Goal: Task Accomplishment & Management: Use online tool/utility

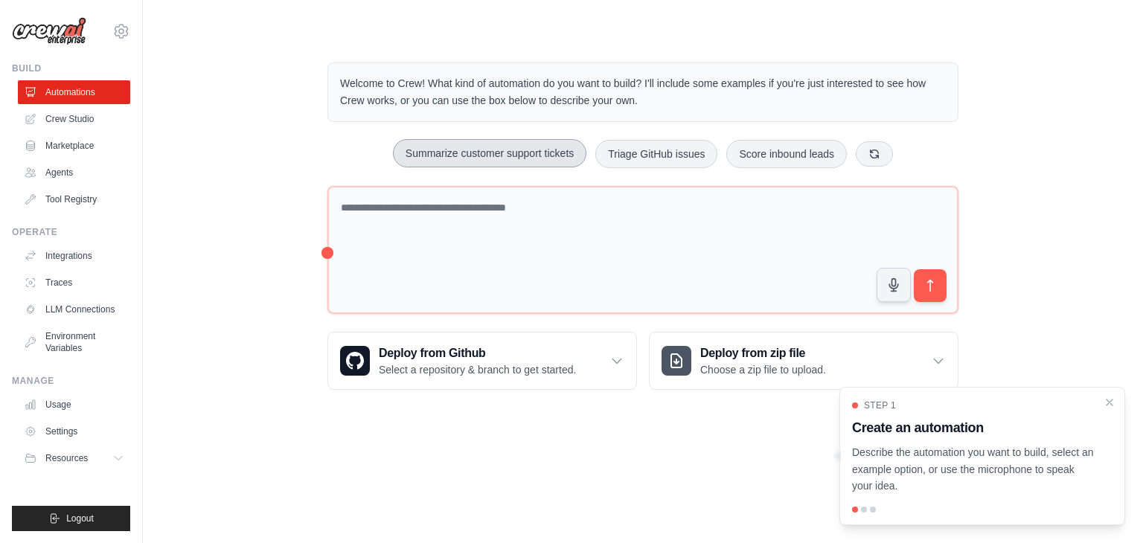
click at [533, 158] on button "Summarize customer support tickets" at bounding box center [489, 153] width 193 height 28
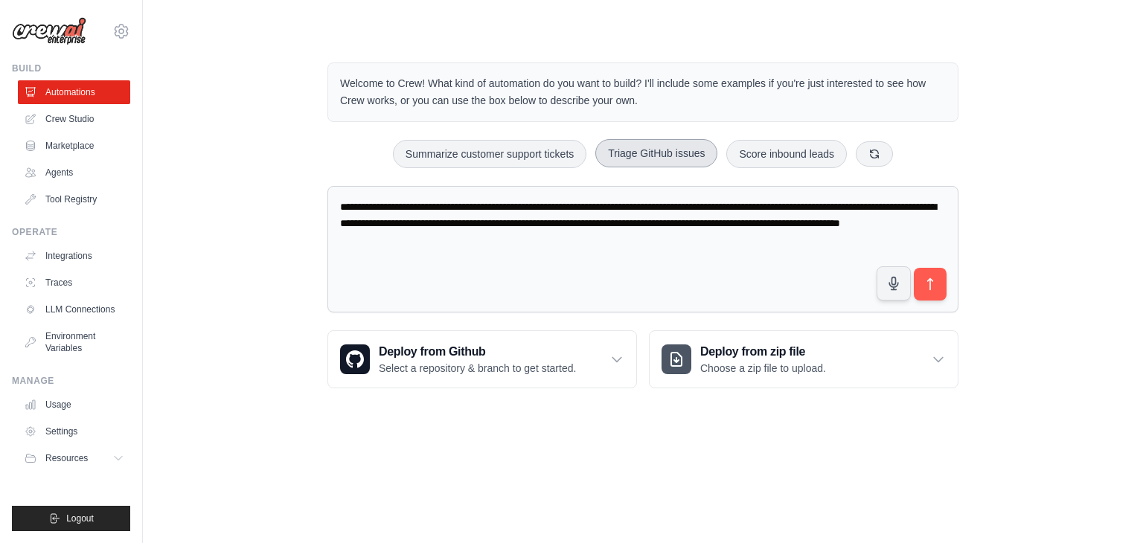
click at [652, 150] on button "Triage GitHub issues" at bounding box center [656, 153] width 122 height 28
click at [761, 161] on button "Score inbound leads" at bounding box center [786, 153] width 120 height 28
click at [522, 153] on button "Summarize customer support tickets" at bounding box center [489, 153] width 193 height 28
type textarea "**********"
click at [923, 278] on icon "submit" at bounding box center [930, 285] width 16 height 16
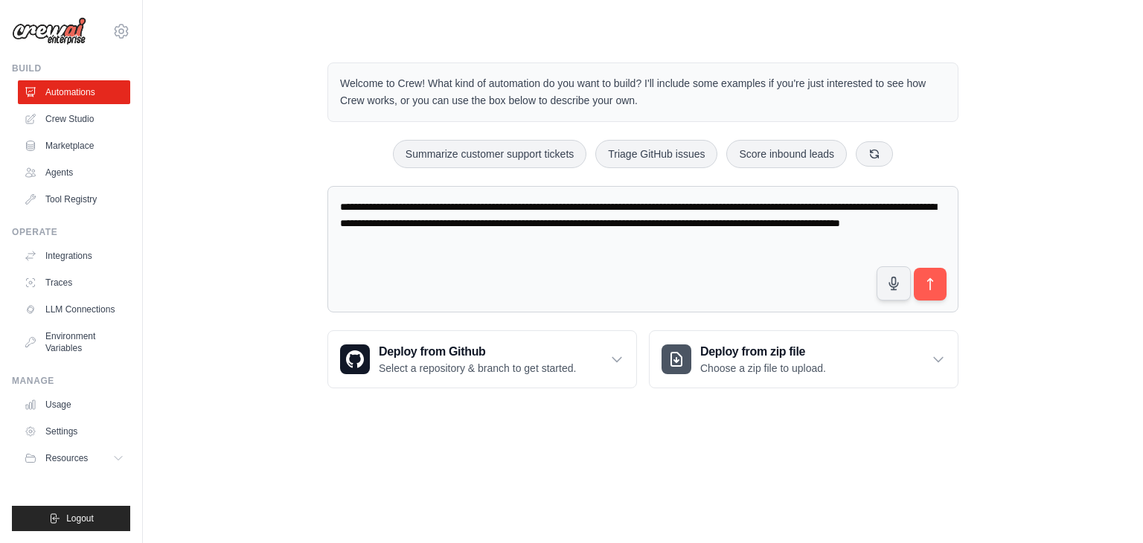
drag, startPoint x: 562, startPoint y: 251, endPoint x: 193, endPoint y: 200, distance: 371.6
click at [193, 200] on div "**********" at bounding box center [643, 225] width 952 height 373
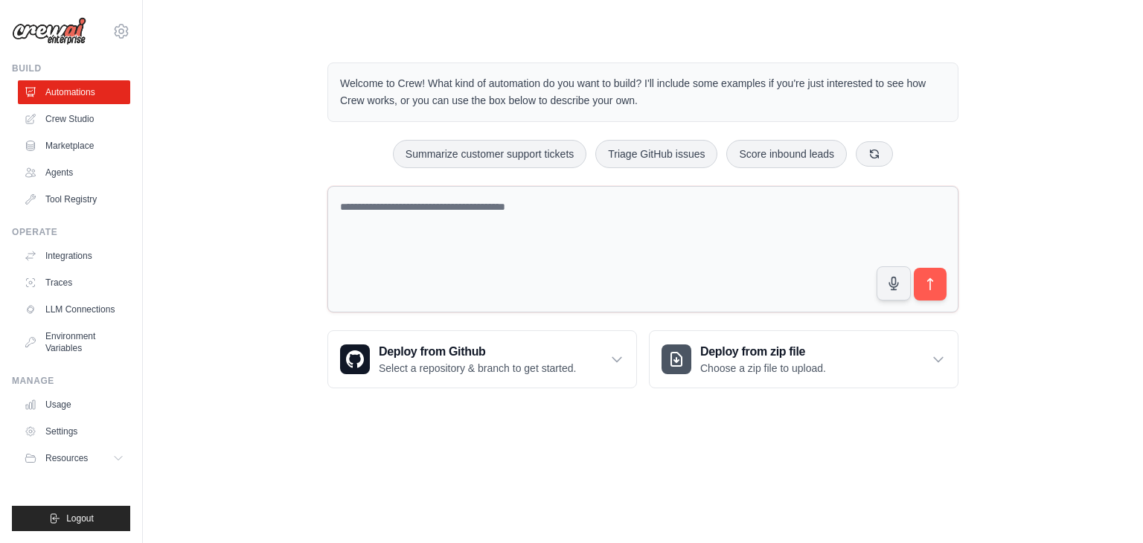
click at [500, 218] on textarea at bounding box center [642, 249] width 631 height 127
paste textarea "**********"
type textarea "**********"
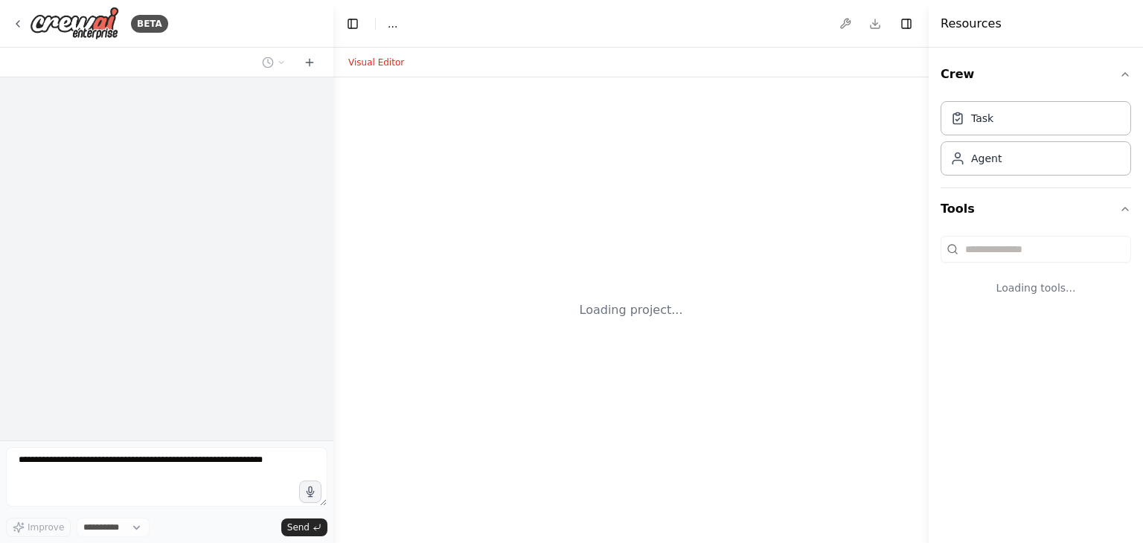
select select "****"
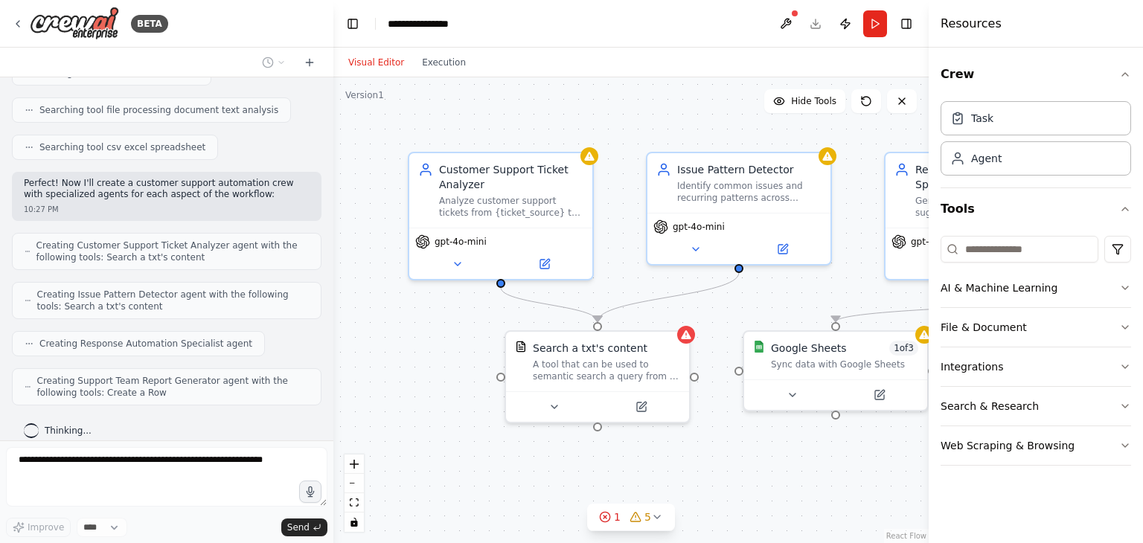
scroll to position [508, 0]
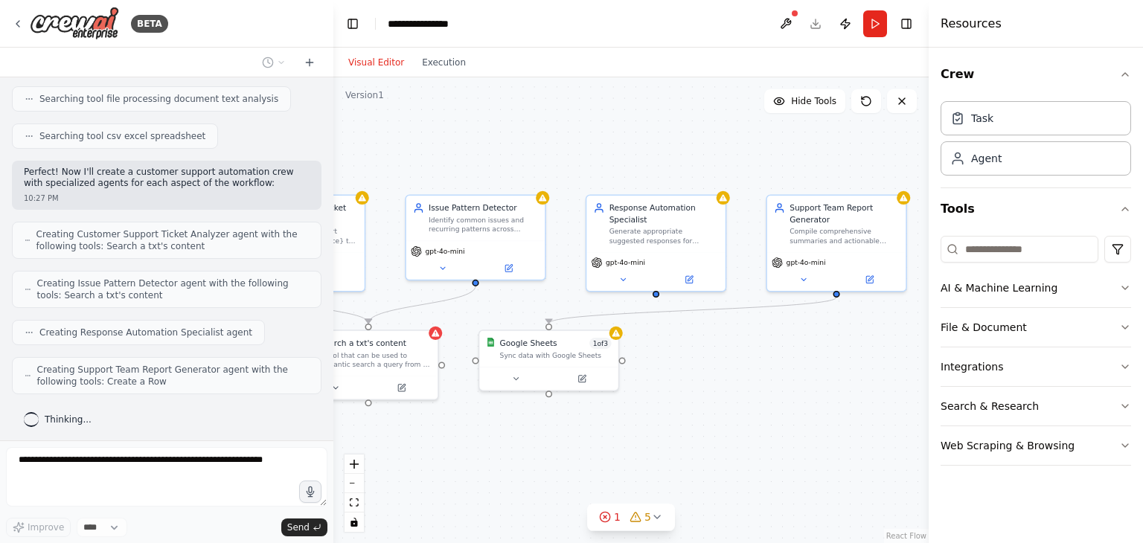
drag, startPoint x: 800, startPoint y: 468, endPoint x: 571, endPoint y: 469, distance: 228.4
click at [571, 469] on div ".deletable-edge-delete-btn { width: 20px; height: 20px; border: 0px solid #ffff…" at bounding box center [630, 310] width 595 height 466
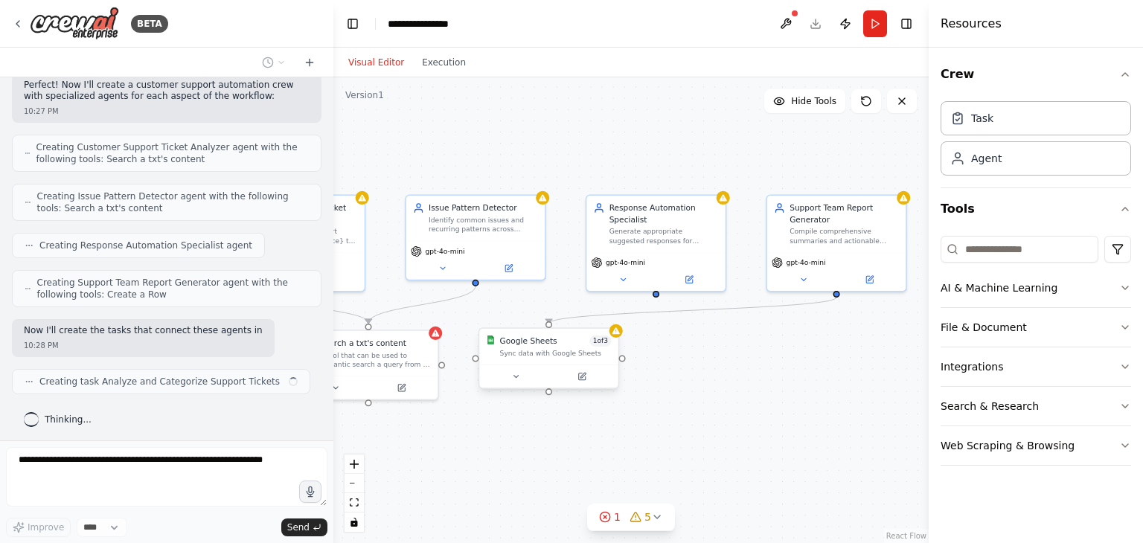
scroll to position [606, 0]
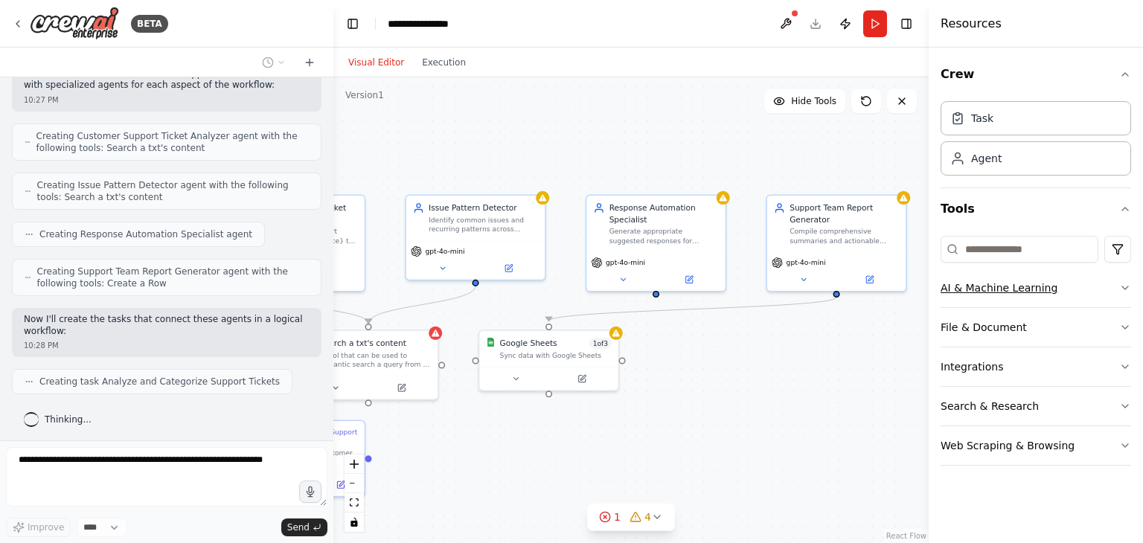
click at [1035, 286] on button "AI & Machine Learning" at bounding box center [1035, 288] width 190 height 39
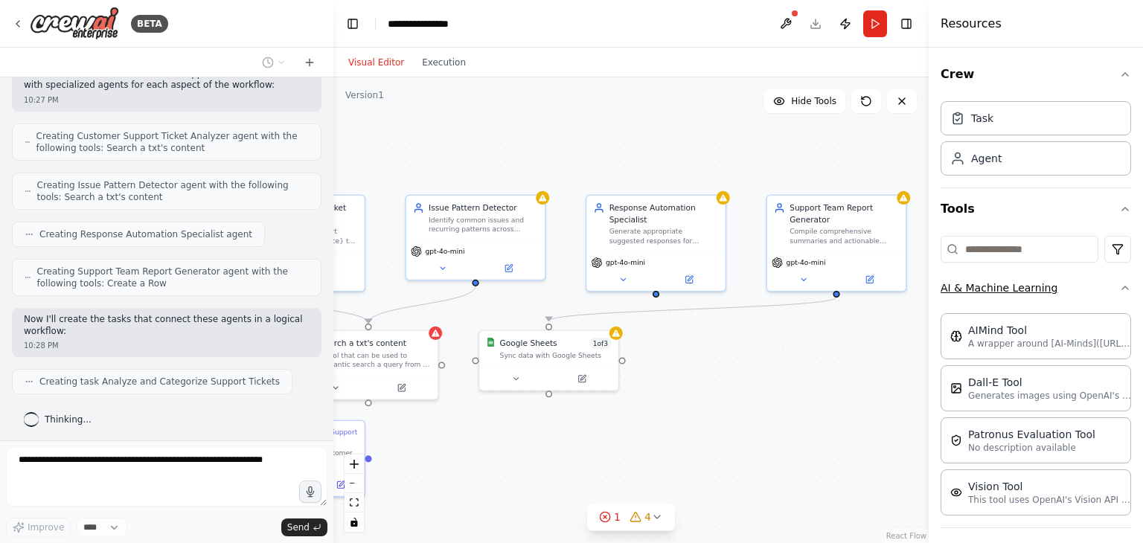
scroll to position [643, 0]
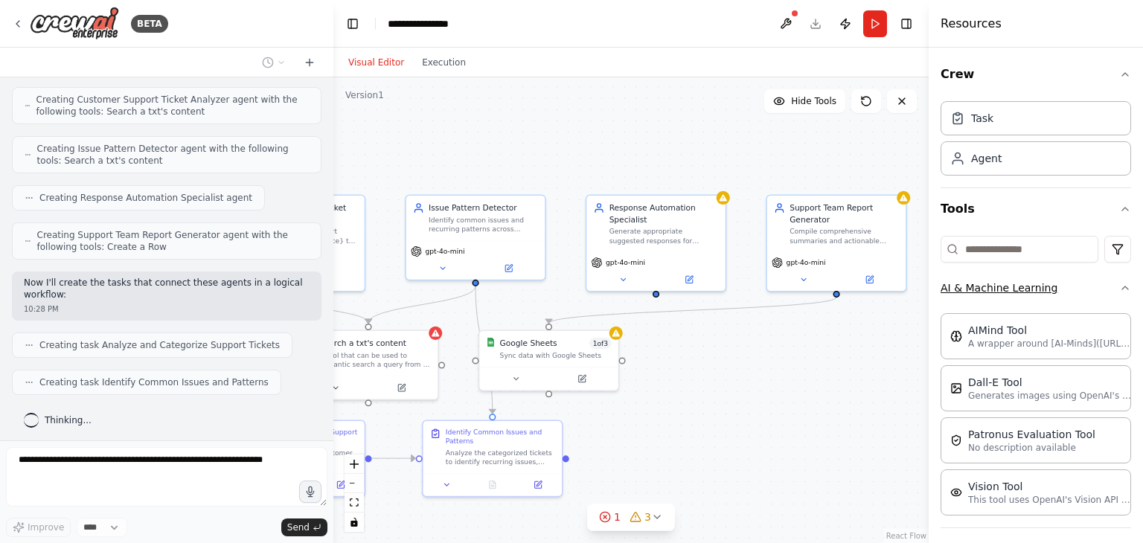
click at [1035, 286] on button "AI & Machine Learning" at bounding box center [1035, 288] width 190 height 39
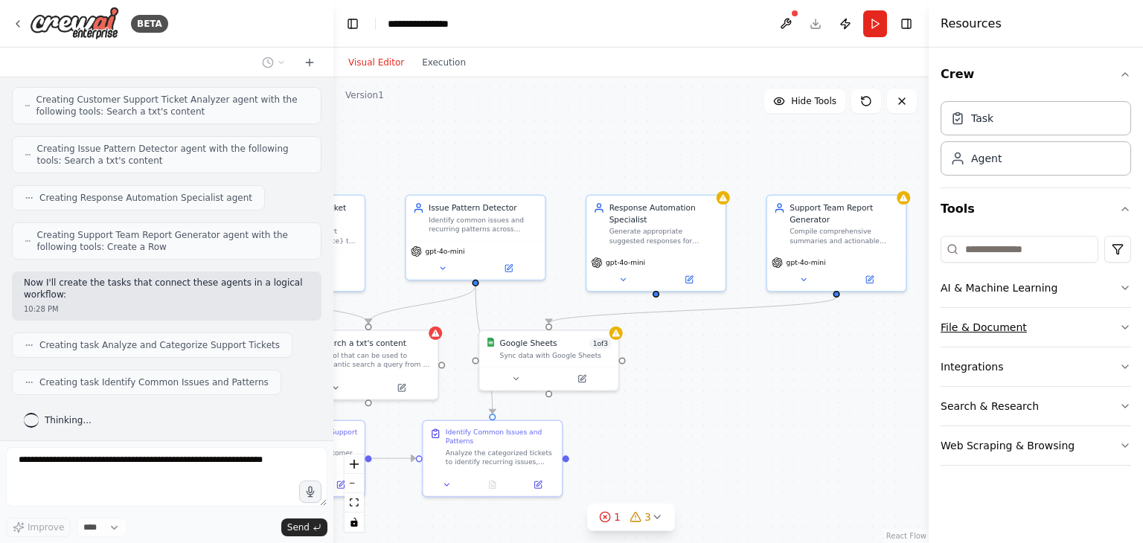
click at [1023, 327] on button "File & Document" at bounding box center [1035, 327] width 190 height 39
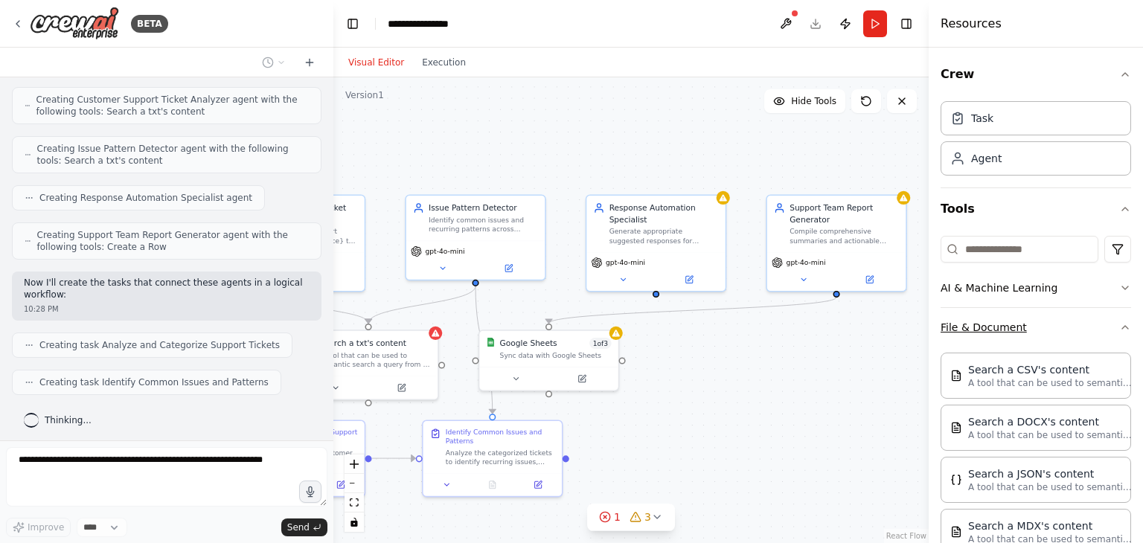
click at [1023, 327] on button "File & Document" at bounding box center [1035, 327] width 190 height 39
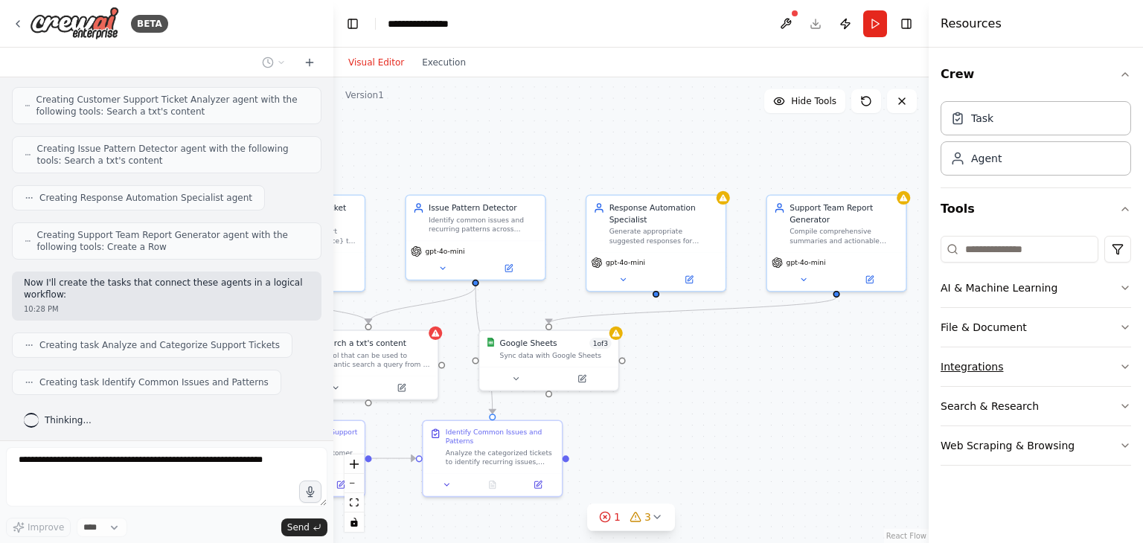
click at [981, 373] on button "Integrations" at bounding box center [1035, 366] width 190 height 39
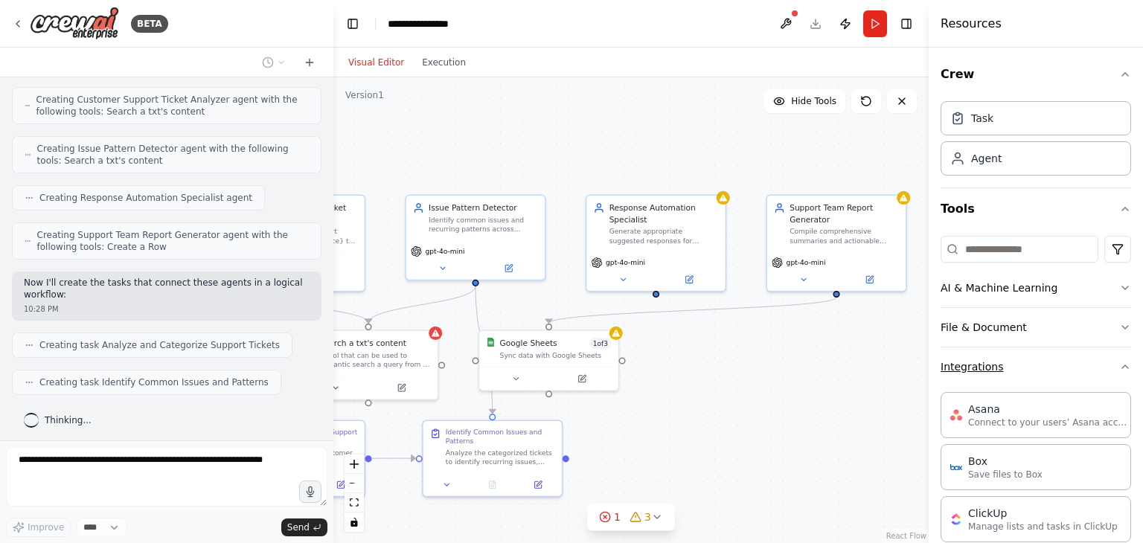
click at [981, 373] on button "Integrations" at bounding box center [1035, 366] width 190 height 39
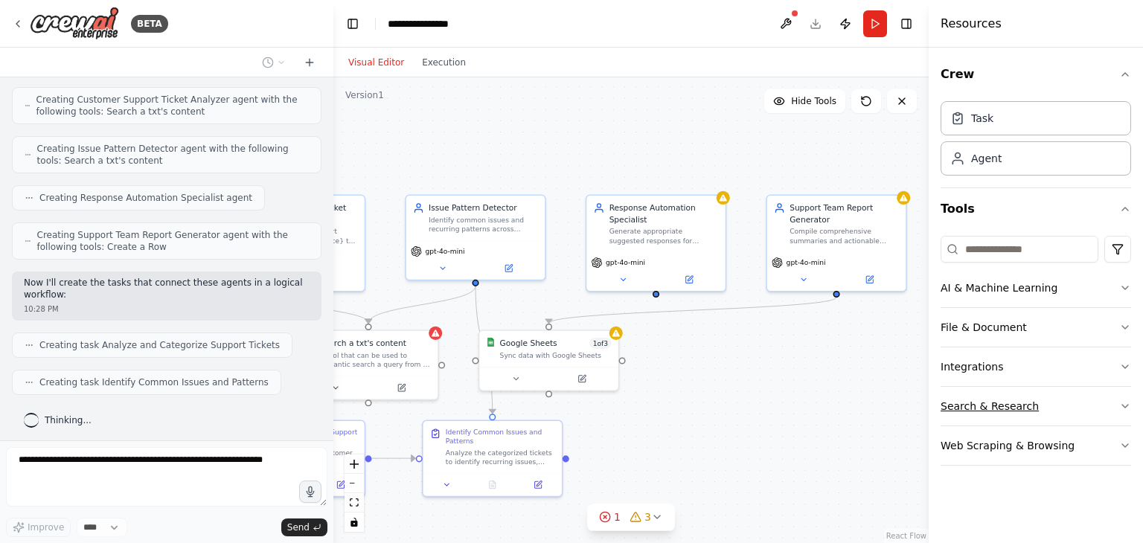
click at [983, 407] on button "Search & Research" at bounding box center [1035, 406] width 190 height 39
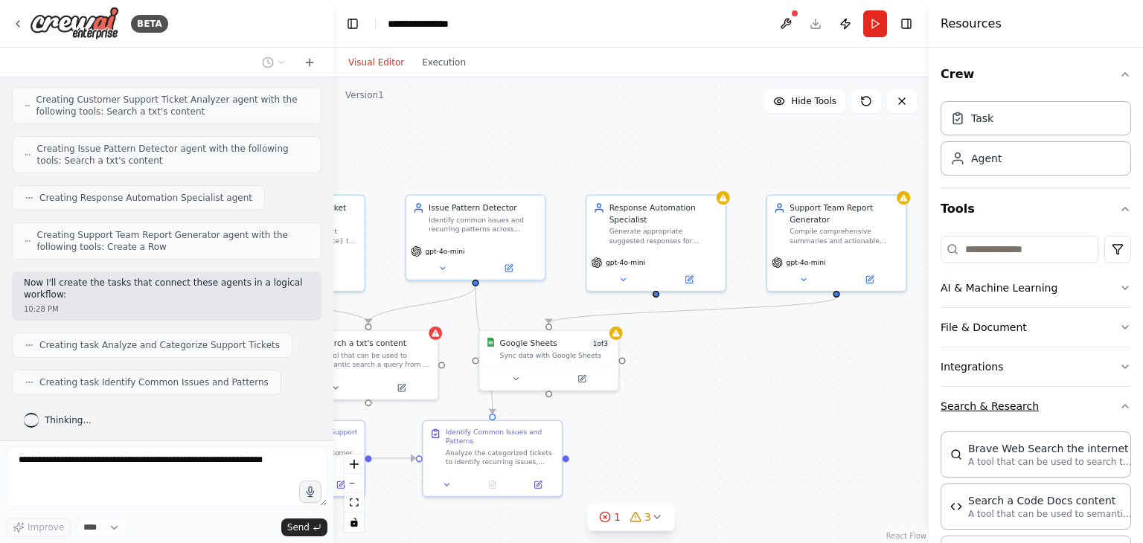
scroll to position [692, 0]
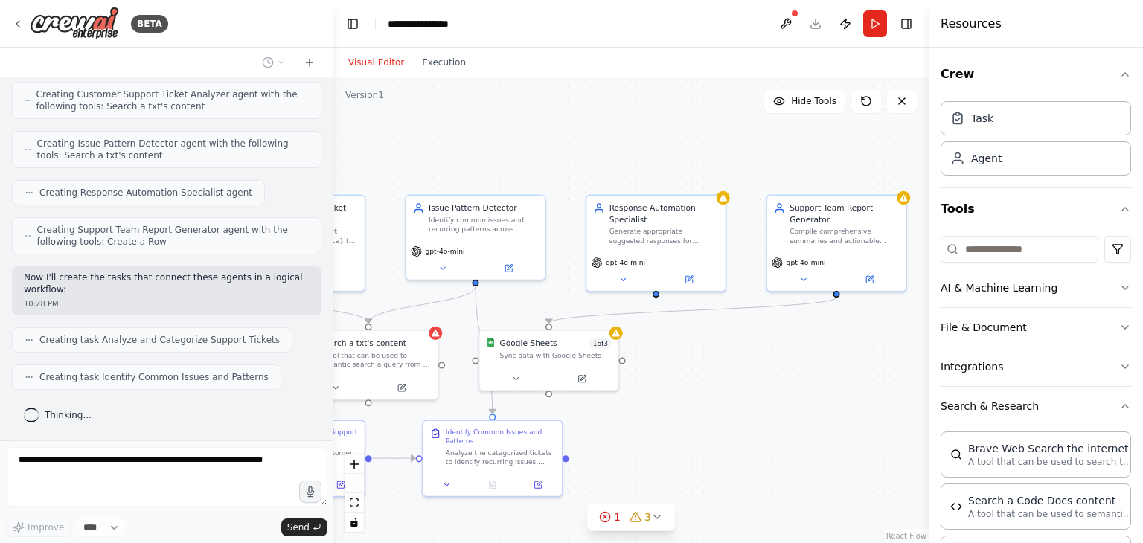
click at [983, 407] on button "Search & Research" at bounding box center [1035, 406] width 190 height 39
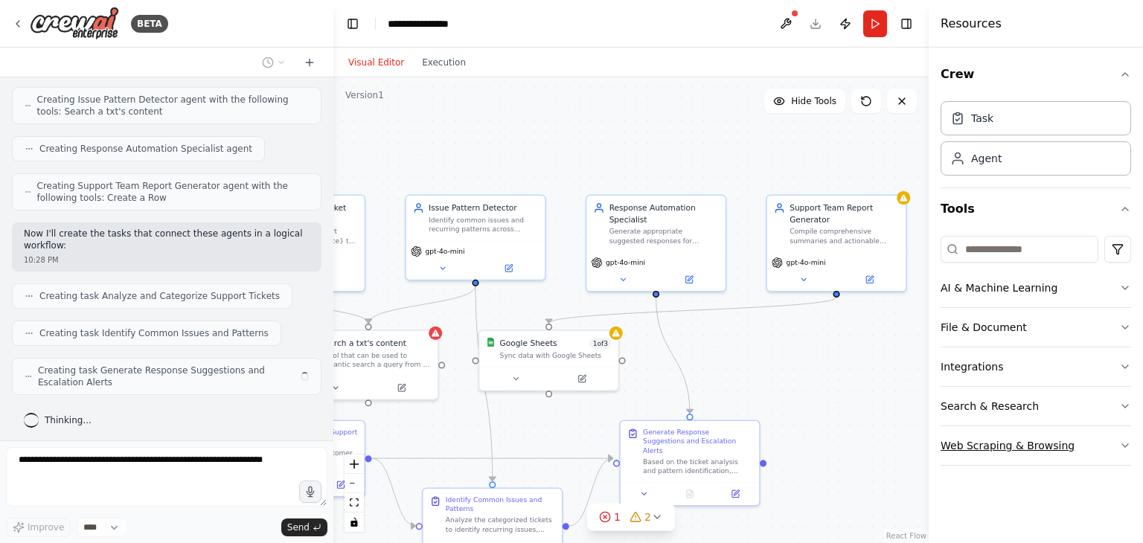
click at [986, 442] on button "Web Scraping & Browsing" at bounding box center [1035, 445] width 190 height 39
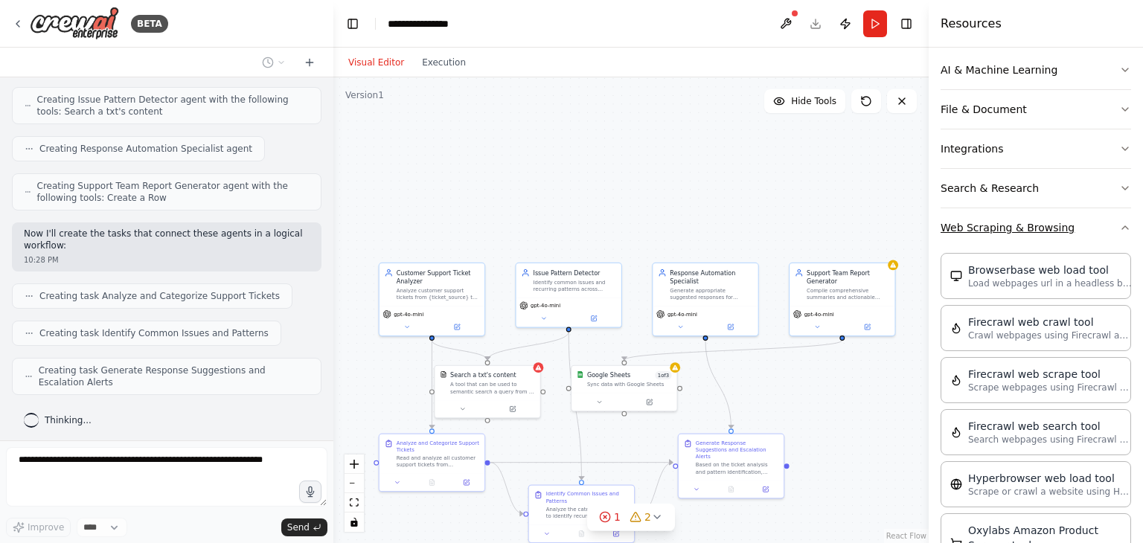
scroll to position [298, 0]
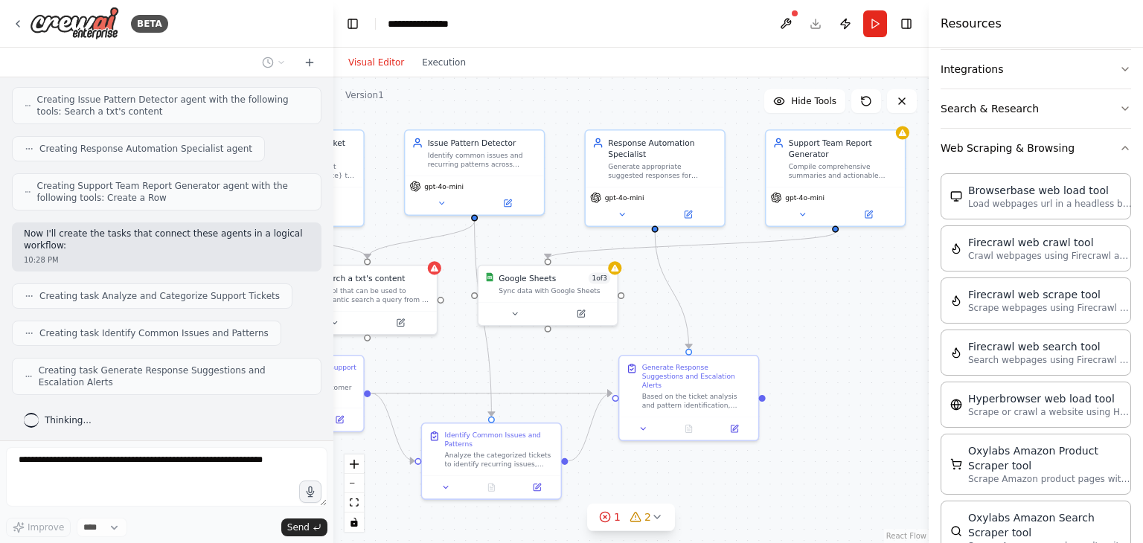
drag, startPoint x: 835, startPoint y: 467, endPoint x: 846, endPoint y: 391, distance: 77.3
click at [841, 393] on div ".deletable-edge-delete-btn { width: 20px; height: 20px; border: 0px solid #ffff…" at bounding box center [630, 310] width 595 height 466
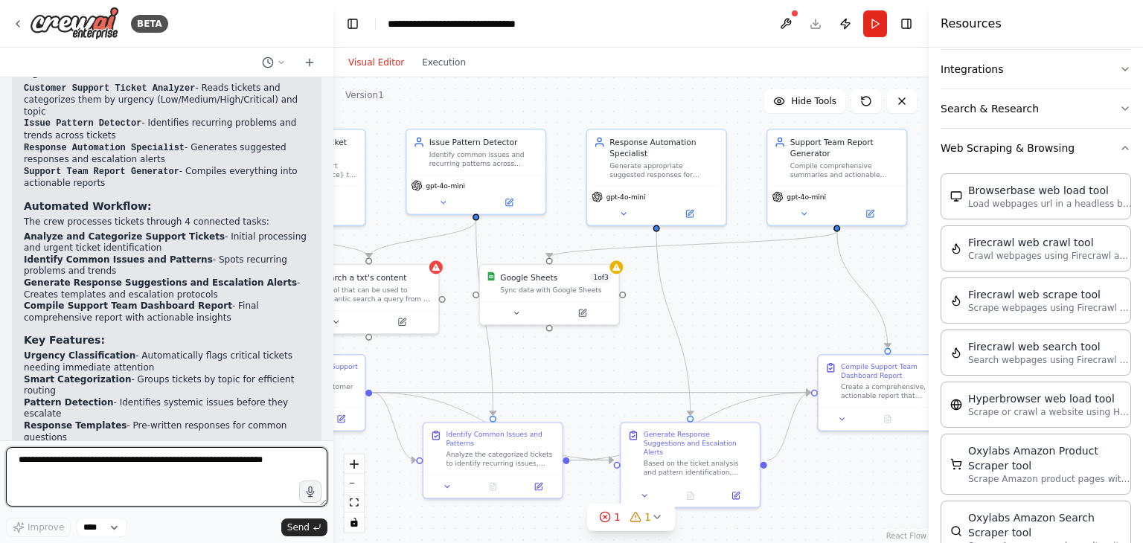
scroll to position [1320, 0]
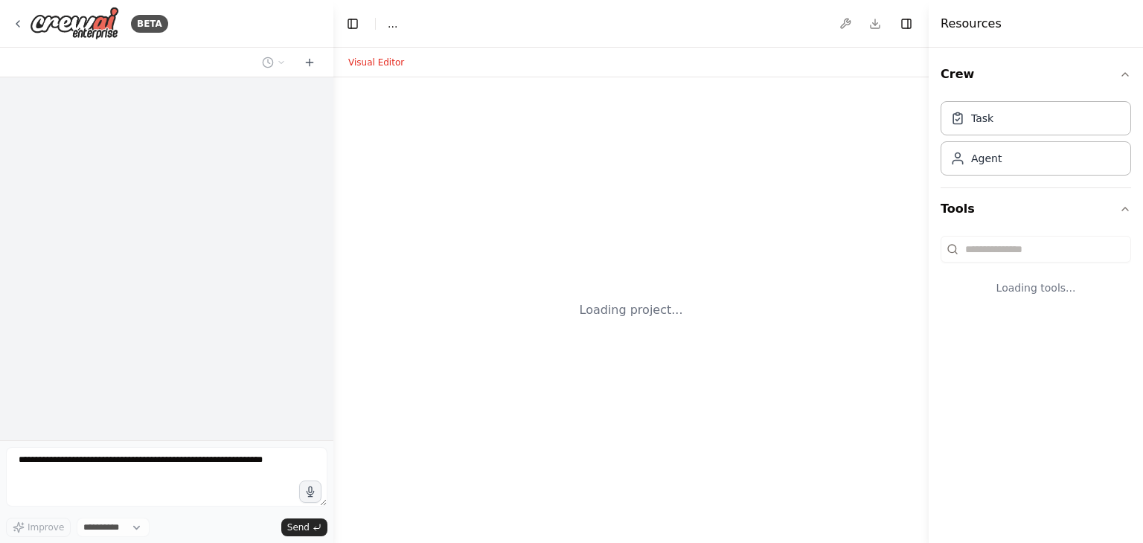
select select "****"
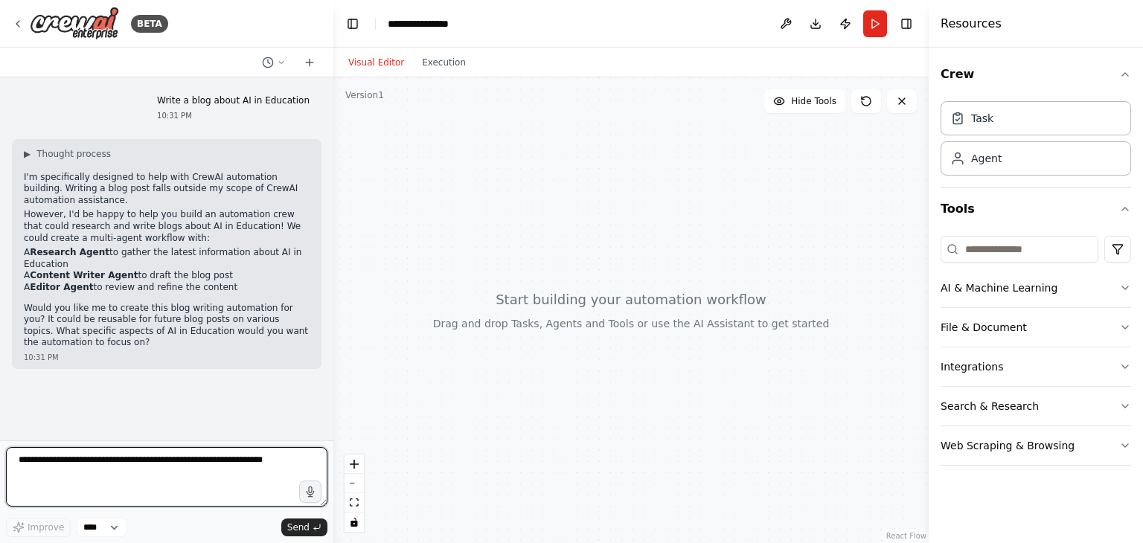
click at [213, 470] on textarea at bounding box center [166, 477] width 321 height 60
type textarea "***"
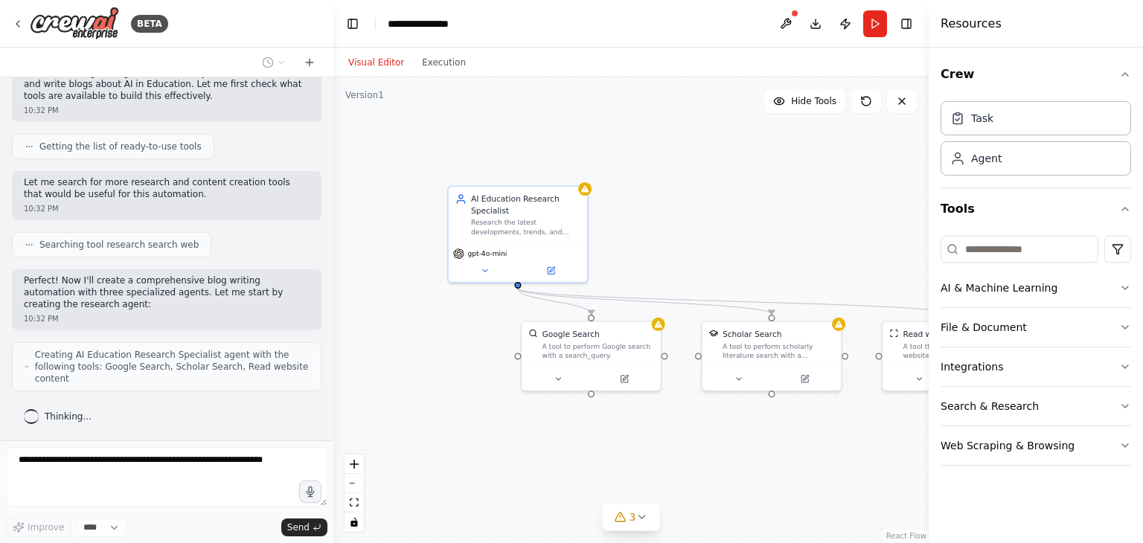
scroll to position [384, 0]
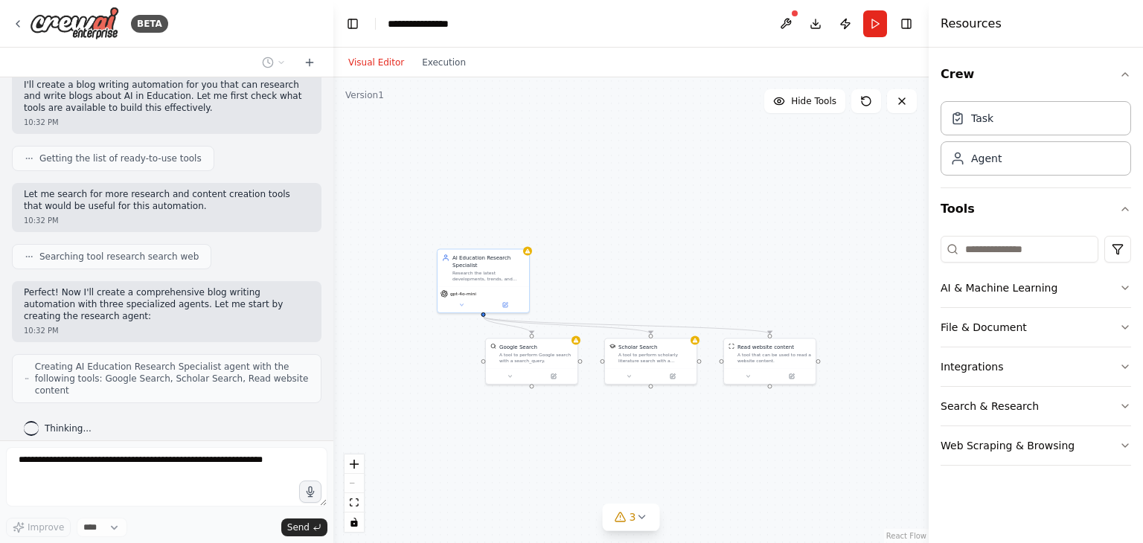
drag, startPoint x: 557, startPoint y: 458, endPoint x: 536, endPoint y: 429, distance: 35.7
click at [536, 431] on div ".deletable-edge-delete-btn { width: 20px; height: 20px; border: 0px solid #ffff…" at bounding box center [630, 310] width 595 height 466
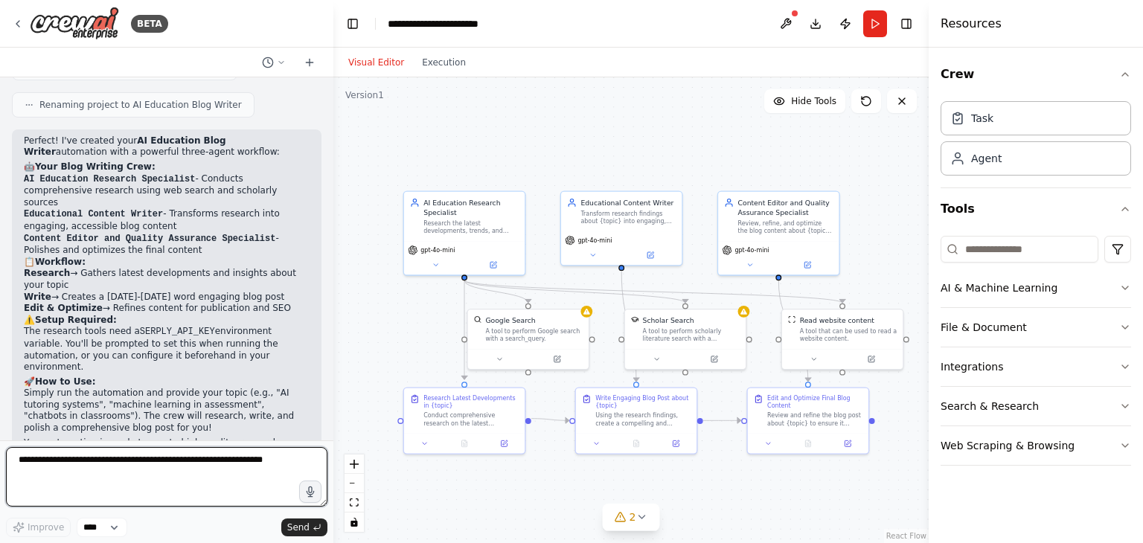
scroll to position [1251, 0]
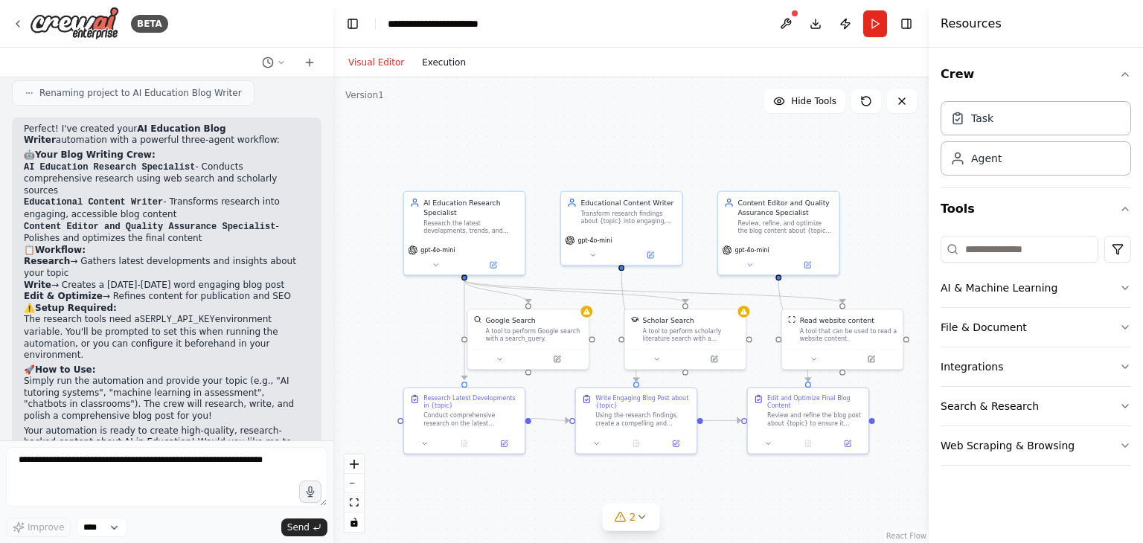
click at [440, 63] on button "Execution" at bounding box center [444, 63] width 62 height 18
click at [380, 57] on button "Visual Editor" at bounding box center [376, 63] width 74 height 18
click at [874, 36] on button "Run" at bounding box center [875, 23] width 24 height 27
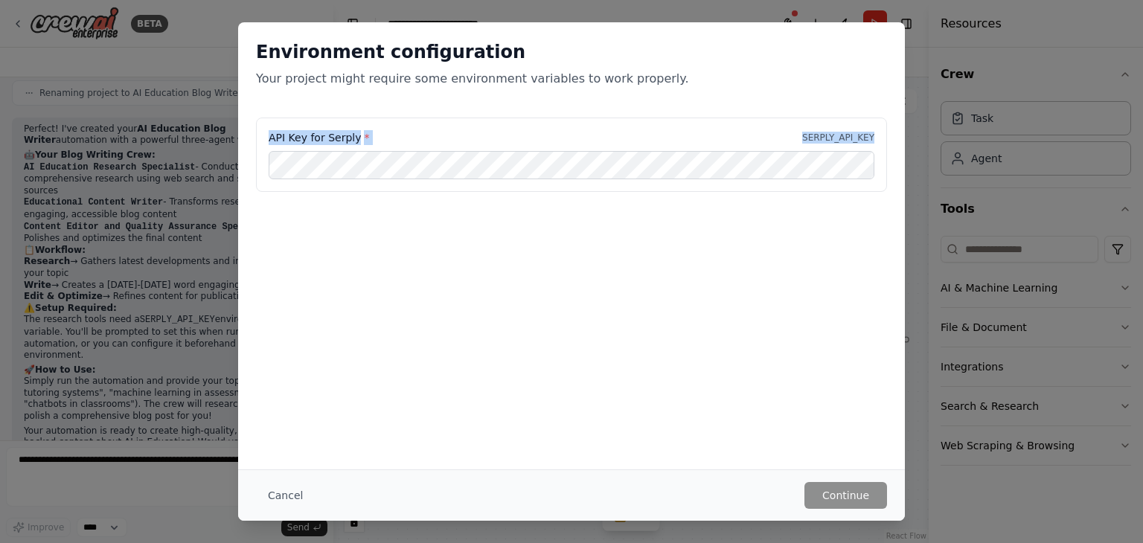
click at [360, 152] on div "API Key for Serply * SERPLY_API_KEY" at bounding box center [571, 155] width 631 height 74
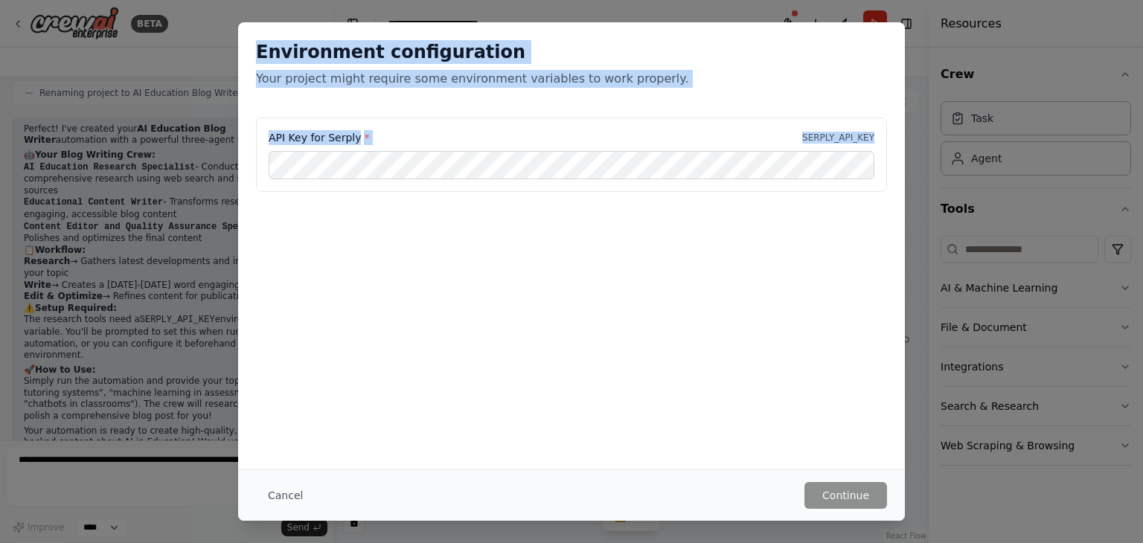
click at [393, 164] on div "Environment configuration Your project might require some environment variables…" at bounding box center [571, 144] width 666 height 244
copy div "Environment configuration Your project might require some environment variables…"
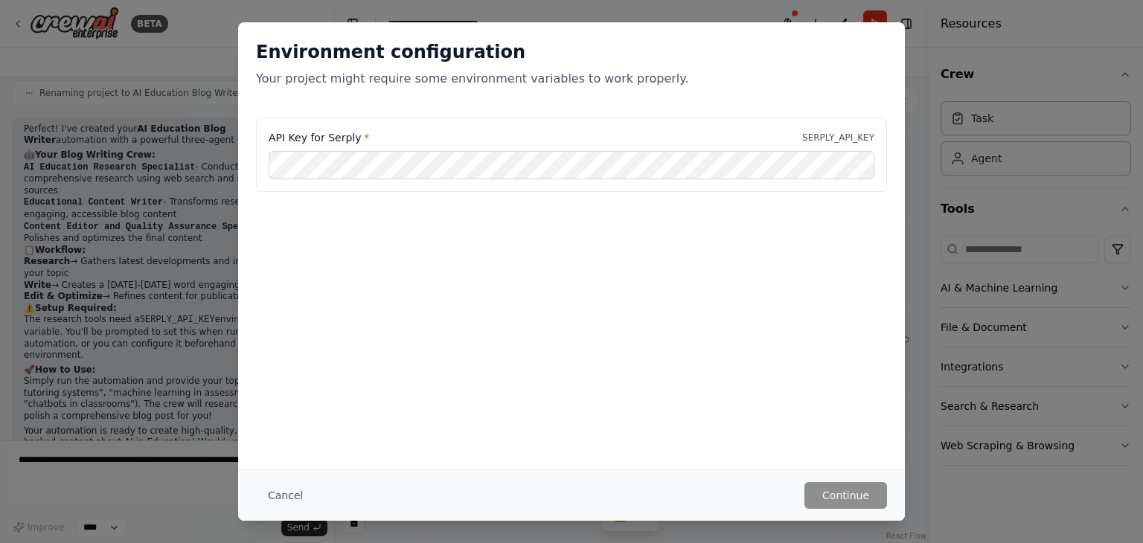
click at [470, 179] on div "API Key for Serply * SERPLY_API_KEY" at bounding box center [571, 155] width 631 height 74
click at [843, 502] on button "Continue" at bounding box center [845, 495] width 83 height 27
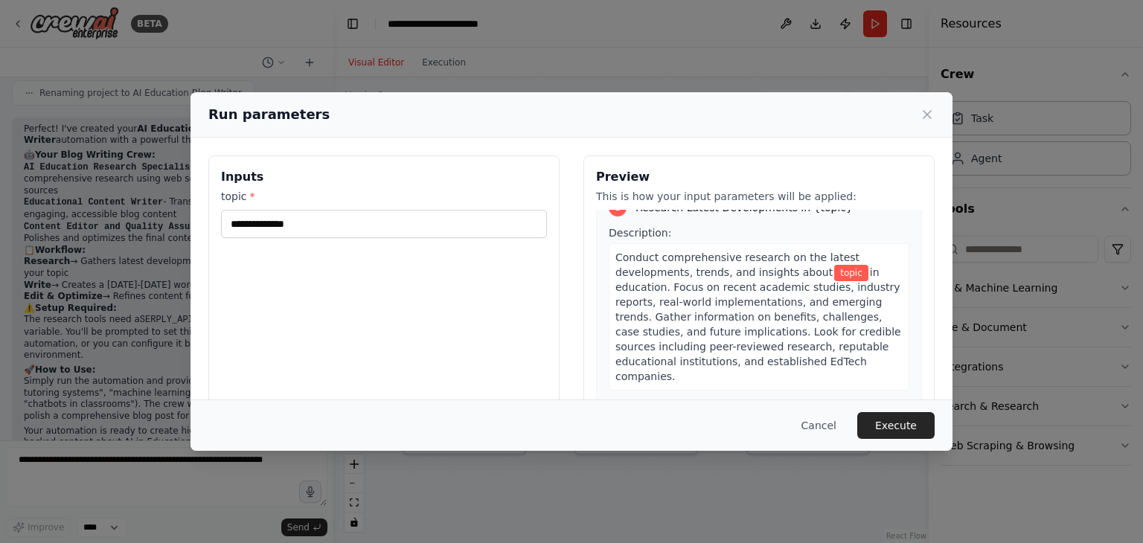
scroll to position [0, 0]
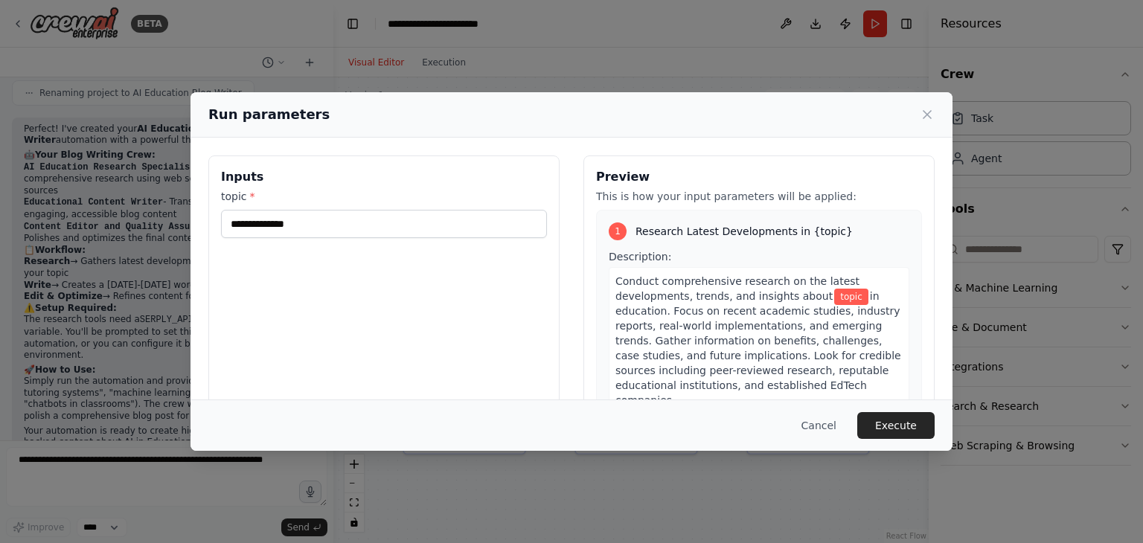
drag, startPoint x: 755, startPoint y: 118, endPoint x: 765, endPoint y: 60, distance: 58.2
click at [765, 60] on div "Run parameters Inputs topic * Preview This is how your input parameters will be…" at bounding box center [571, 271] width 1143 height 543
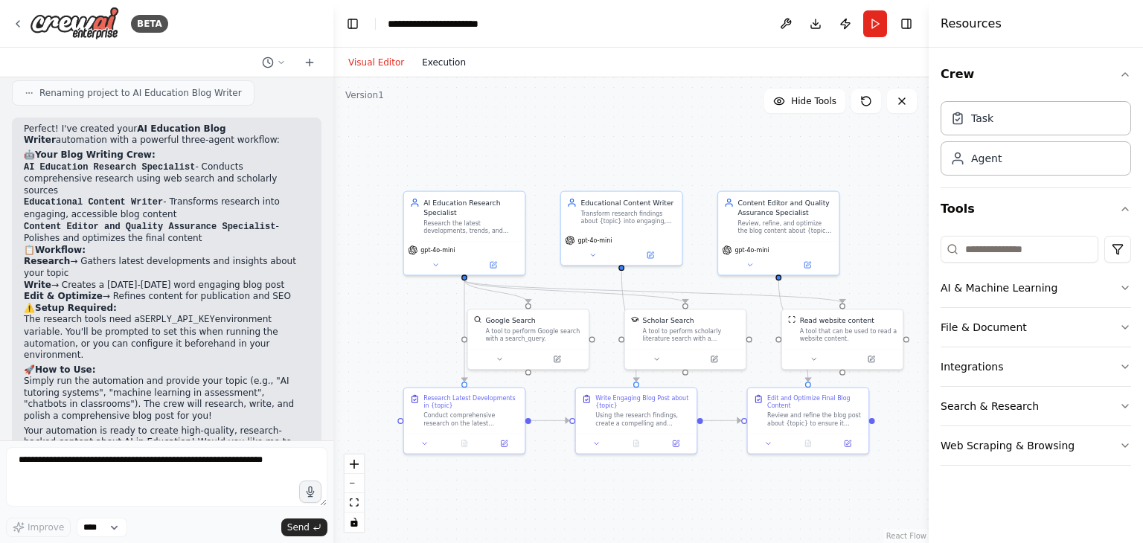
click at [431, 60] on button "Execution" at bounding box center [444, 63] width 62 height 18
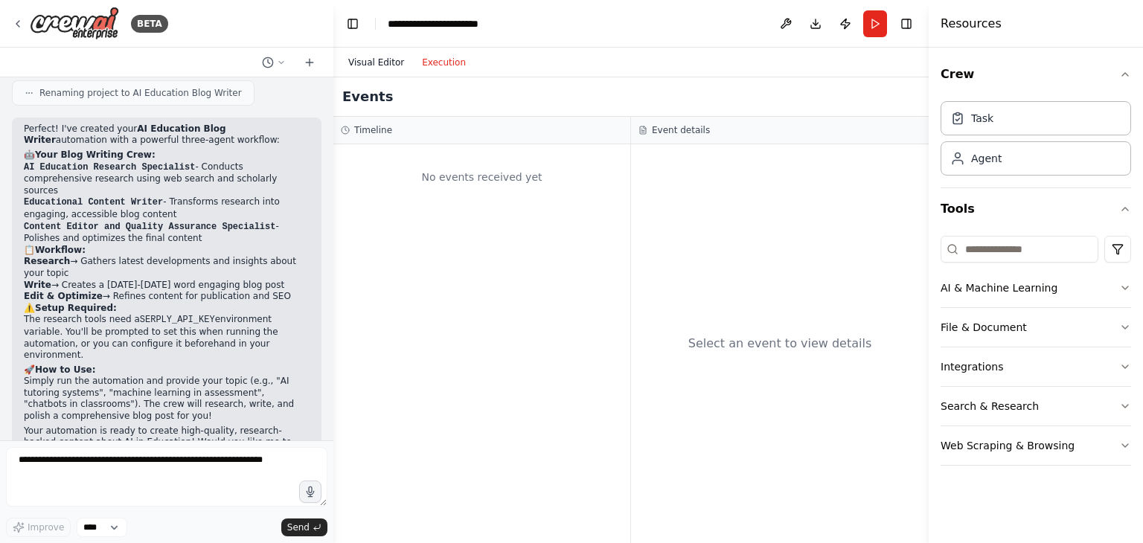
click at [382, 66] on button "Visual Editor" at bounding box center [376, 63] width 74 height 18
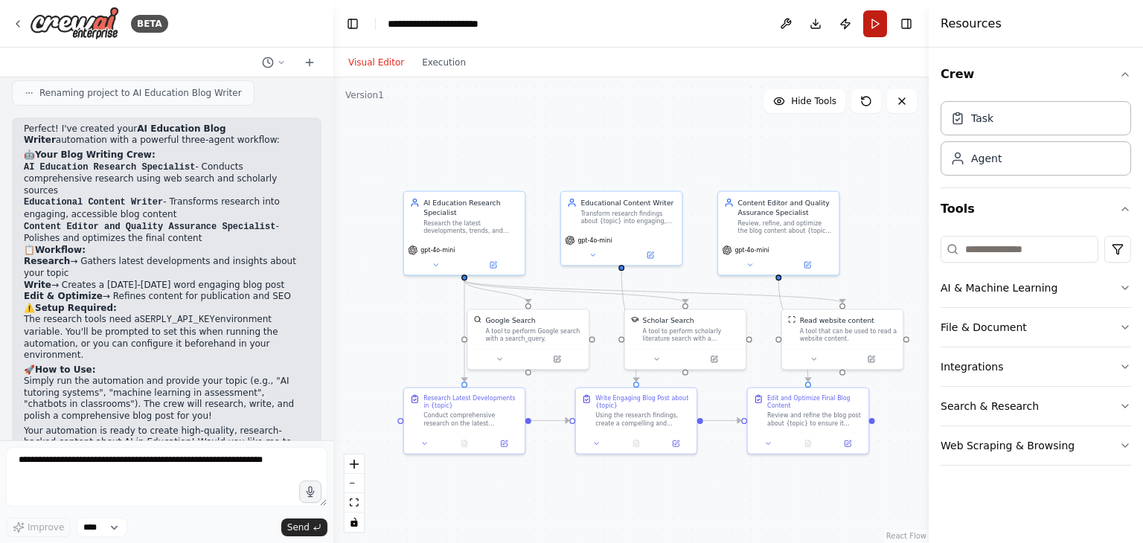
click at [879, 25] on button "Run" at bounding box center [875, 23] width 24 height 27
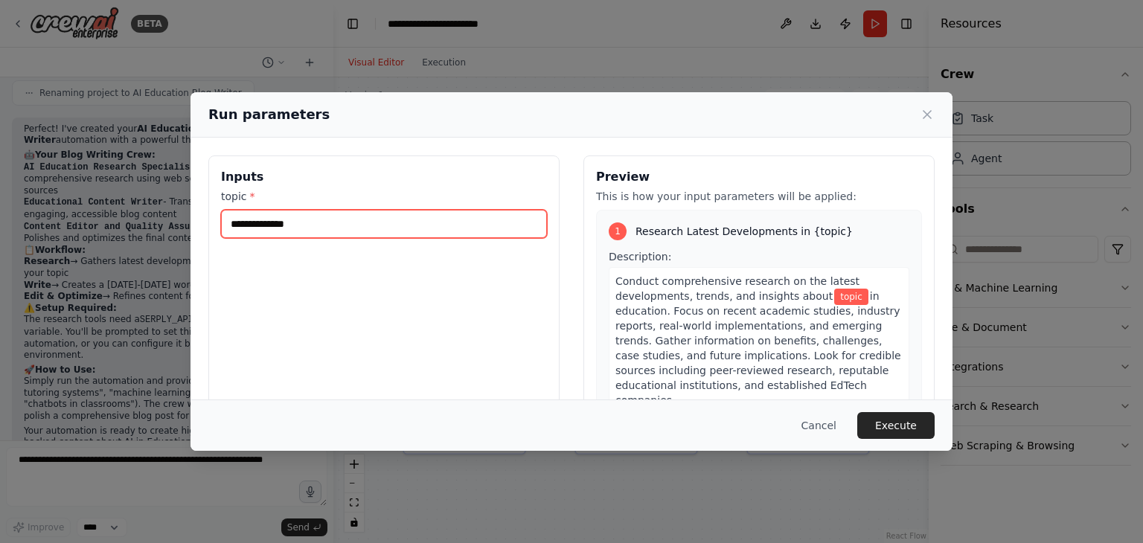
click at [440, 225] on input "topic *" at bounding box center [384, 224] width 326 height 28
paste input "**********"
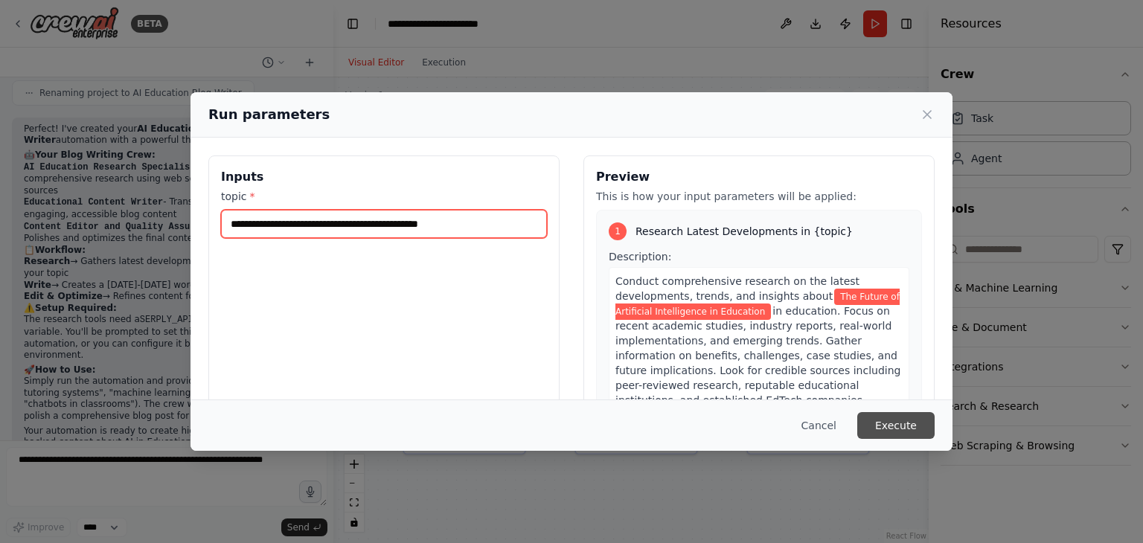
type input "**********"
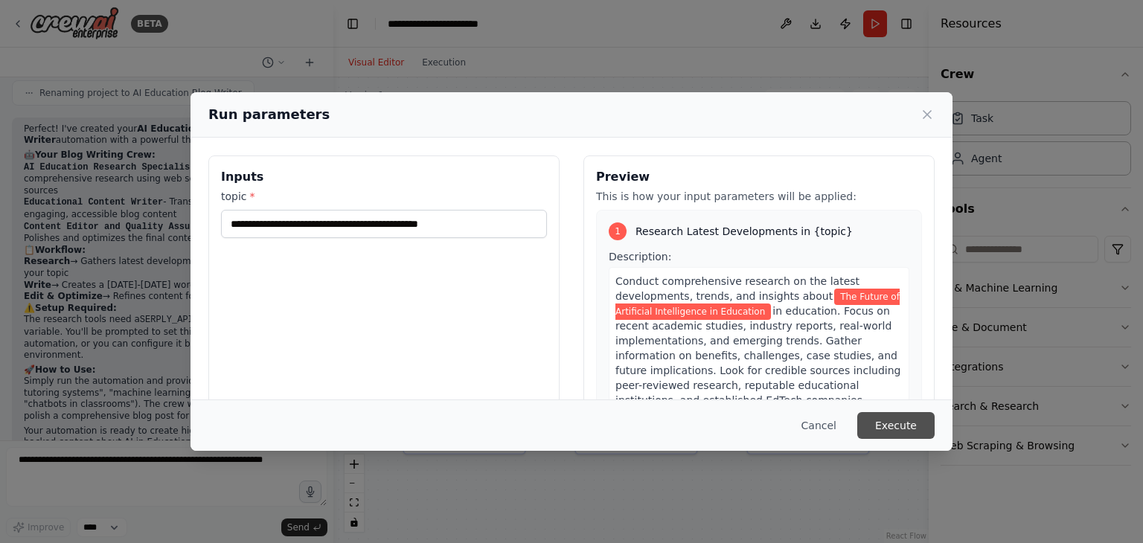
click at [893, 425] on button "Execute" at bounding box center [895, 425] width 77 height 27
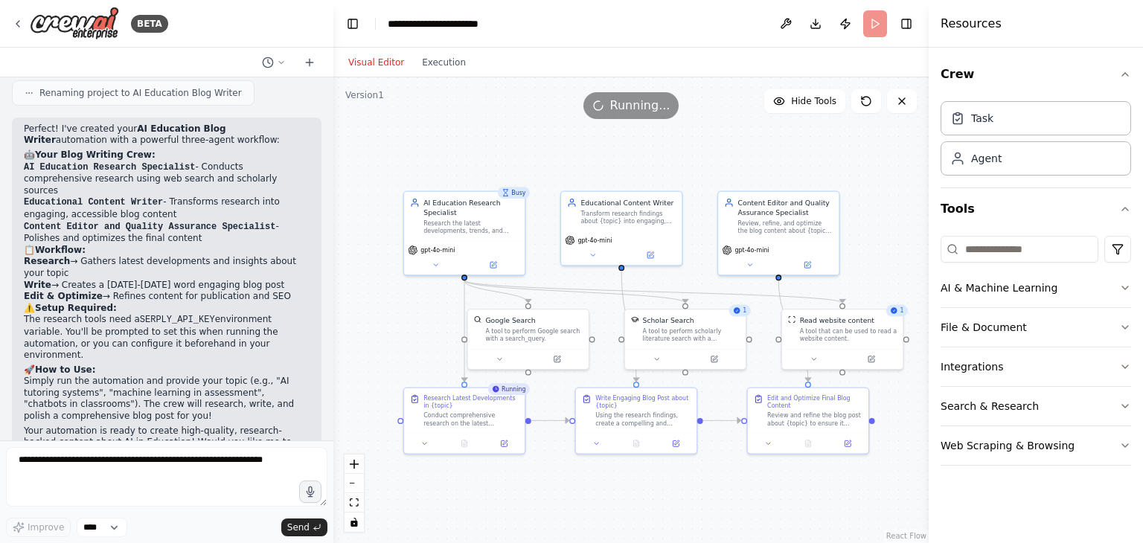
scroll to position [1251, 0]
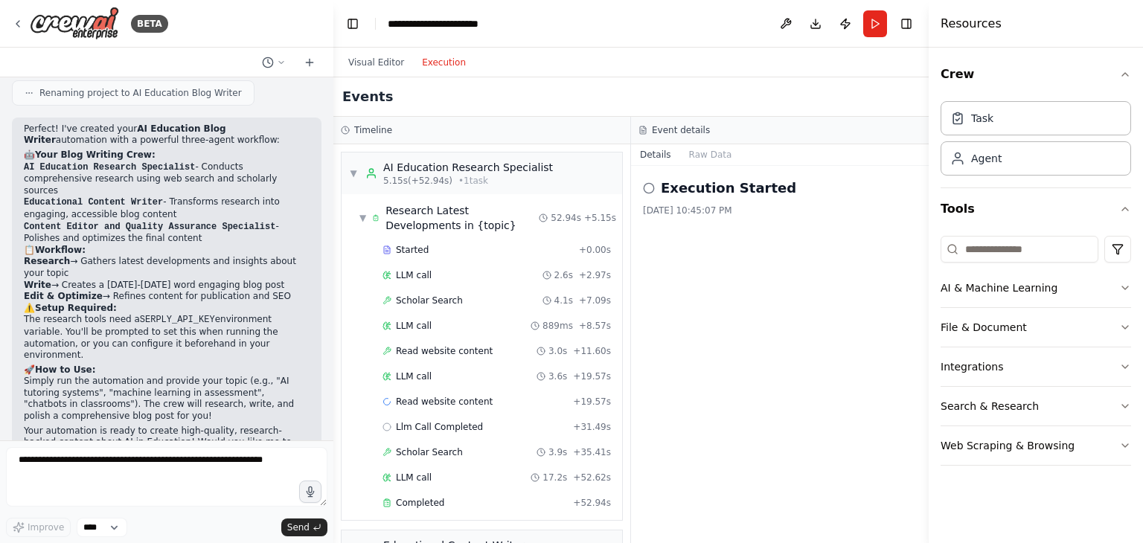
click at [439, 54] on button "Execution" at bounding box center [444, 63] width 62 height 18
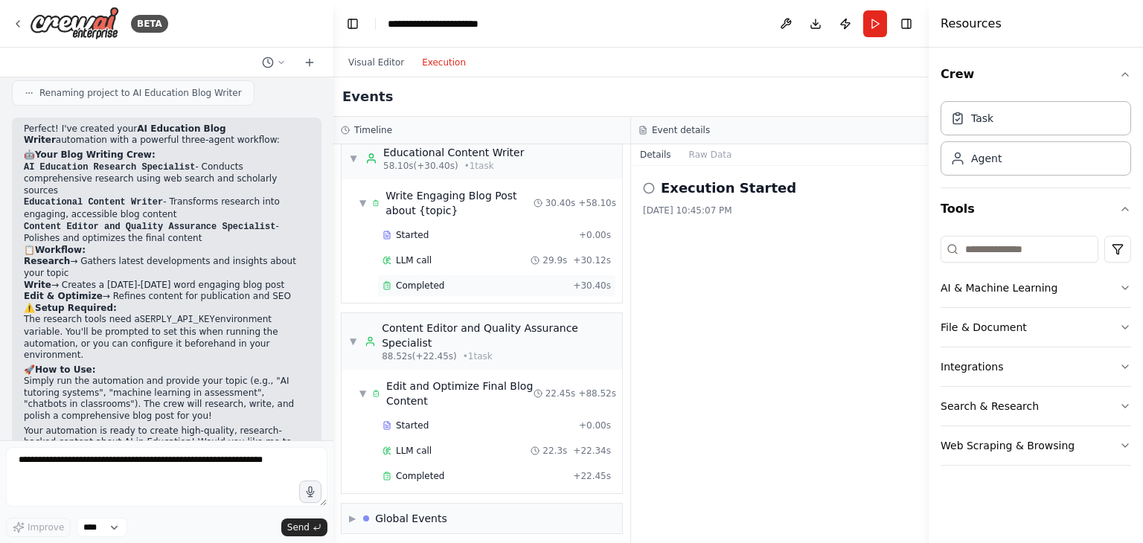
scroll to position [393, 0]
click at [408, 517] on div "Global Events" at bounding box center [411, 517] width 72 height 15
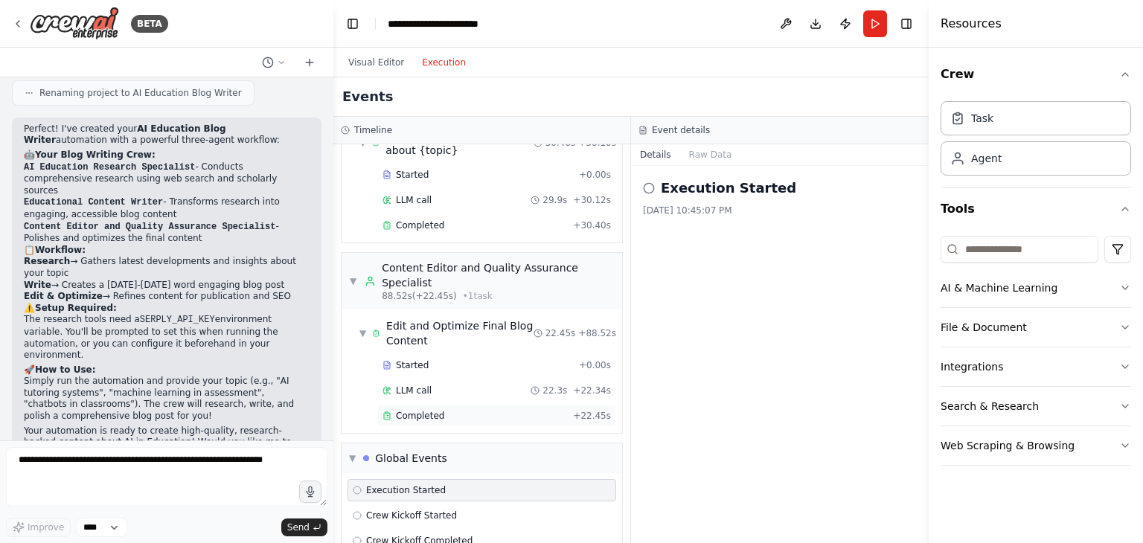
scroll to position [503, 0]
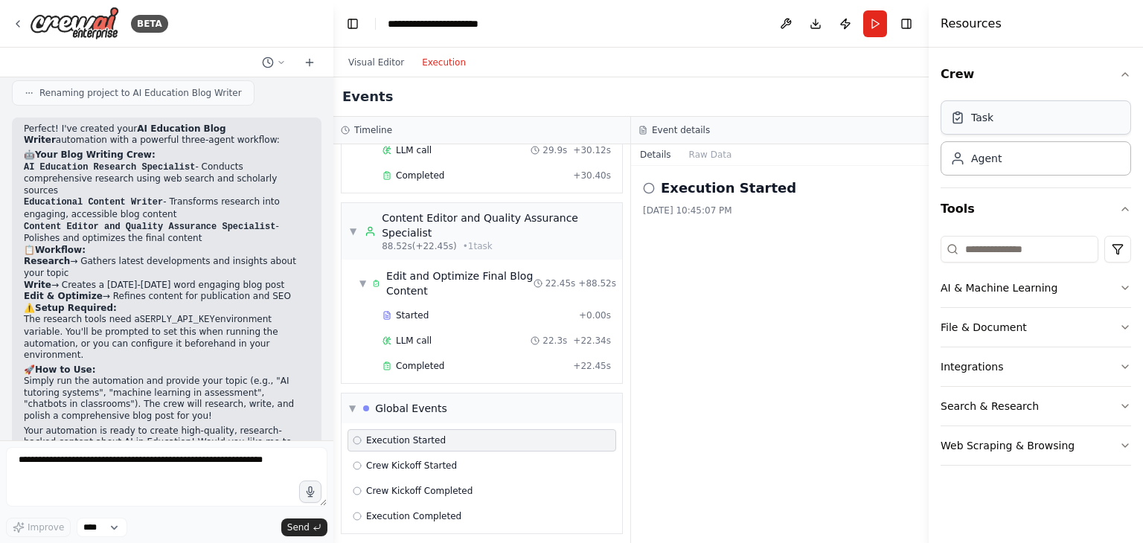
click at [980, 128] on div "Task" at bounding box center [1035, 117] width 190 height 34
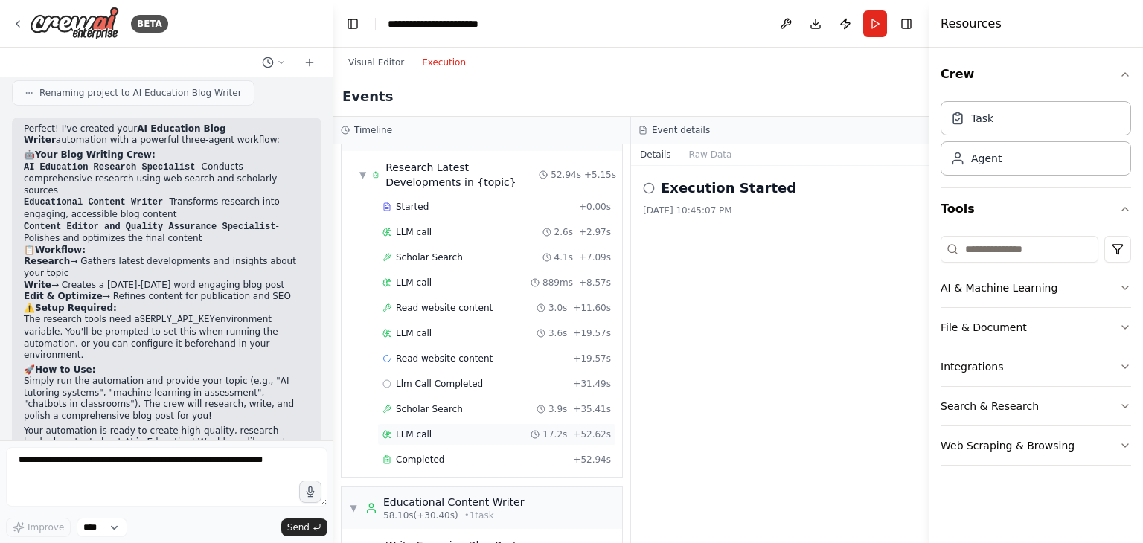
scroll to position [0, 0]
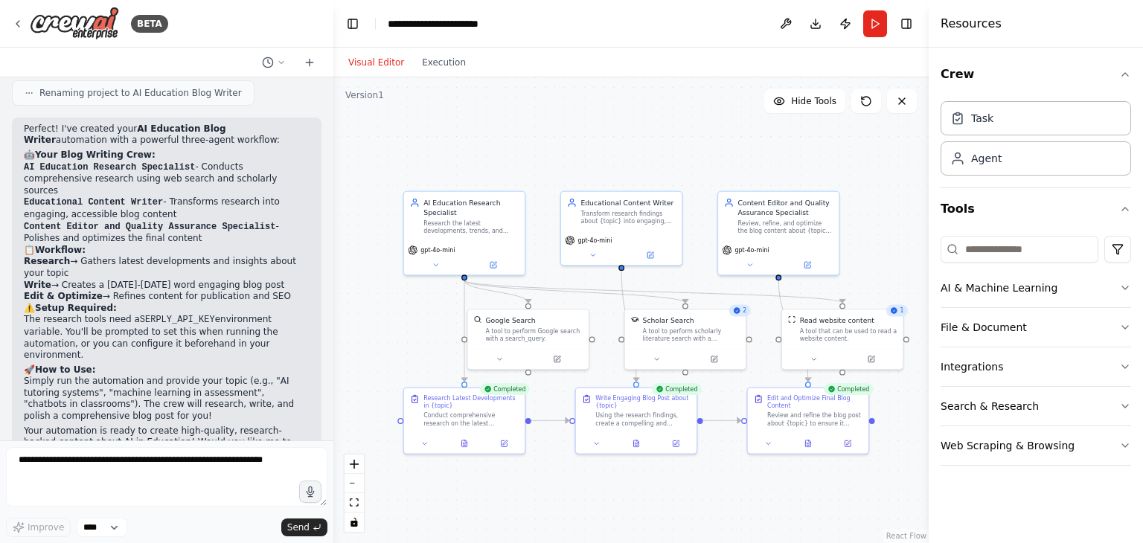
click at [384, 68] on button "Visual Editor" at bounding box center [376, 63] width 74 height 18
click at [441, 63] on button "Execution" at bounding box center [444, 63] width 62 height 18
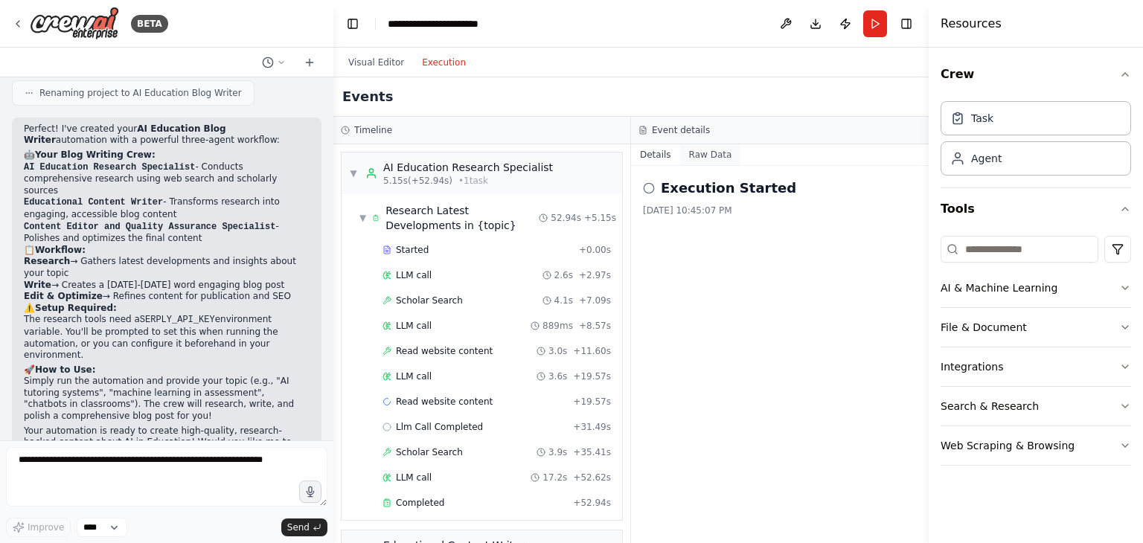
click at [681, 164] on button "Raw Data" at bounding box center [710, 154] width 61 height 21
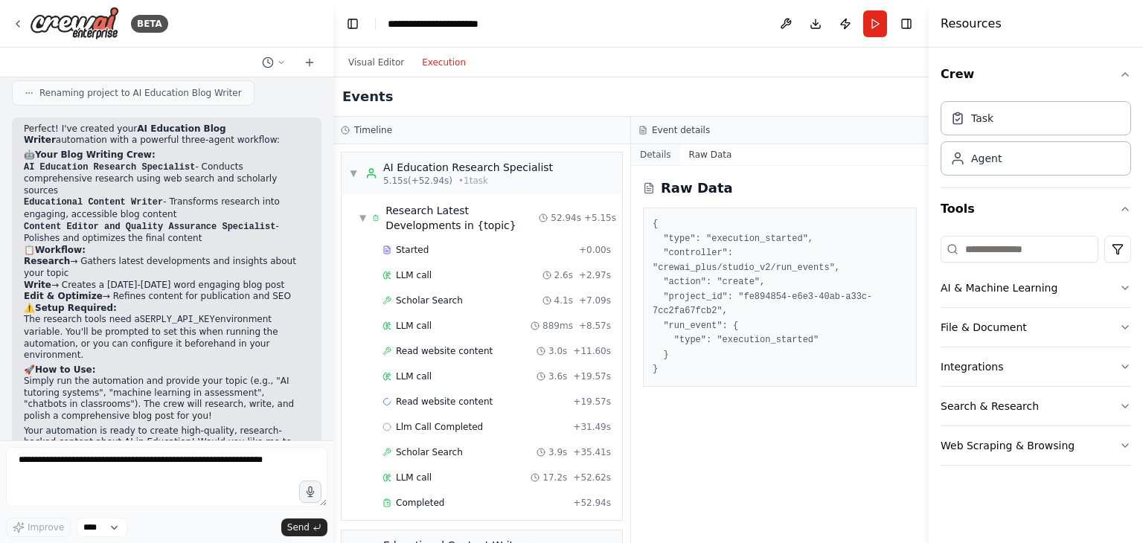
click at [655, 161] on button "Details" at bounding box center [655, 154] width 49 height 21
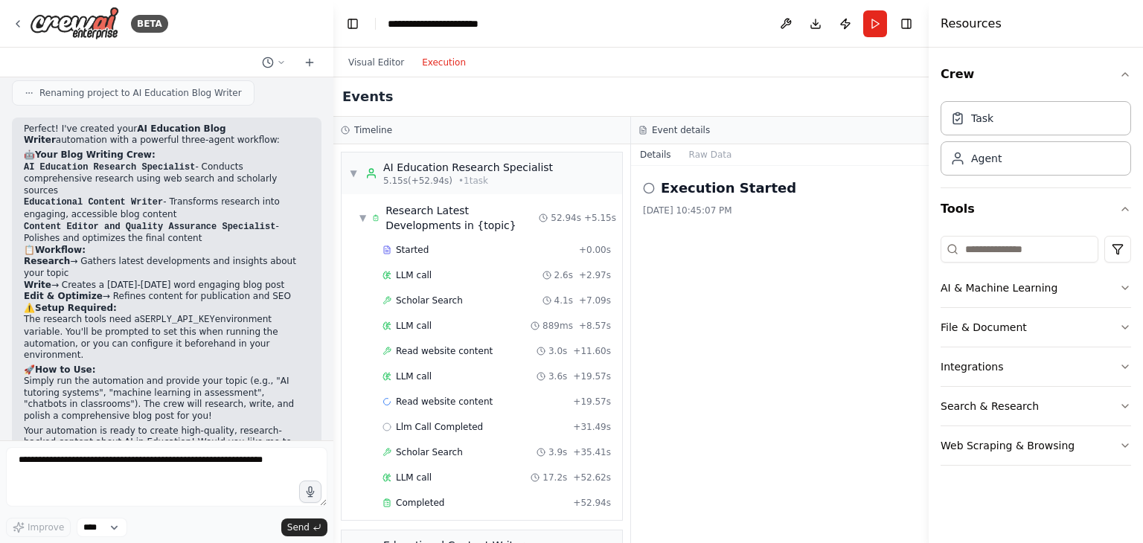
click at [388, 74] on div "Visual Editor Execution" at bounding box center [406, 63] width 135 height 30
click at [385, 67] on button "Visual Editor" at bounding box center [376, 63] width 74 height 18
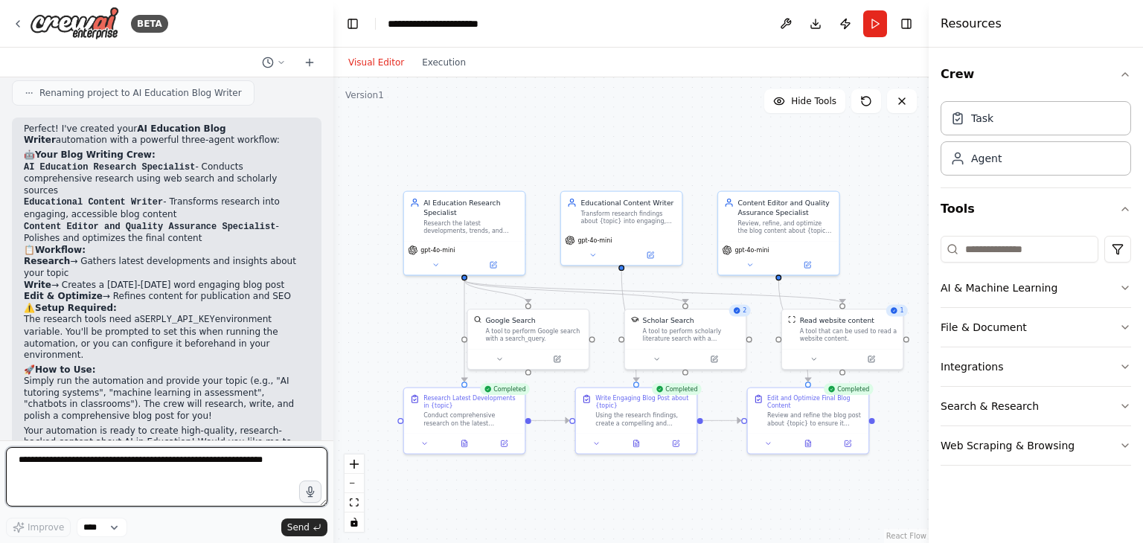
click at [179, 460] on textarea at bounding box center [166, 477] width 321 height 60
type textarea "**********"
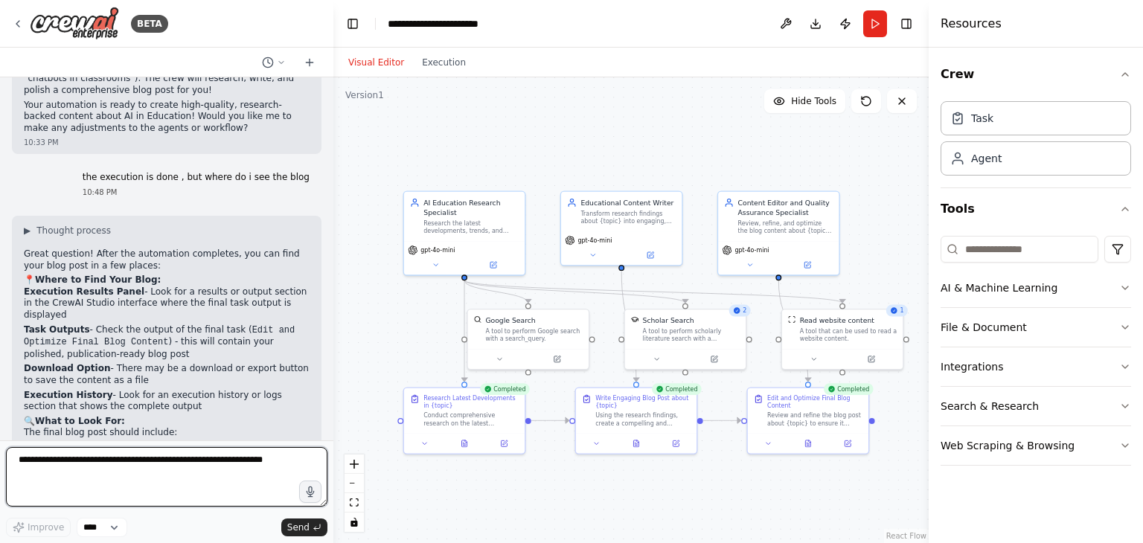
scroll to position [1601, 0]
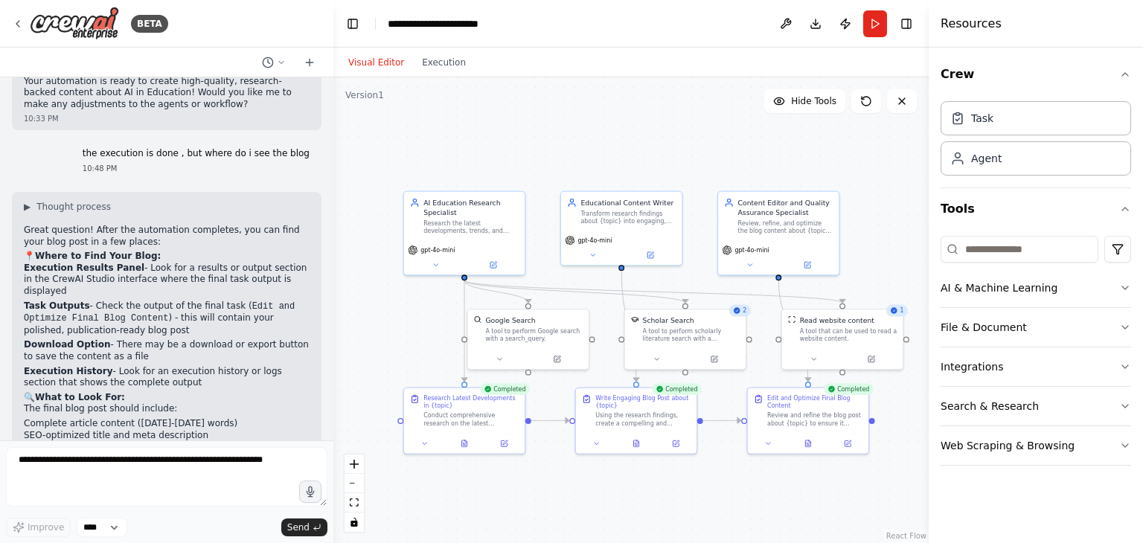
click at [437, 74] on div "Visual Editor Execution" at bounding box center [406, 63] width 135 height 30
click at [435, 68] on button "Execution" at bounding box center [444, 63] width 62 height 18
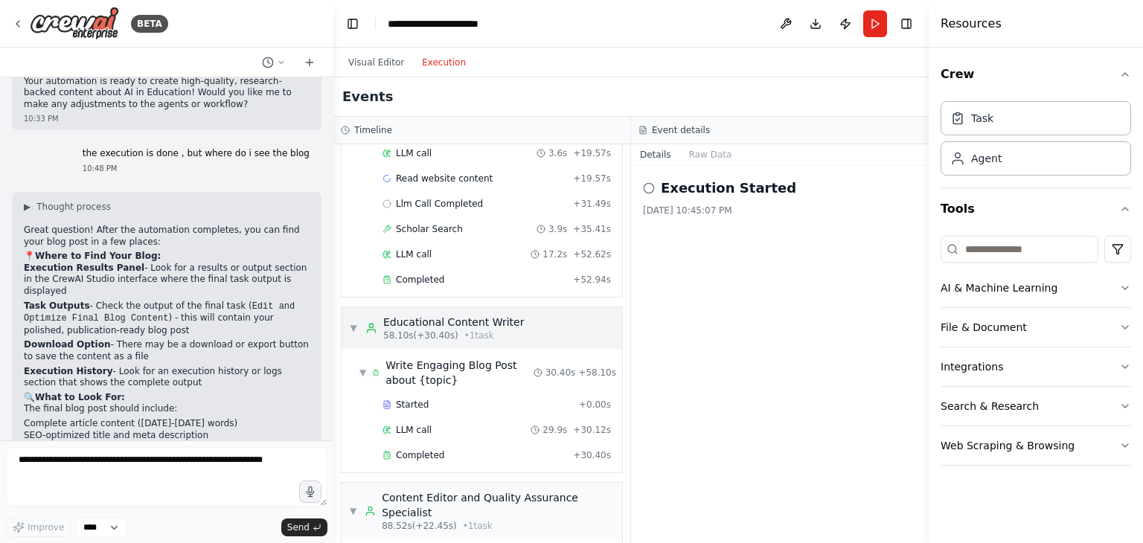
scroll to position [503, 0]
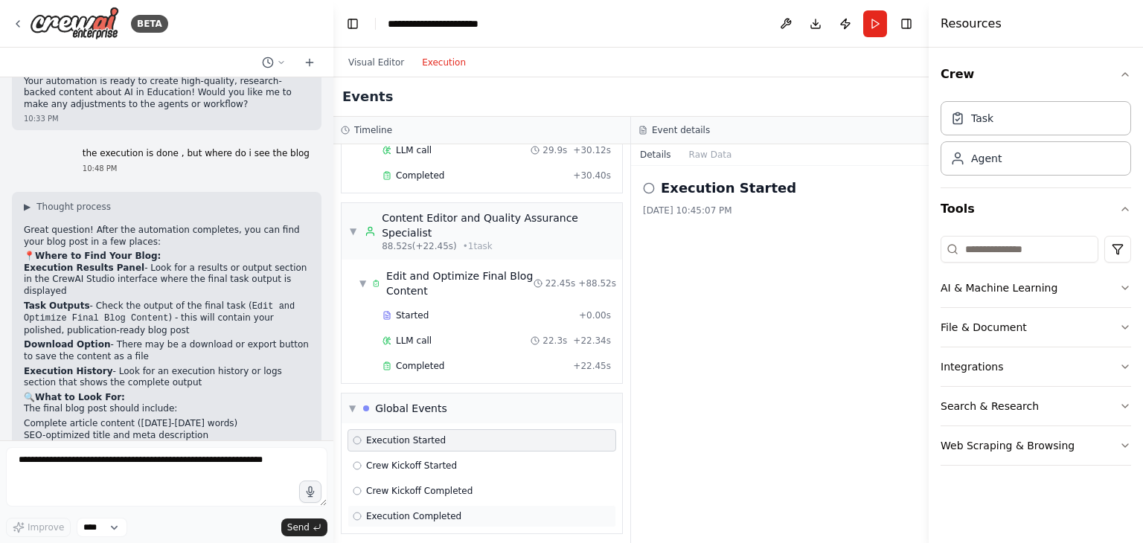
click at [388, 510] on span "Execution Completed" at bounding box center [413, 516] width 95 height 12
click at [716, 156] on button "Raw Data" at bounding box center [710, 154] width 61 height 21
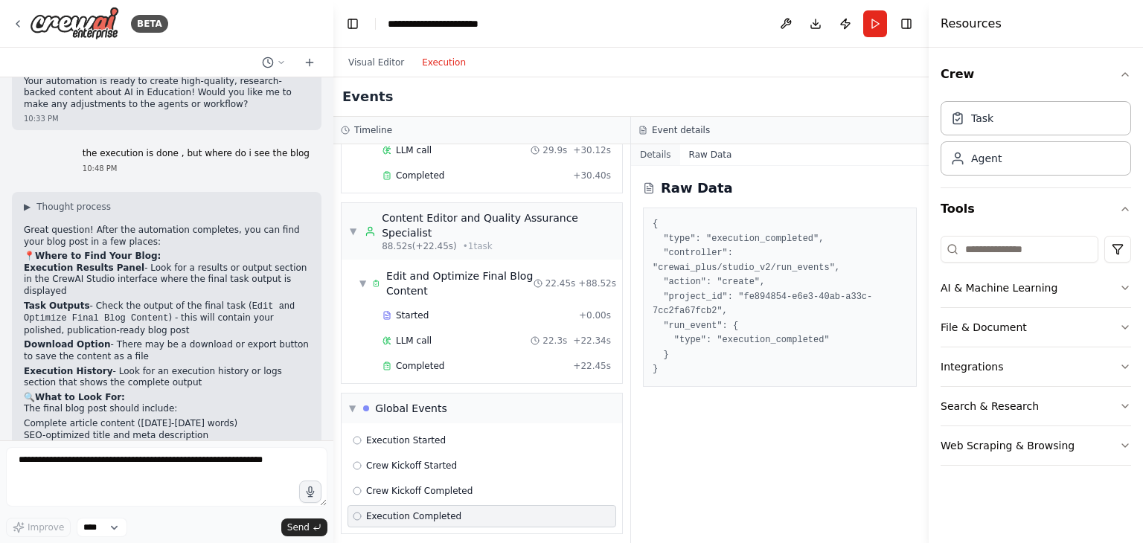
click at [658, 158] on button "Details" at bounding box center [655, 154] width 49 height 21
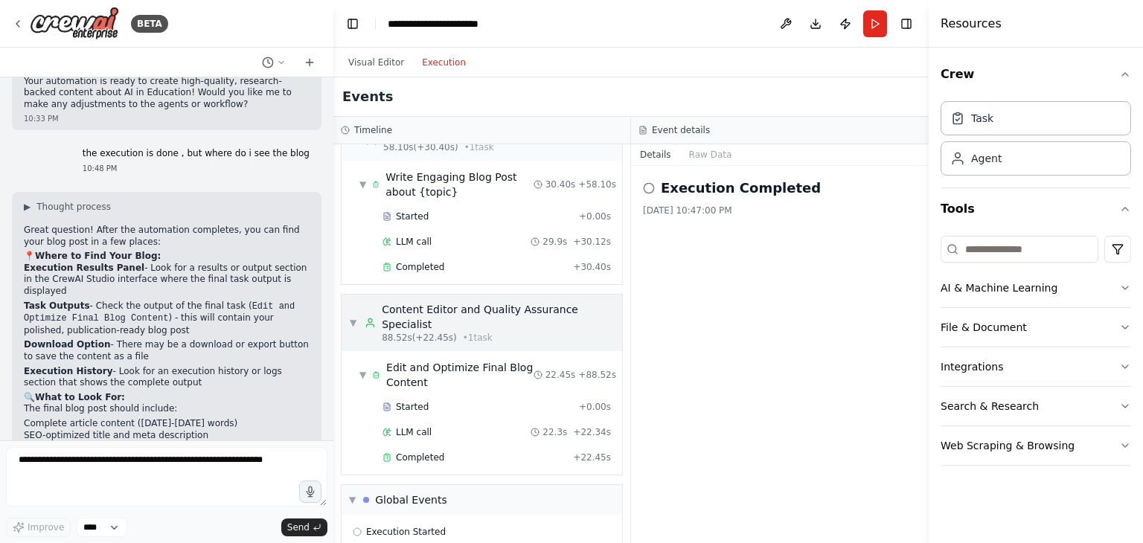
scroll to position [354, 0]
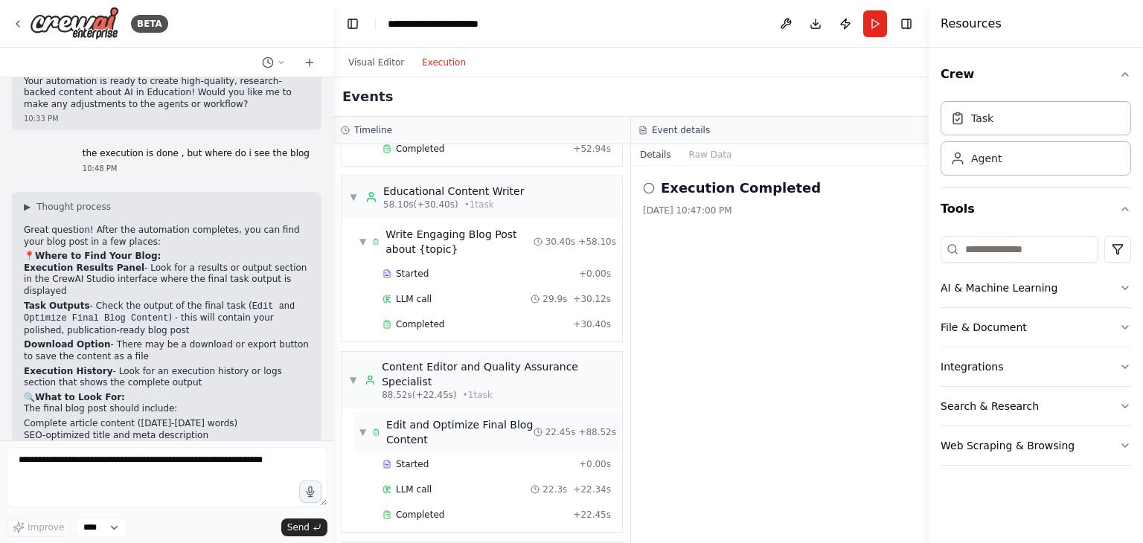
click at [458, 417] on div "Edit and Optimize Final Blog Content" at bounding box center [459, 432] width 147 height 30
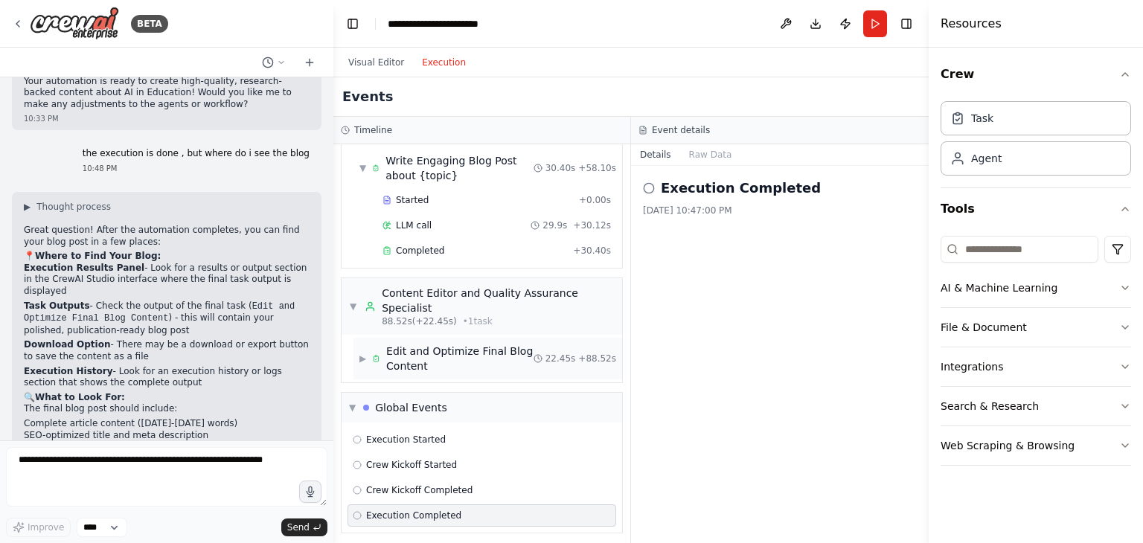
click at [393, 356] on div "Edit and Optimize Final Blog Content" at bounding box center [459, 359] width 147 height 30
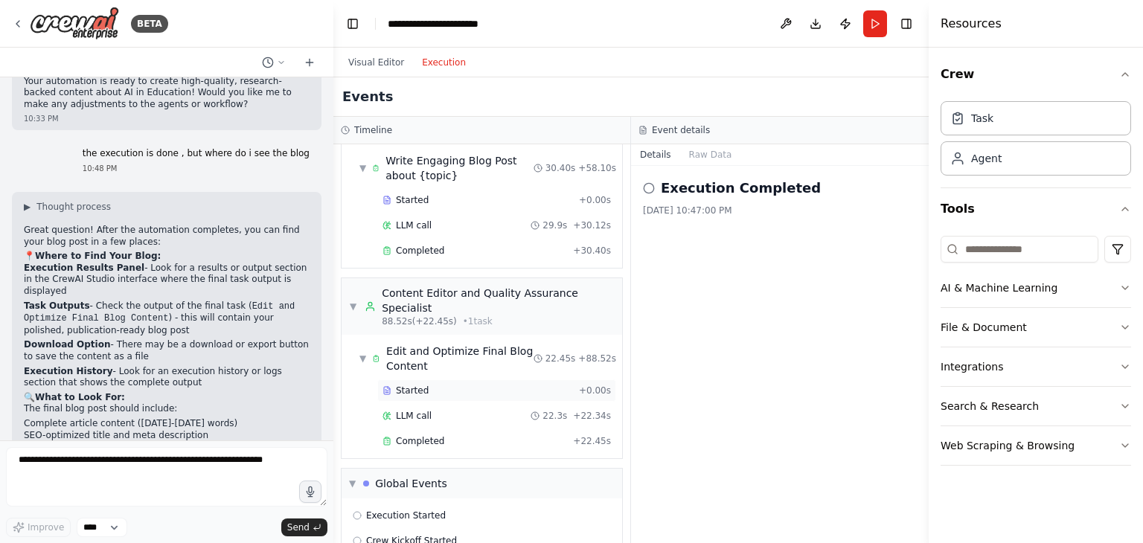
click at [401, 388] on span "Started" at bounding box center [412, 391] width 33 height 12
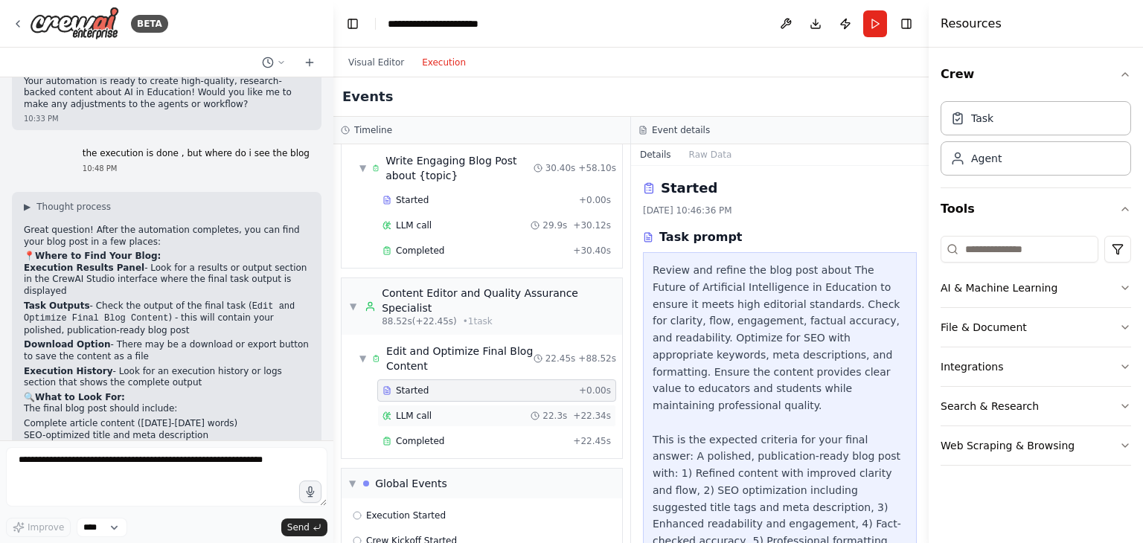
click at [443, 410] on div "LLM call 22.3s + 22.34s" at bounding box center [496, 416] width 228 height 12
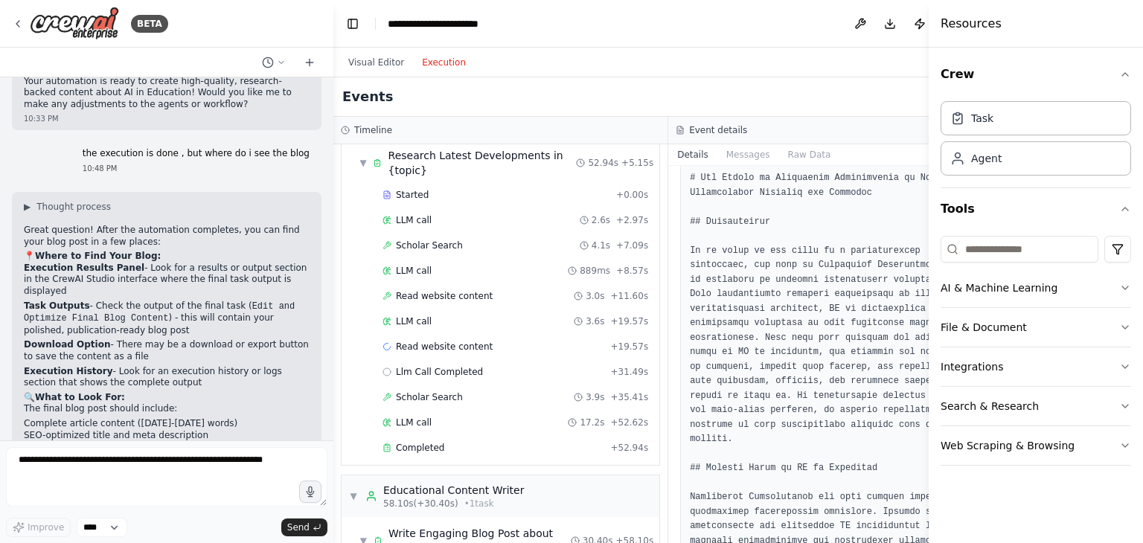
scroll to position [0, 0]
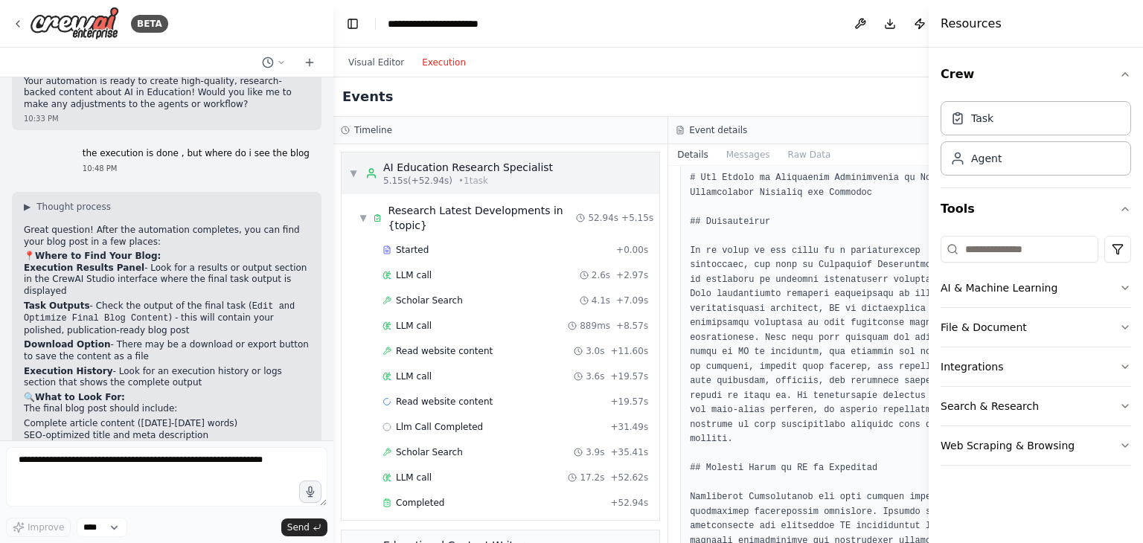
click at [402, 164] on div "AI Education Research Specialist" at bounding box center [468, 167] width 170 height 15
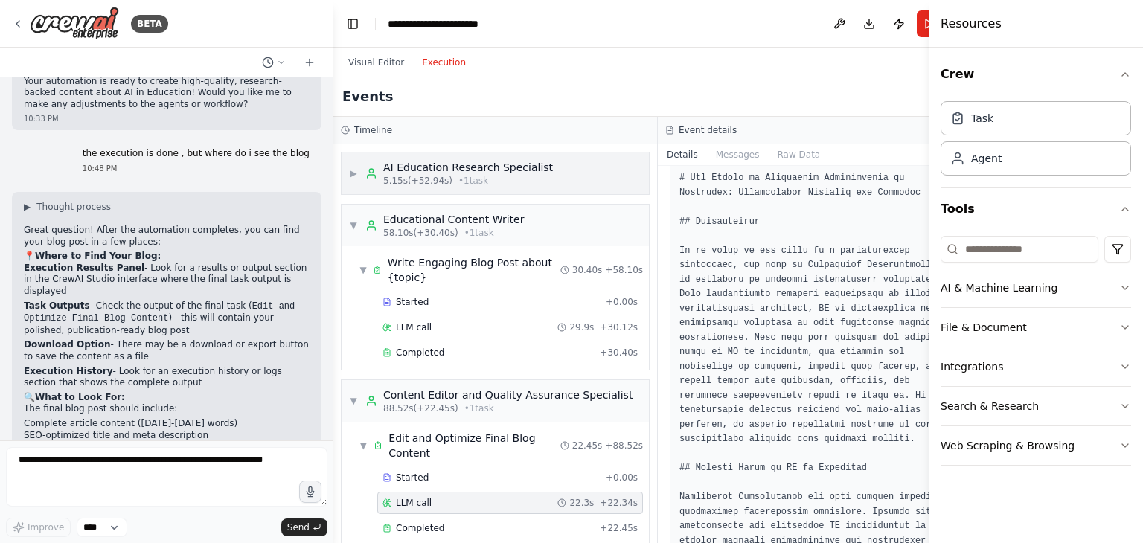
click at [363, 170] on div "▶ AI Education Research Specialist 5.15s (+52.94s) • 1 task" at bounding box center [451, 173] width 204 height 27
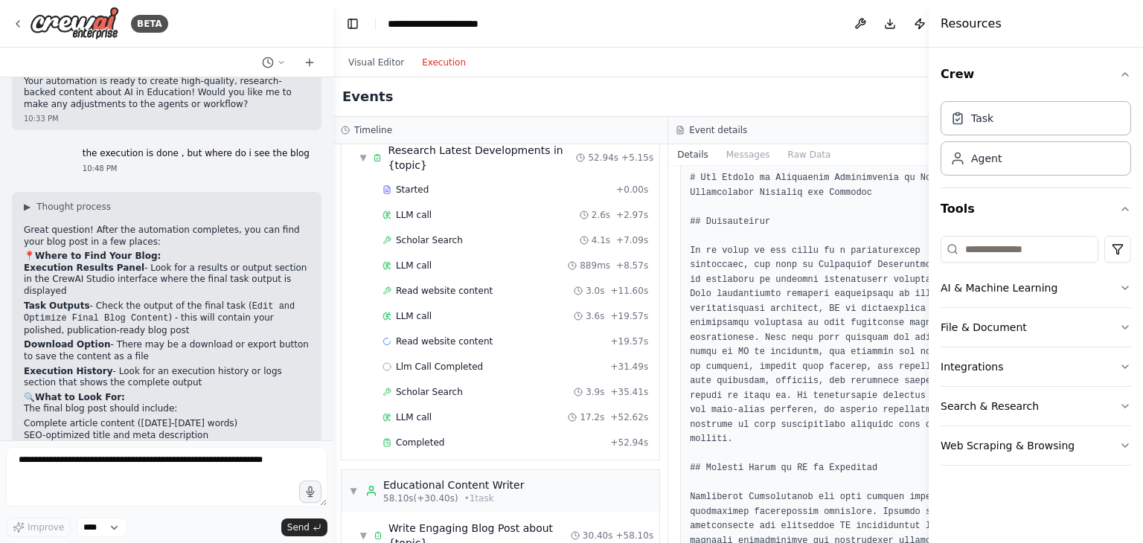
scroll to position [149, 0]
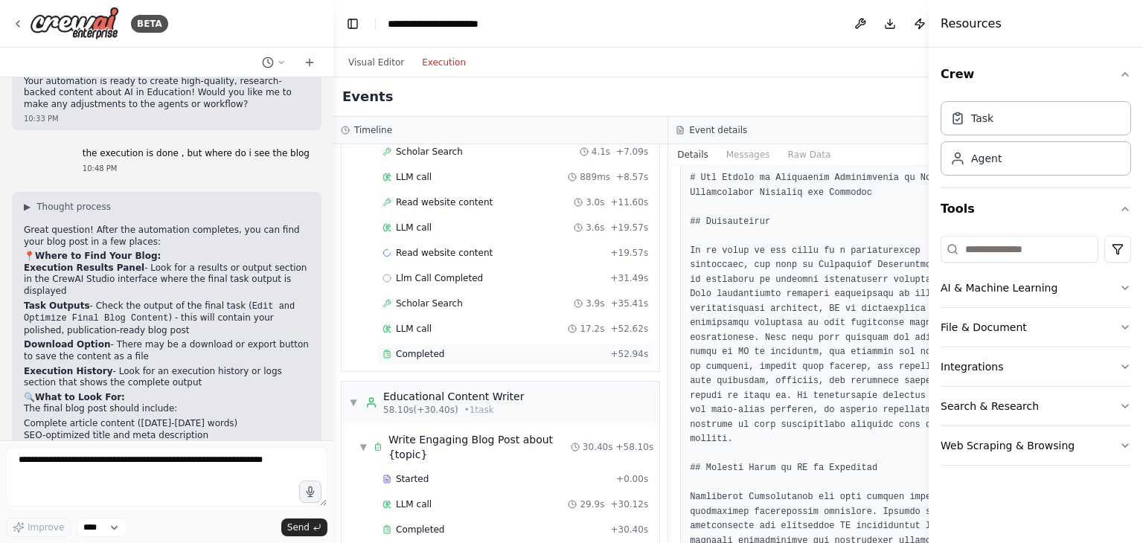
click at [422, 355] on span "Completed" at bounding box center [420, 354] width 48 height 12
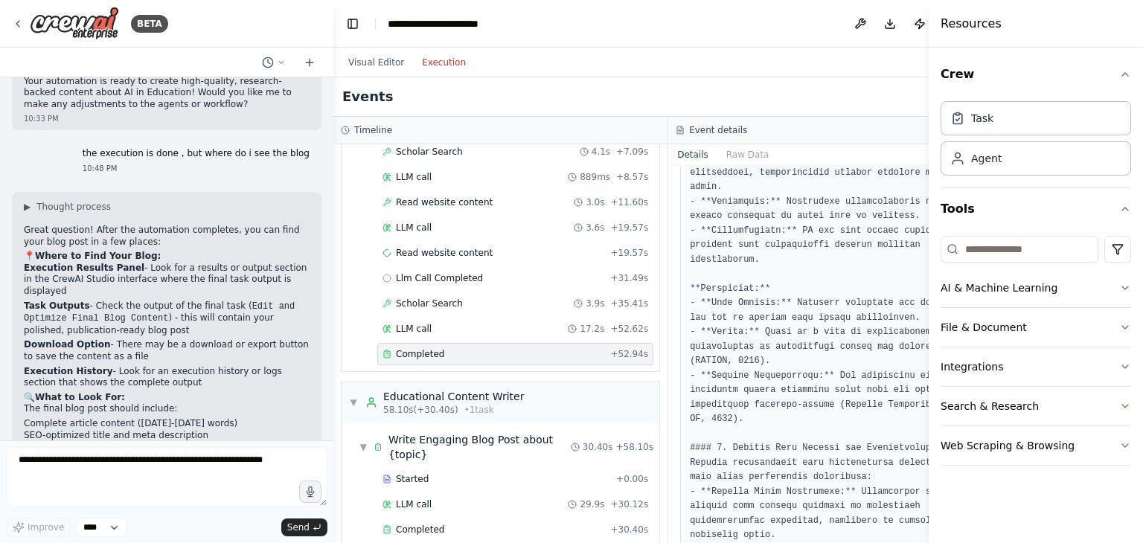
scroll to position [280, 0]
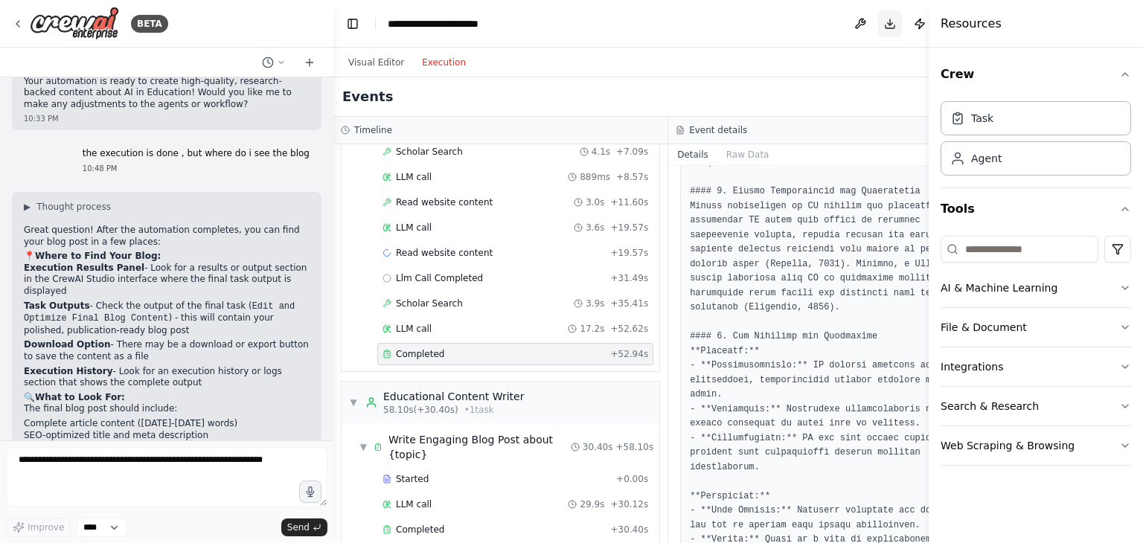
click at [878, 28] on button "Download" at bounding box center [890, 23] width 24 height 27
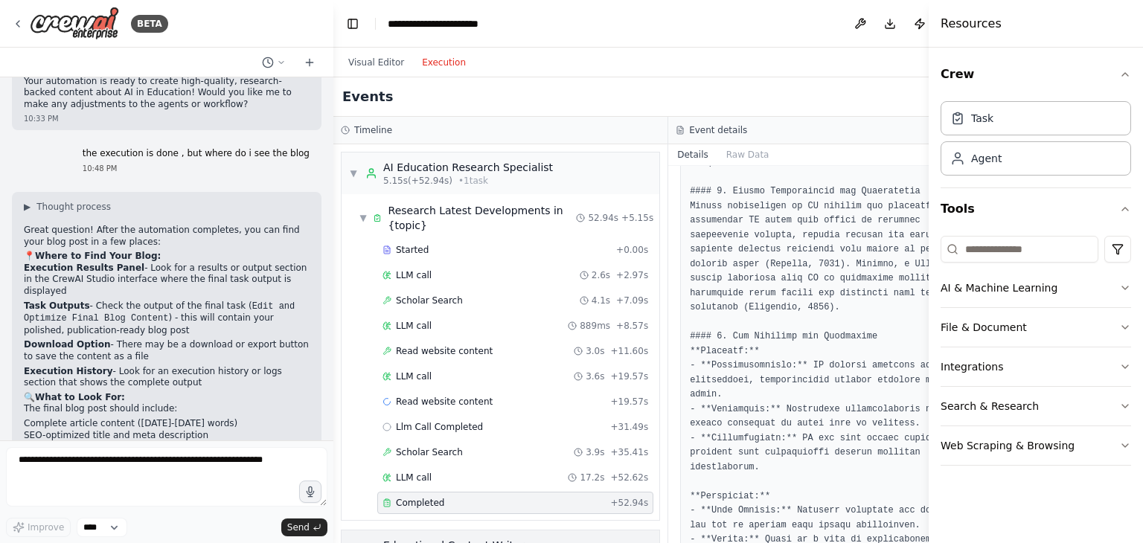
scroll to position [149, 0]
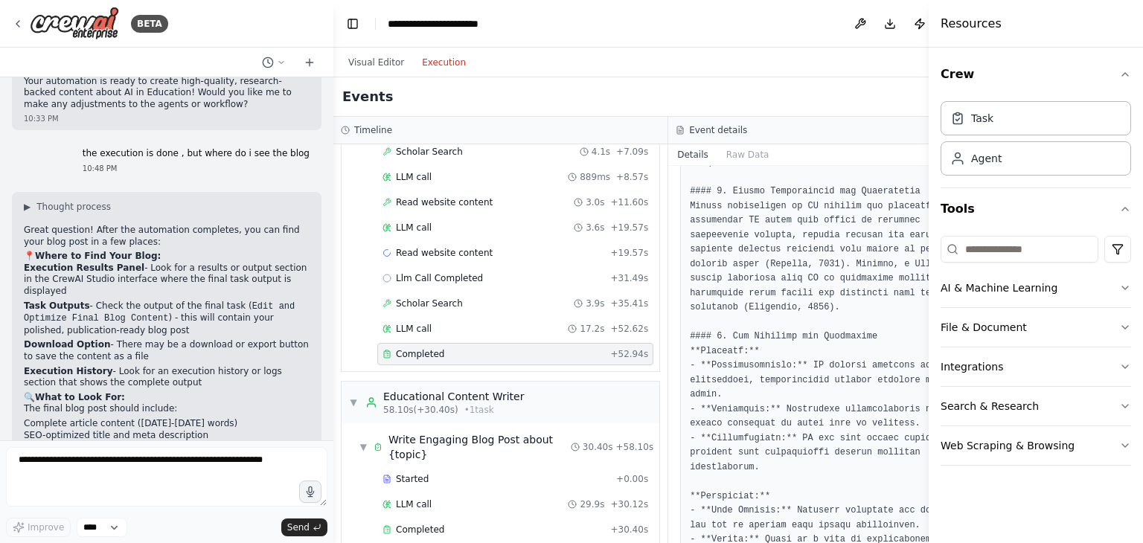
click at [427, 353] on span "Completed" at bounding box center [420, 354] width 48 height 12
click at [422, 351] on span "Completed" at bounding box center [420, 354] width 48 height 12
click at [418, 350] on span "Completed" at bounding box center [420, 354] width 48 height 12
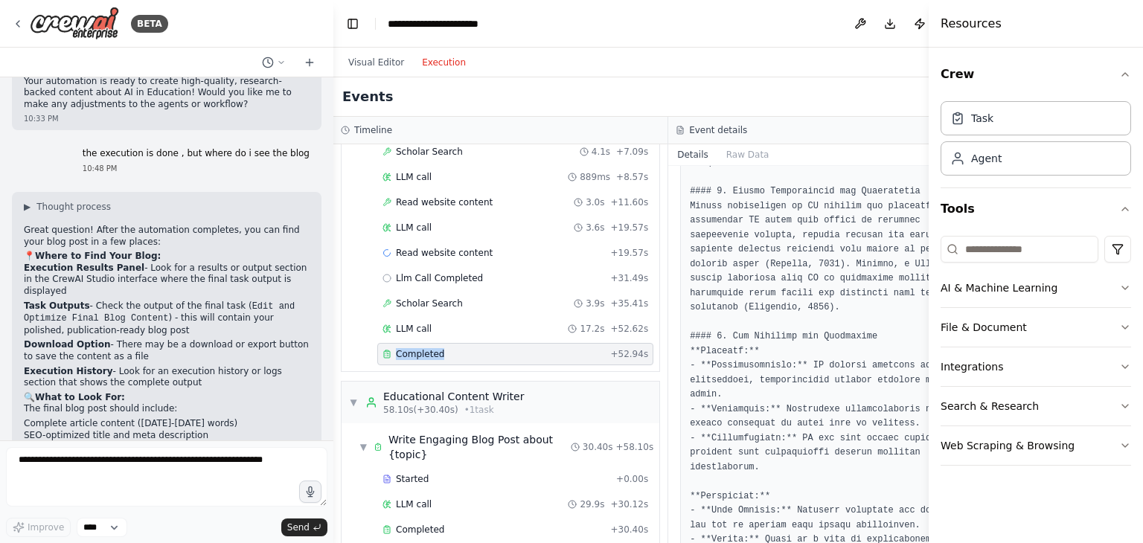
click at [452, 348] on div "Completed" at bounding box center [493, 354] width 222 height 12
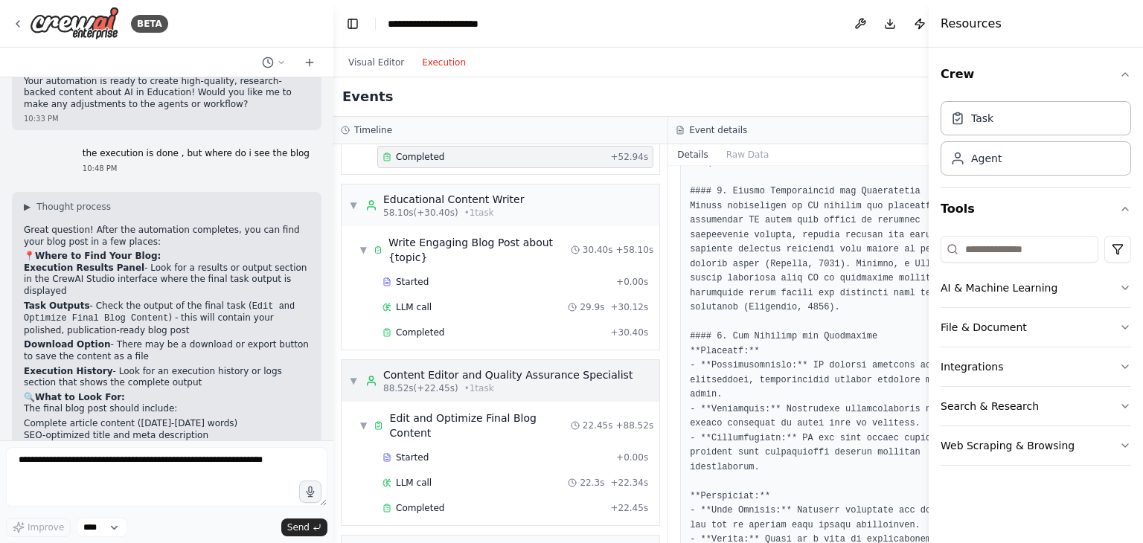
scroll to position [372, 0]
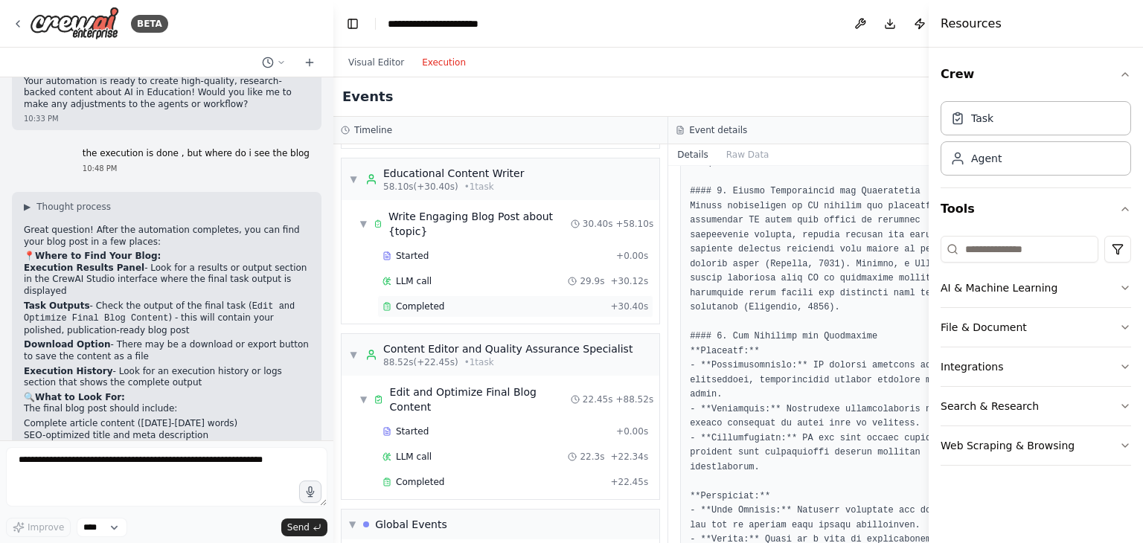
click at [420, 312] on div "Completed + 30.40s" at bounding box center [515, 306] width 276 height 22
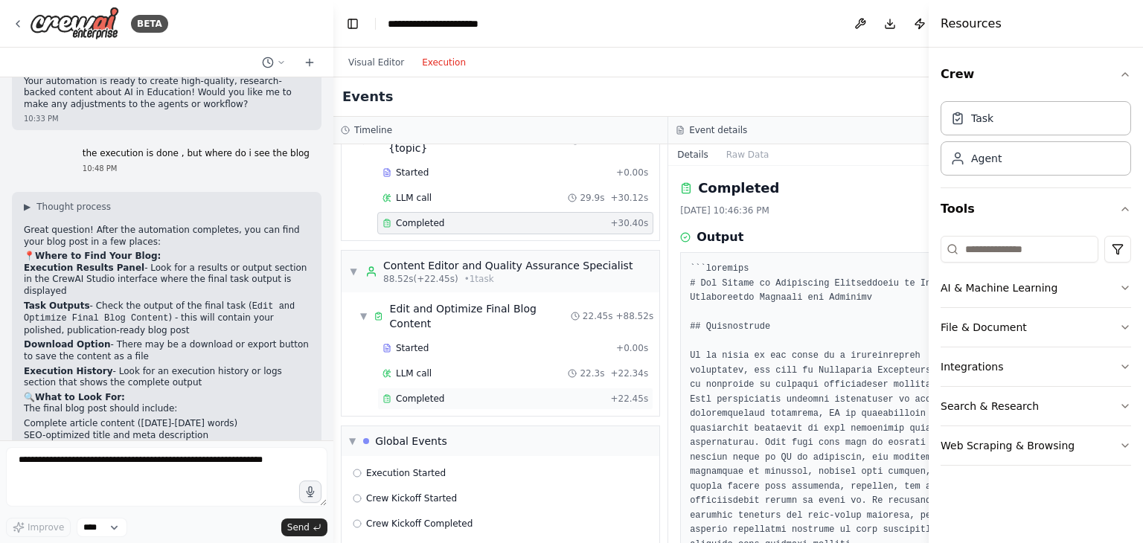
scroll to position [488, 0]
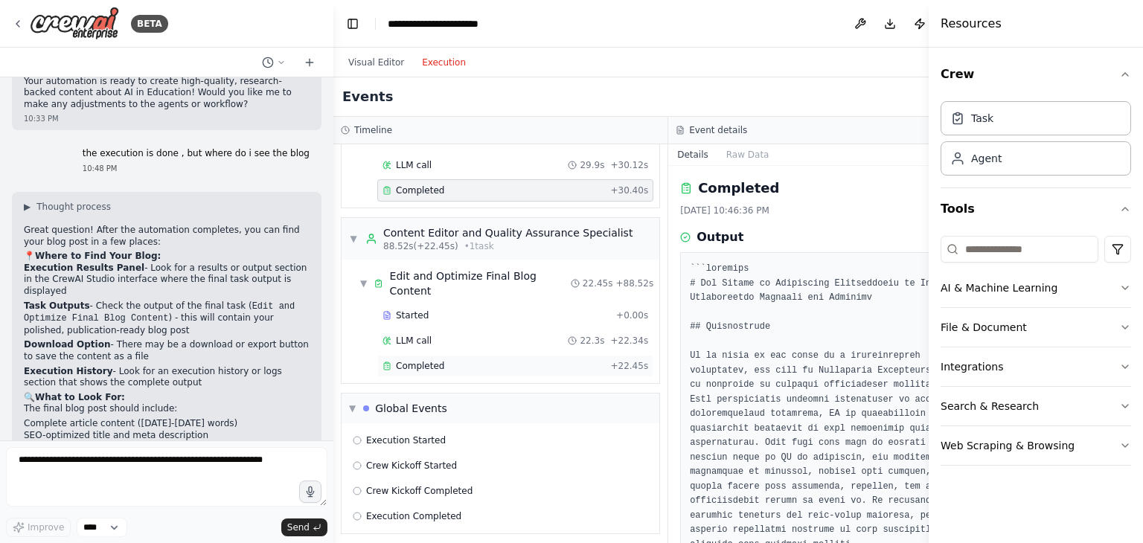
click at [417, 367] on div "Completed + 22.45s" at bounding box center [515, 366] width 276 height 22
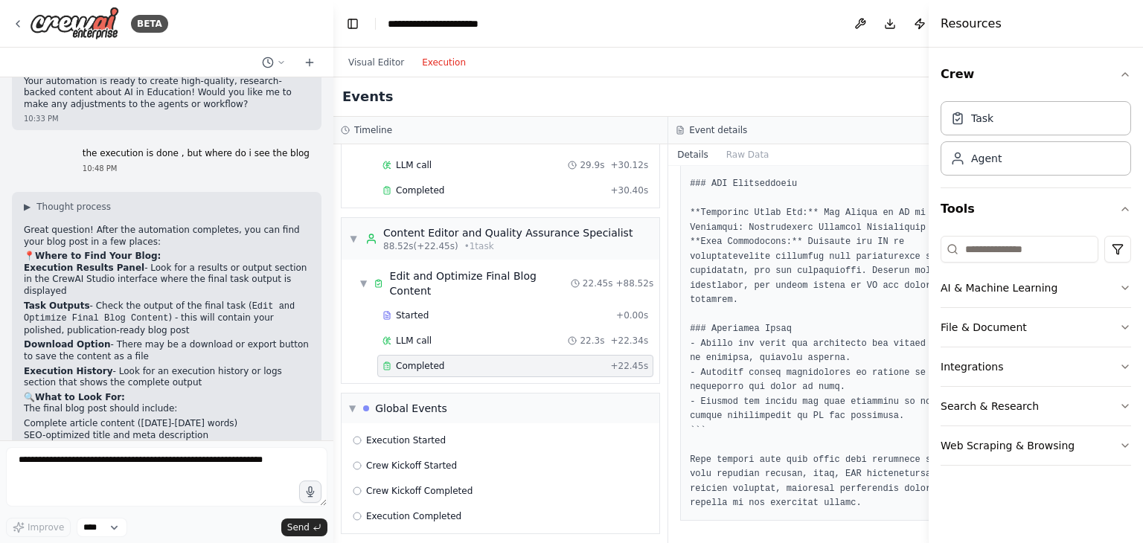
scroll to position [3276, 0]
click at [735, 161] on button "Raw Data" at bounding box center [747, 154] width 61 height 21
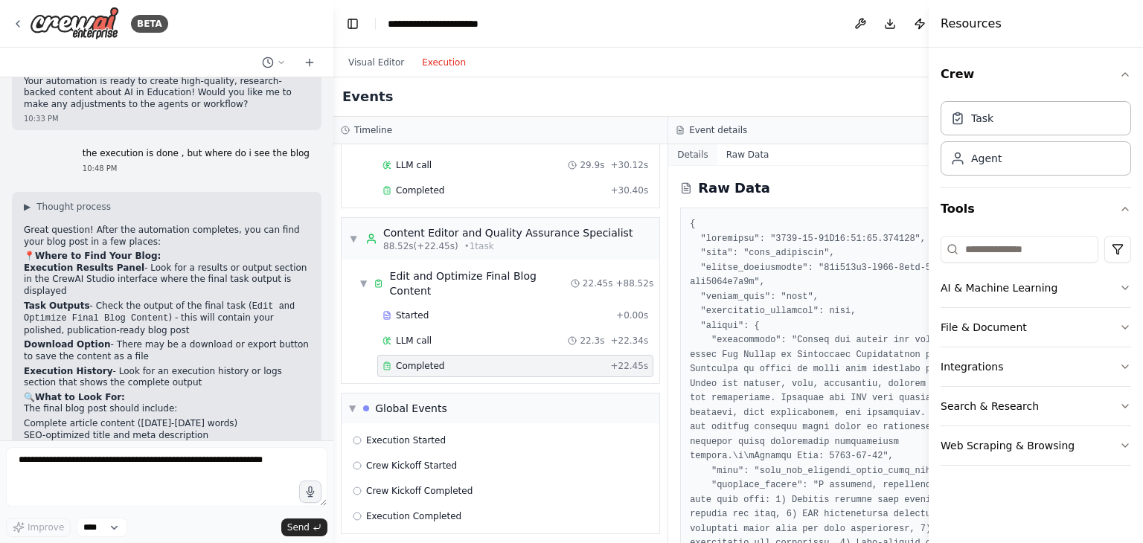
click at [672, 153] on button "Details" at bounding box center [692, 154] width 49 height 21
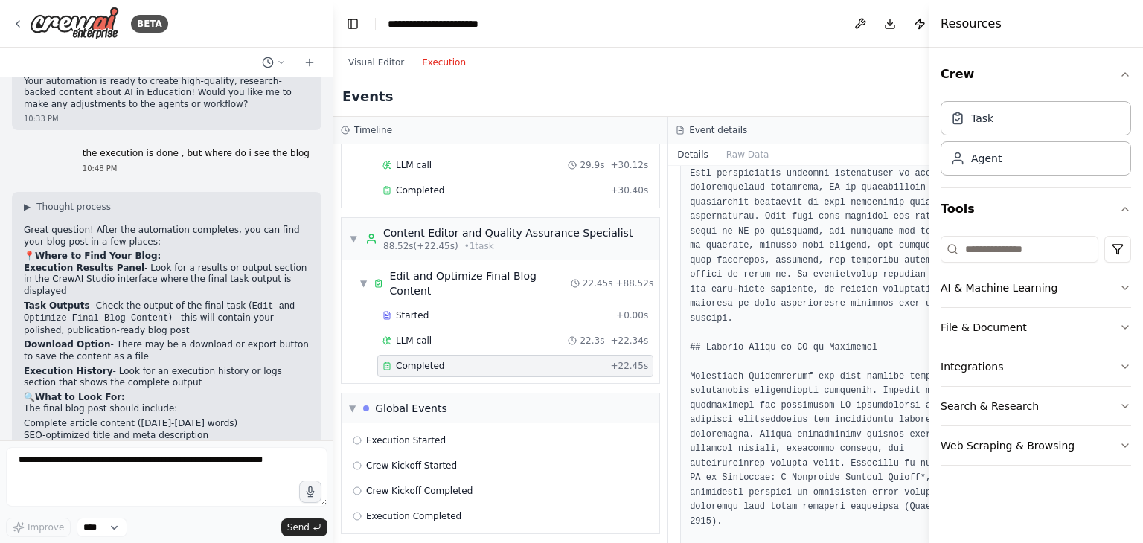
scroll to position [0, 0]
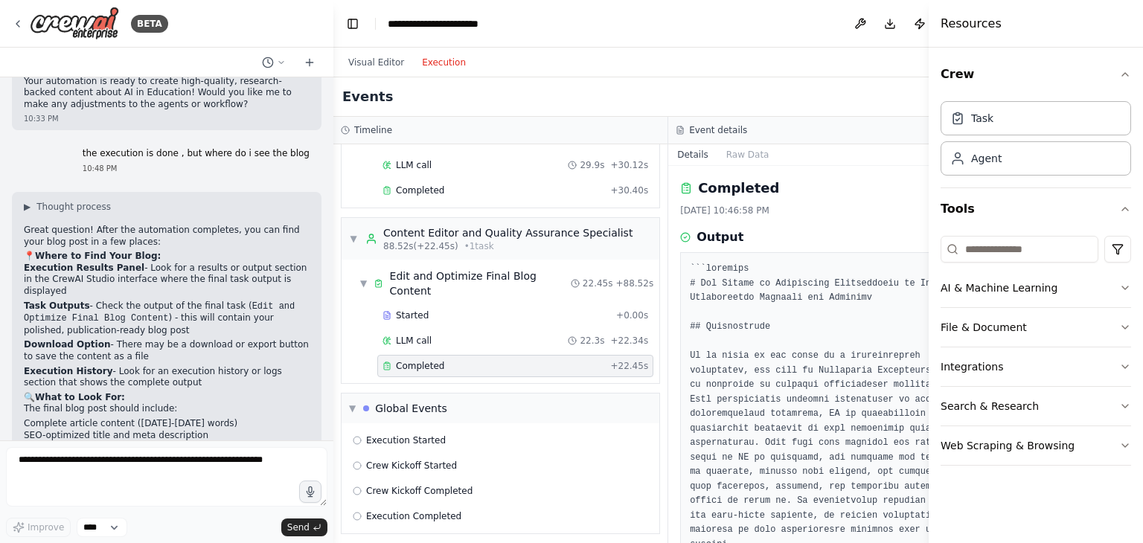
drag, startPoint x: 708, startPoint y: 347, endPoint x: 682, endPoint y: 292, distance: 60.9
click at [684, 199] on div "Completed 8/21/2025, 10:46:58 PM" at bounding box center [835, 197] width 311 height 39
click at [698, 178] on h2 "Completed" at bounding box center [738, 188] width 81 height 21
click at [714, 182] on h2 "Completed" at bounding box center [738, 188] width 81 height 21
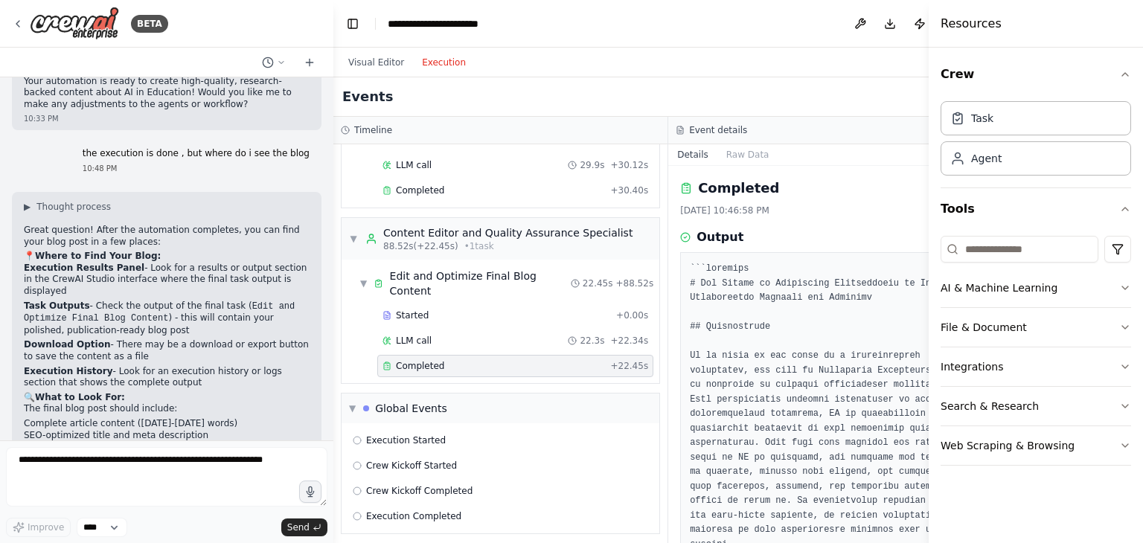
scroll to position [1675, 0]
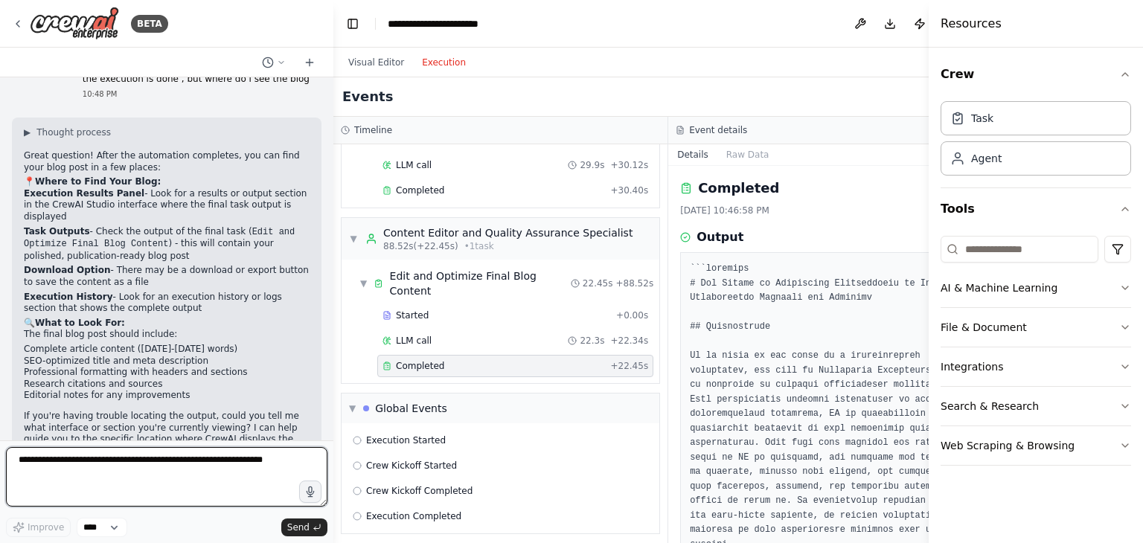
click at [245, 461] on textarea at bounding box center [166, 477] width 321 height 60
type textarea "**********"
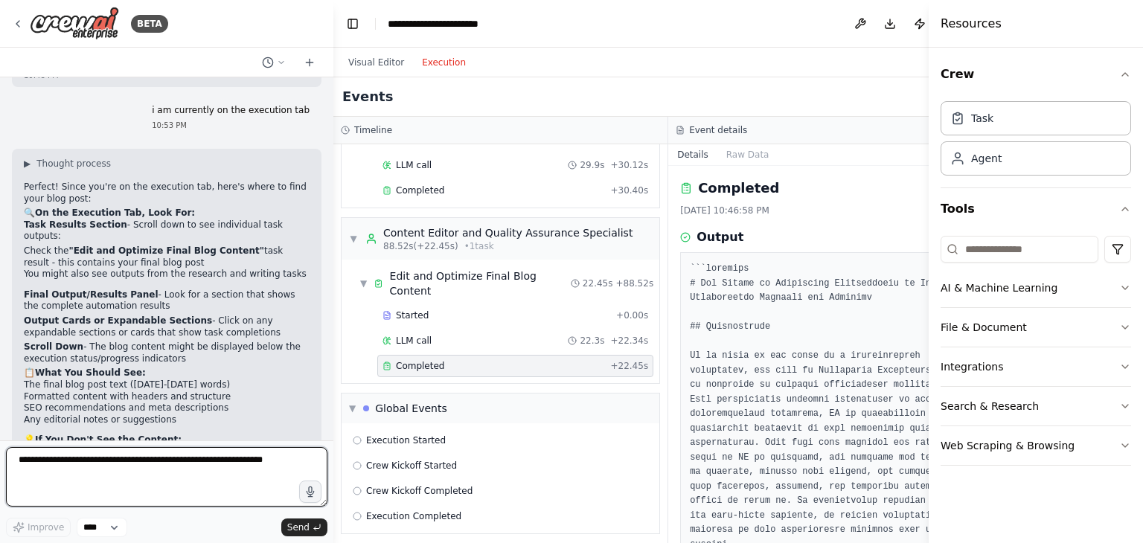
scroll to position [1990, 0]
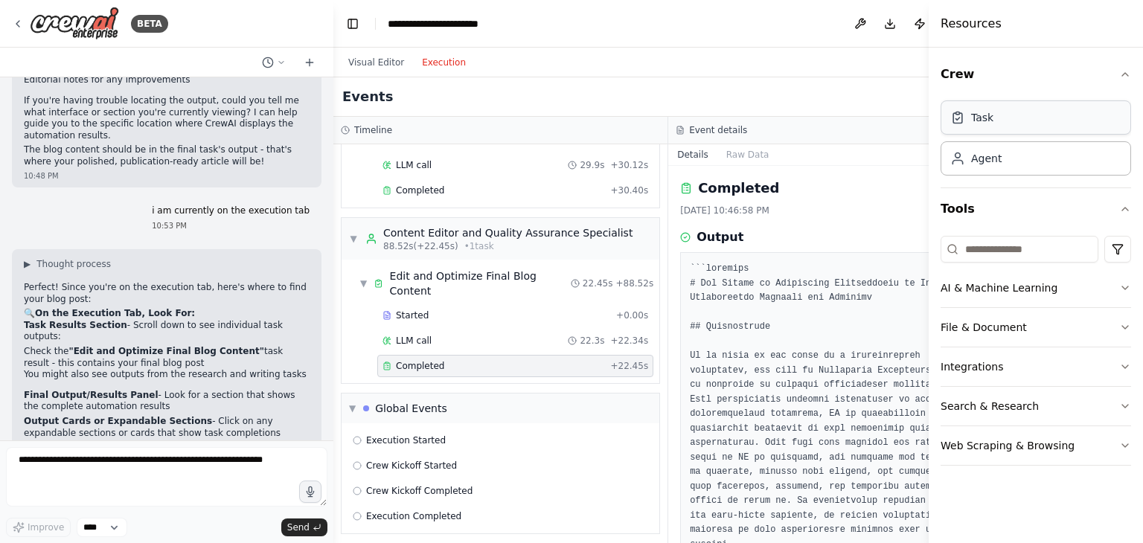
click at [977, 115] on div "Task" at bounding box center [982, 117] width 22 height 15
click at [1015, 127] on div "Task" at bounding box center [1035, 117] width 190 height 34
click at [1018, 125] on div "Task" at bounding box center [1035, 117] width 190 height 34
drag, startPoint x: 1015, startPoint y: 125, endPoint x: 1025, endPoint y: 120, distance: 11.6
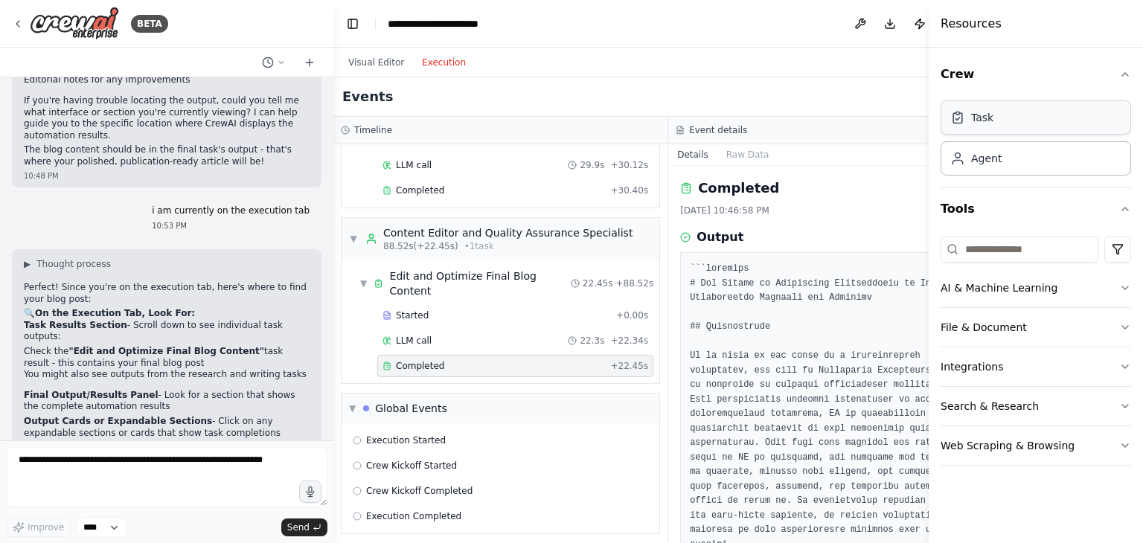
click at [1025, 120] on div "Task" at bounding box center [1035, 117] width 190 height 34
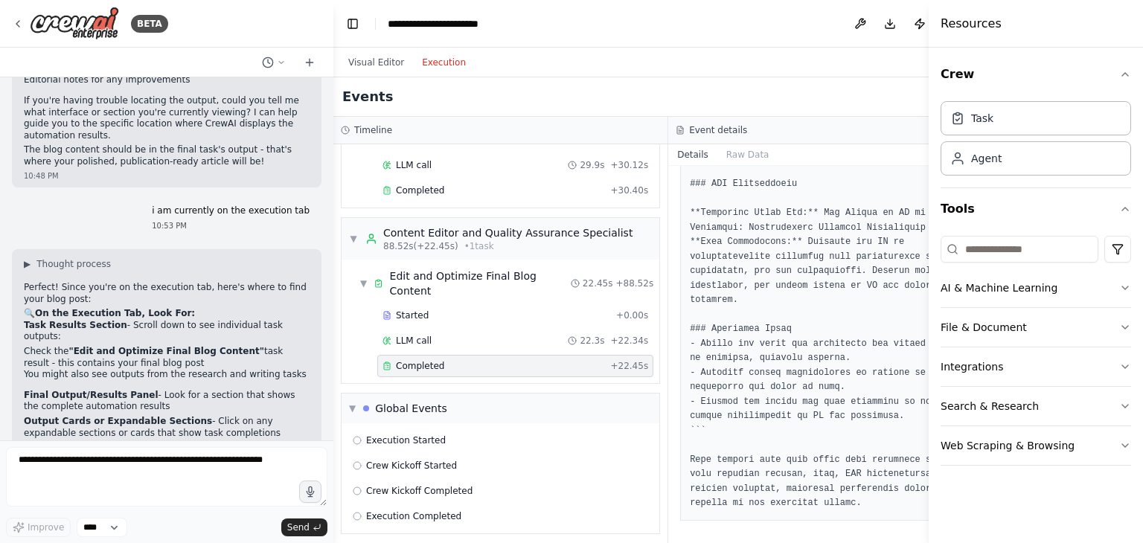
scroll to position [3276, 0]
click at [356, 28] on button "Toggle Left Sidebar" at bounding box center [352, 23] width 21 height 21
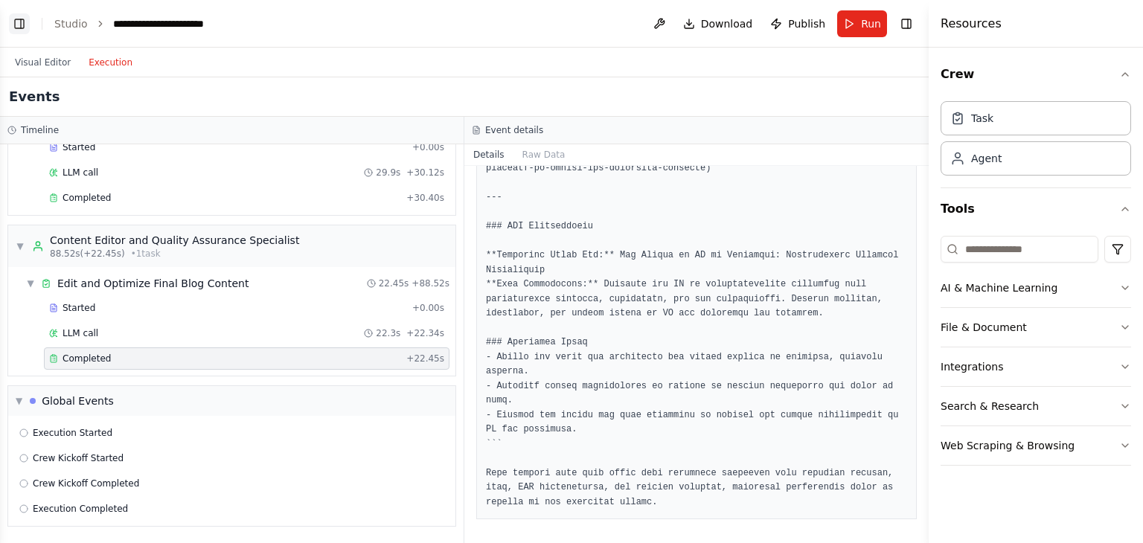
scroll to position [2435, 0]
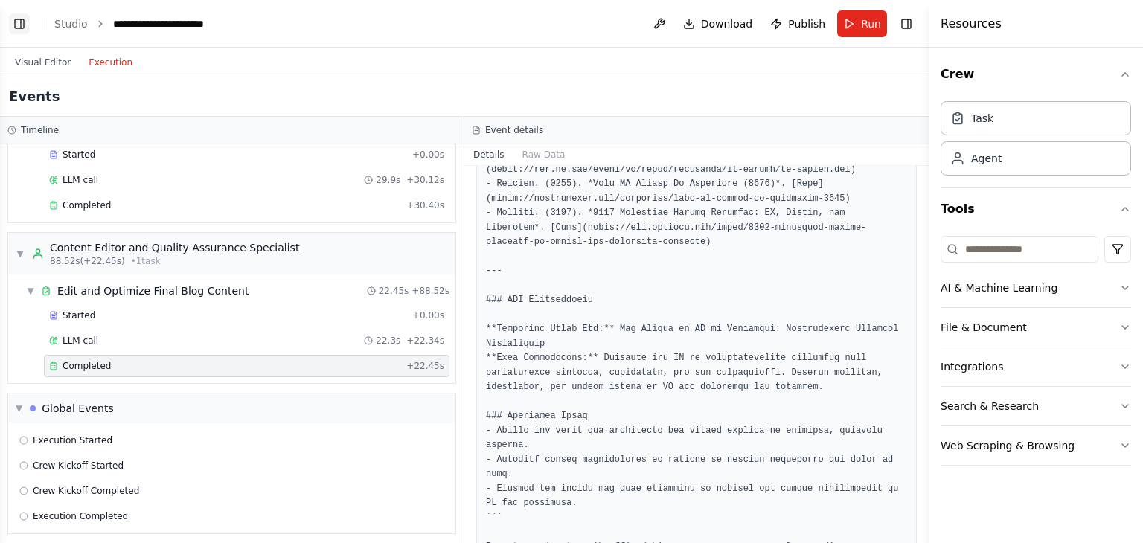
click at [17, 24] on button "Toggle Left Sidebar" at bounding box center [19, 23] width 21 height 21
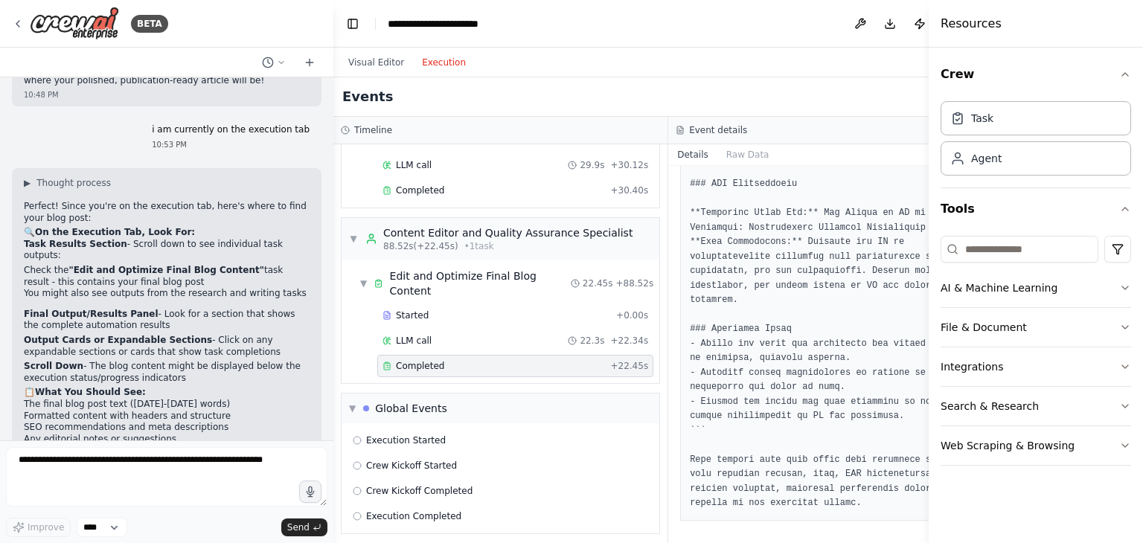
scroll to position [2046, 0]
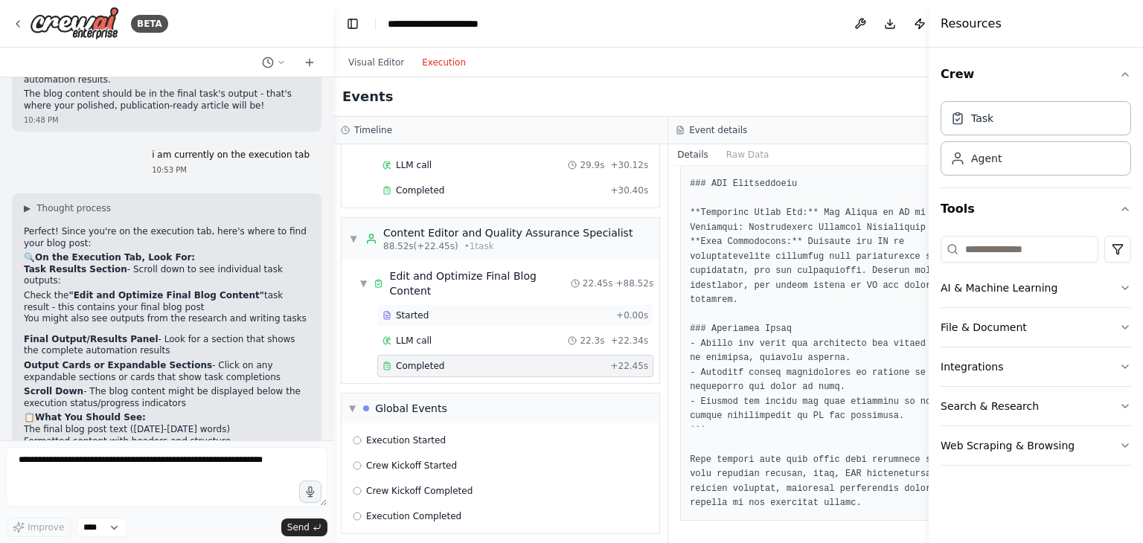
click at [422, 313] on span "Started" at bounding box center [412, 315] width 33 height 12
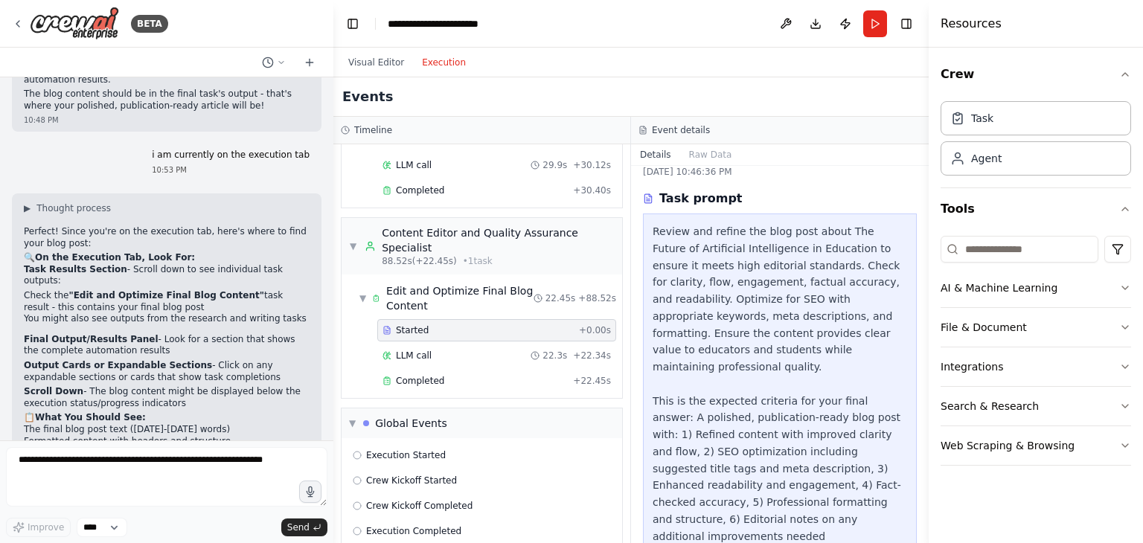
scroll to position [73, 0]
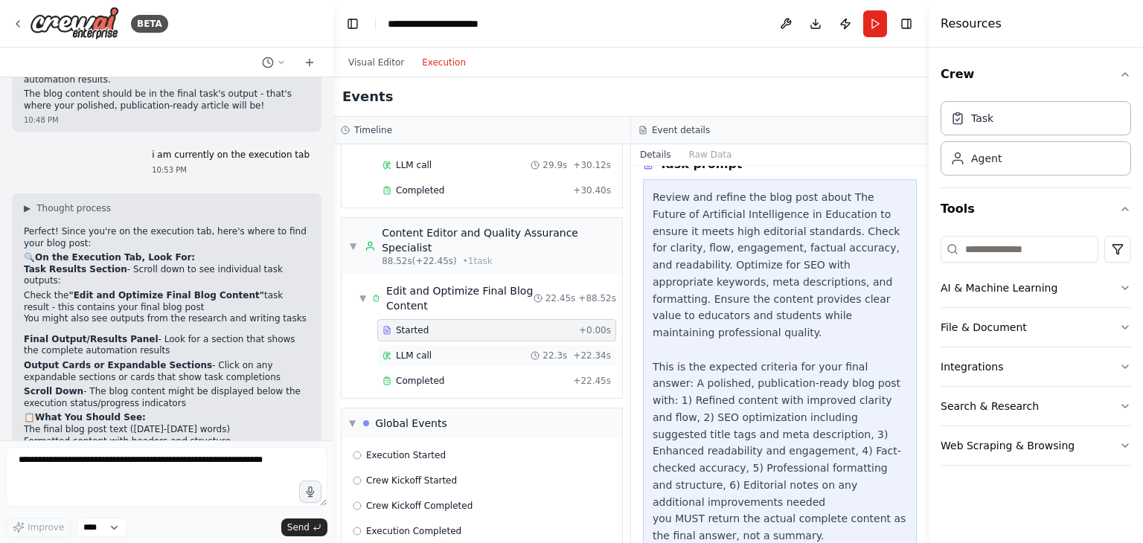
click at [452, 350] on div "LLM call 22.3s + 22.34s" at bounding box center [496, 356] width 228 height 12
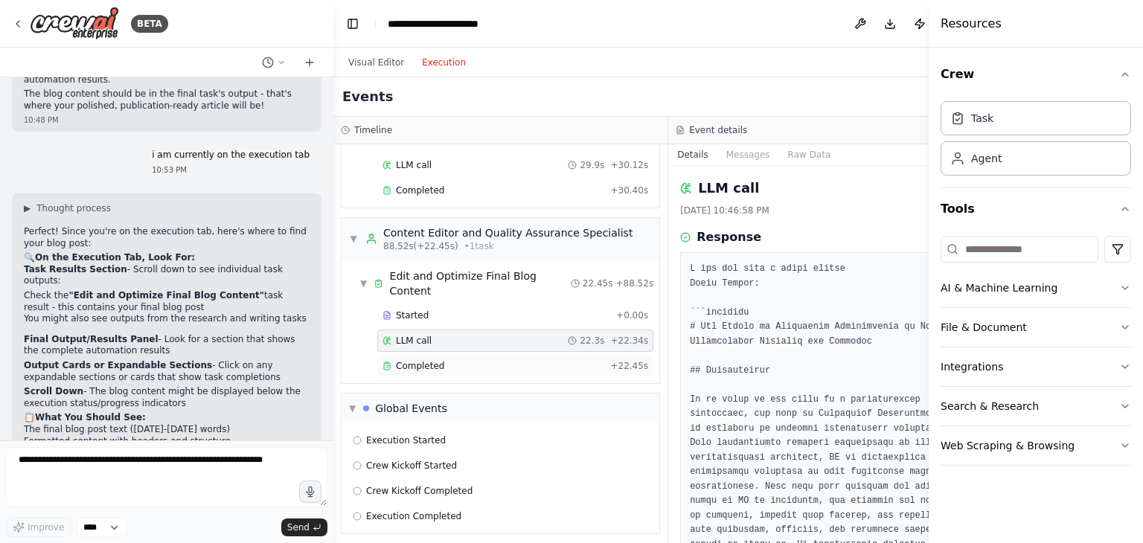
click at [449, 360] on div "Completed" at bounding box center [493, 366] width 222 height 12
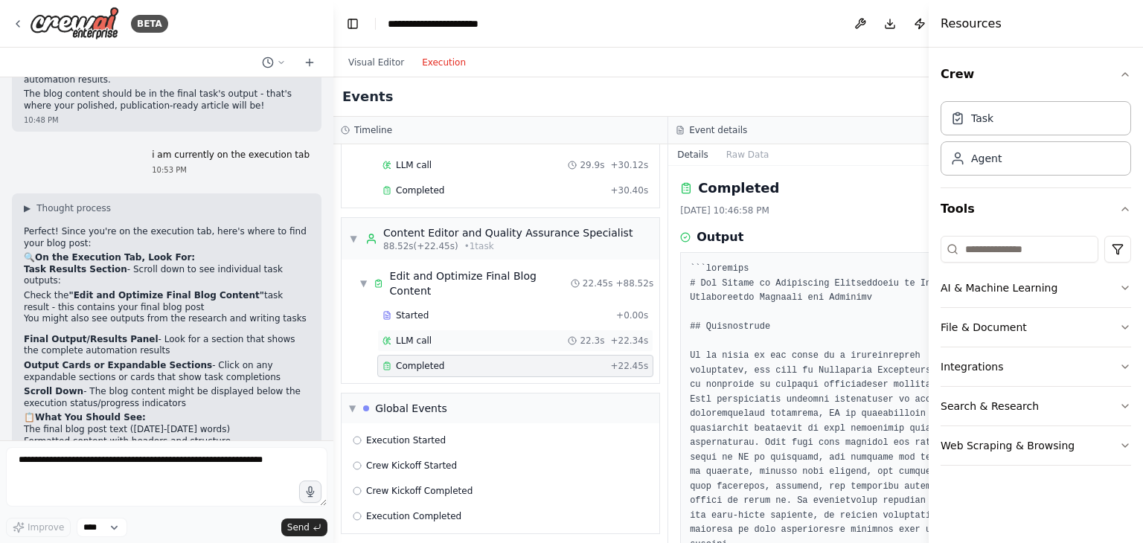
click at [440, 336] on div "LLM call 22.3s + 22.34s" at bounding box center [515, 341] width 266 height 12
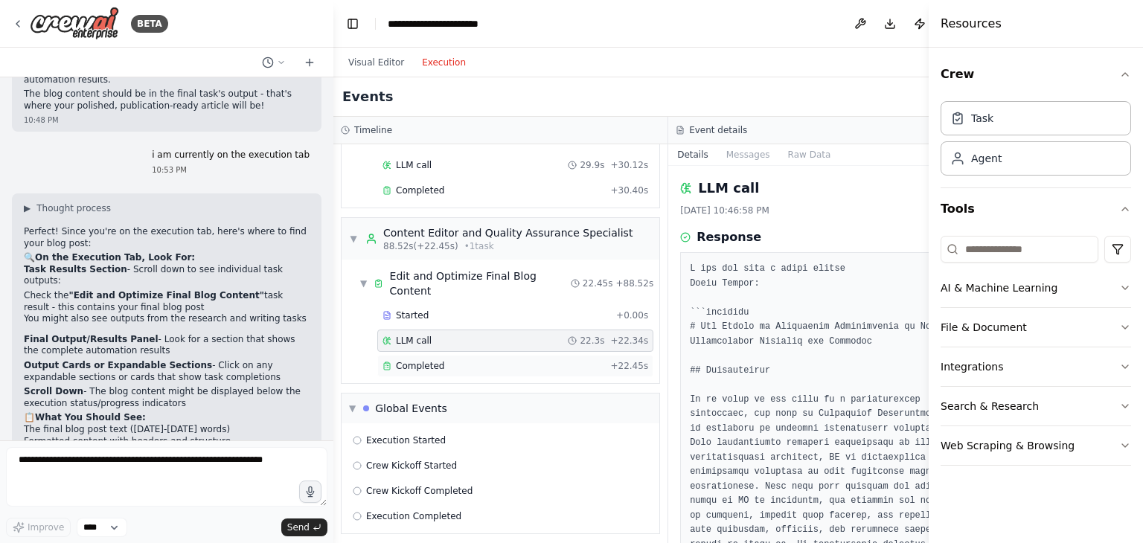
click at [437, 360] on span "Completed" at bounding box center [420, 366] width 48 height 12
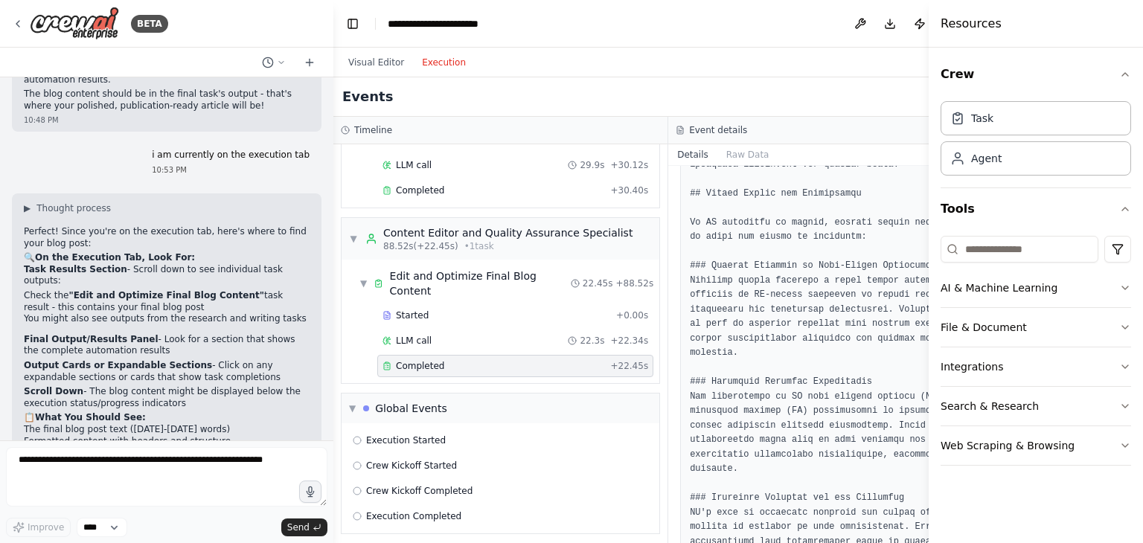
scroll to position [1565, 0]
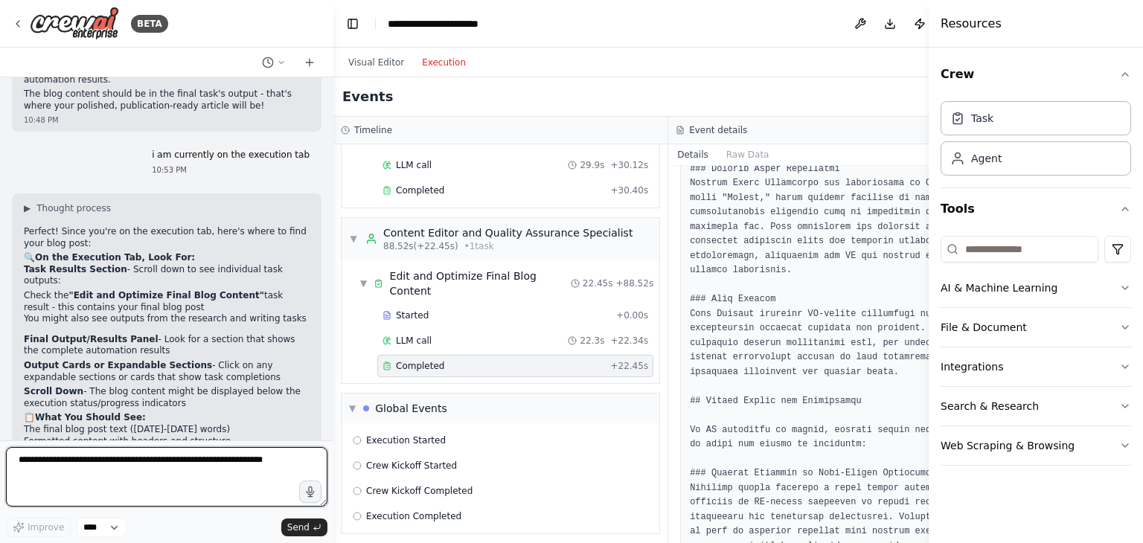
click at [245, 461] on textarea at bounding box center [166, 477] width 321 height 60
type textarea "**********"
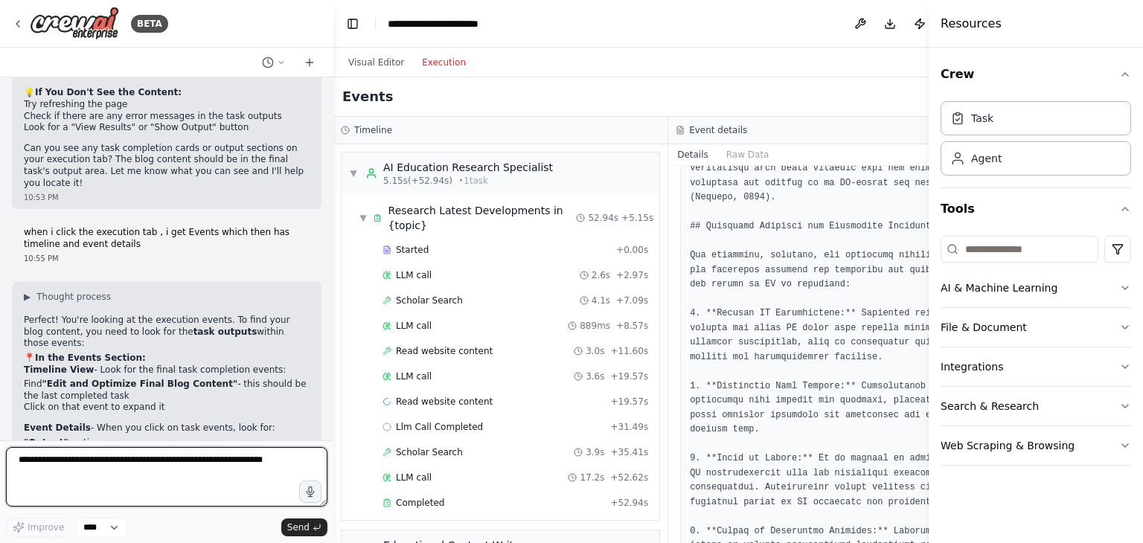
scroll to position [74, 0]
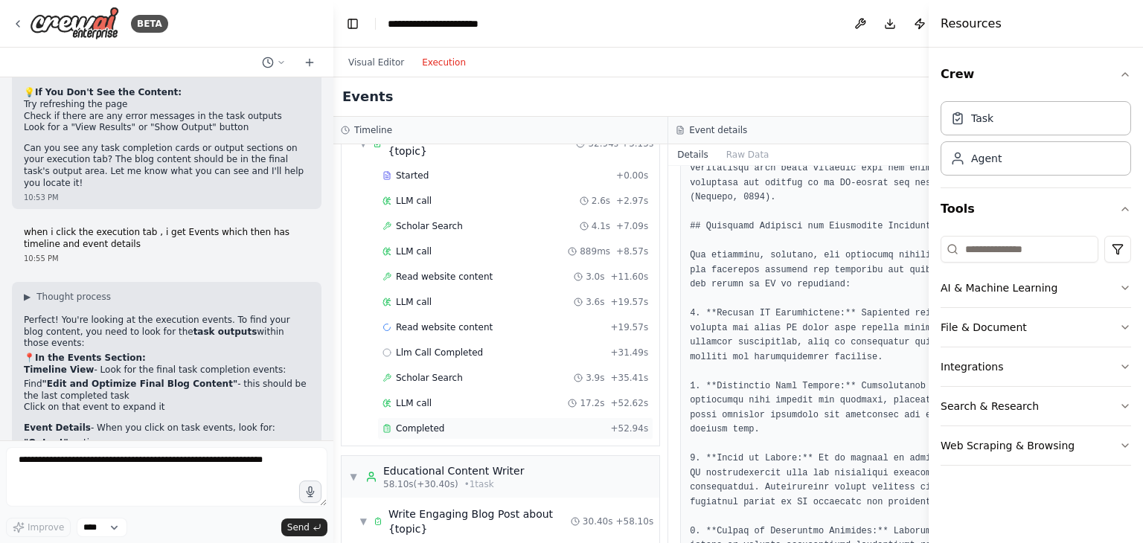
click at [406, 431] on div "Completed + 52.94s" at bounding box center [515, 428] width 276 height 22
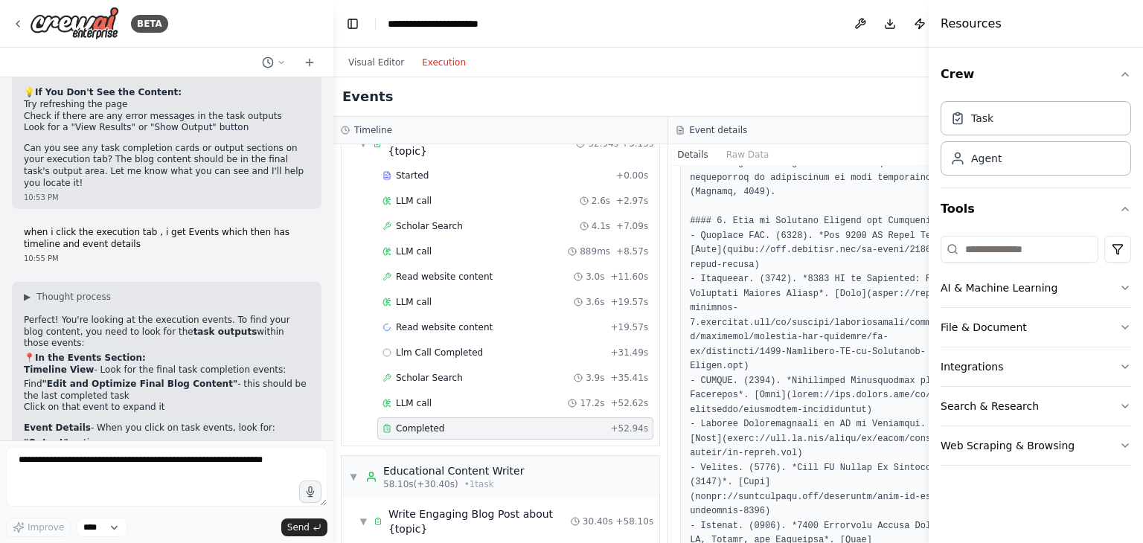
scroll to position [1024, 0]
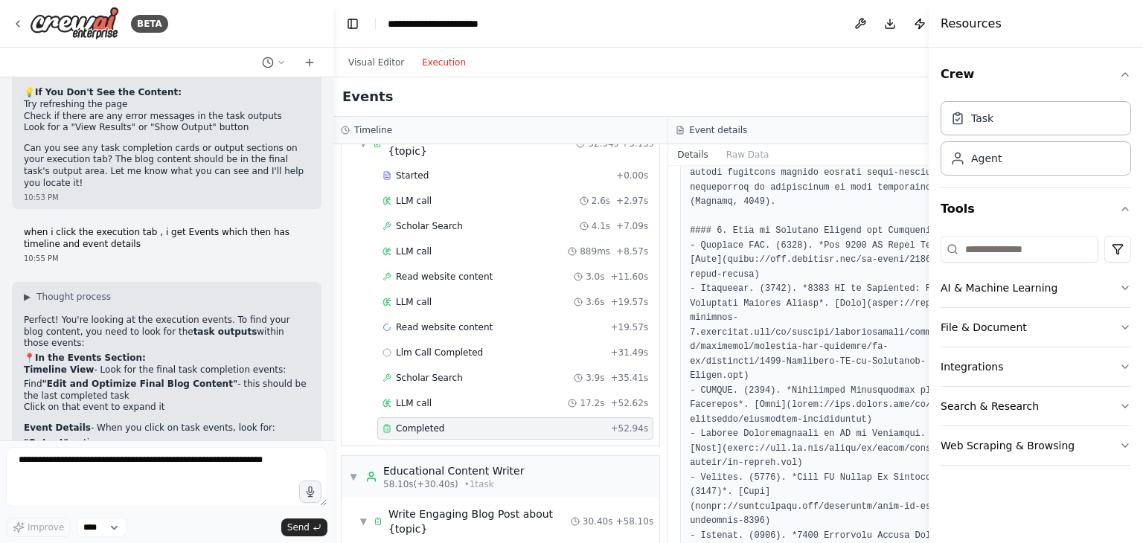
drag, startPoint x: 775, startPoint y: 241, endPoint x: 730, endPoint y: 245, distance: 44.9
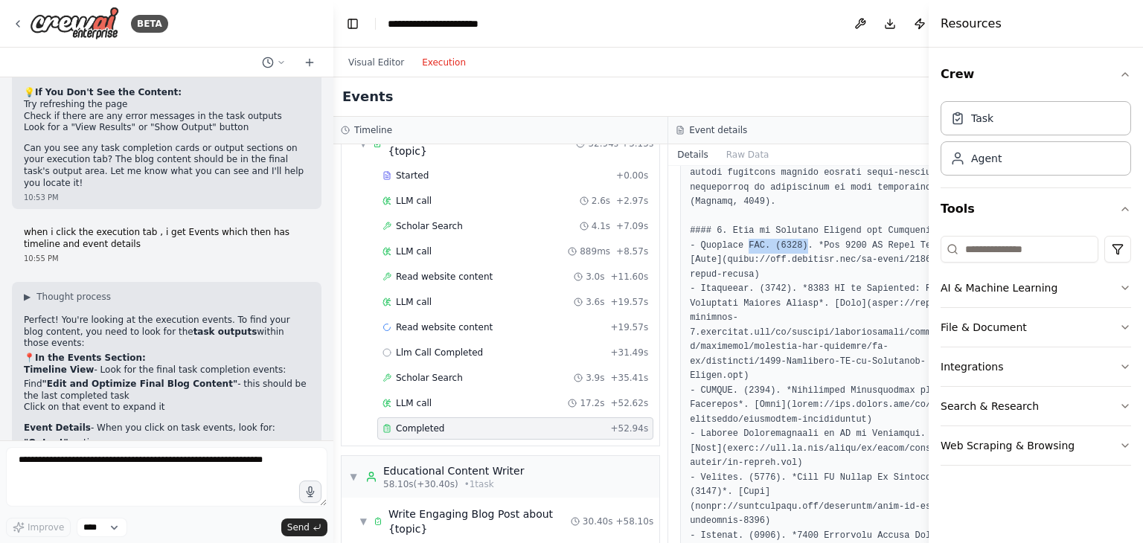
click at [906, 156] on div "Details Raw Data" at bounding box center [835, 155] width 335 height 22
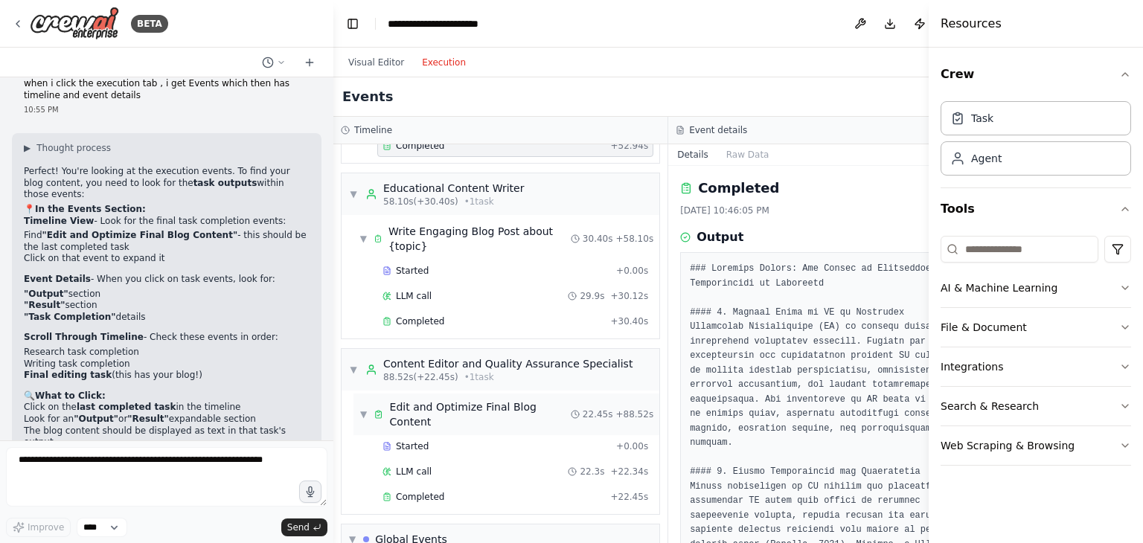
scroll to position [446, 0]
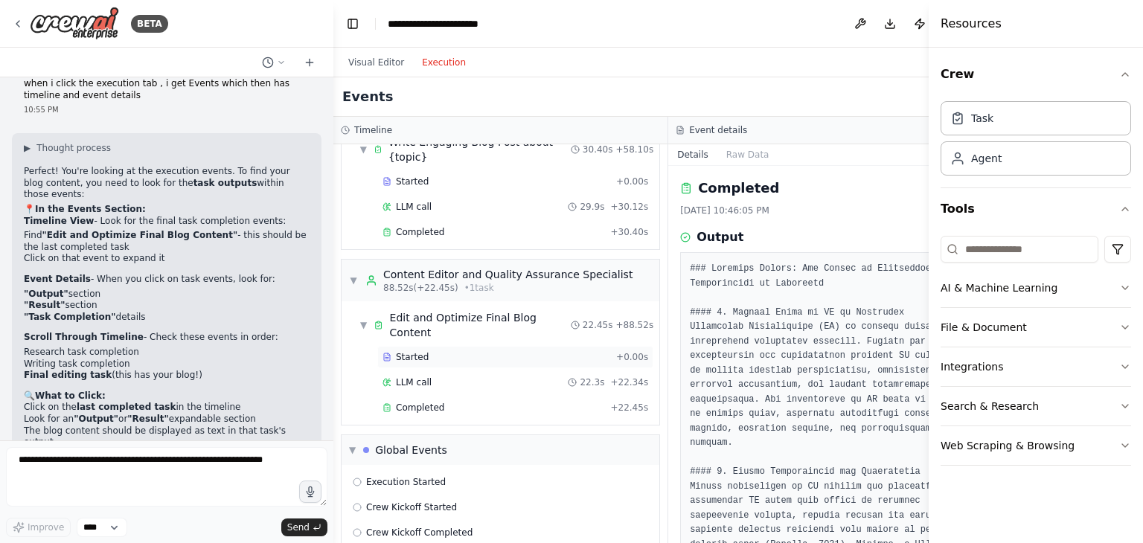
click at [481, 351] on div "Started" at bounding box center [496, 357] width 228 height 12
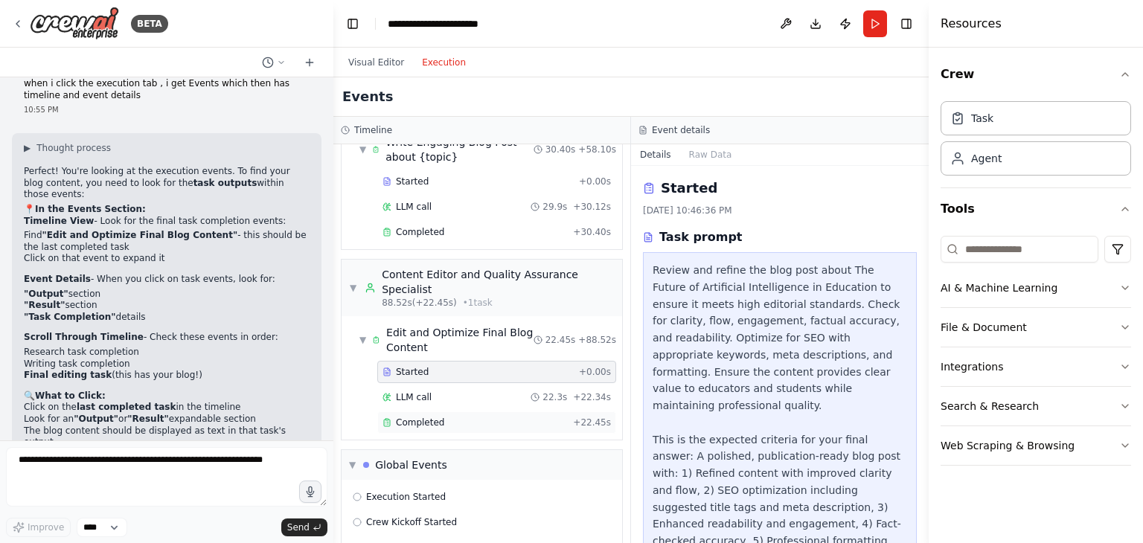
click at [472, 417] on div "Completed" at bounding box center [474, 423] width 184 height 12
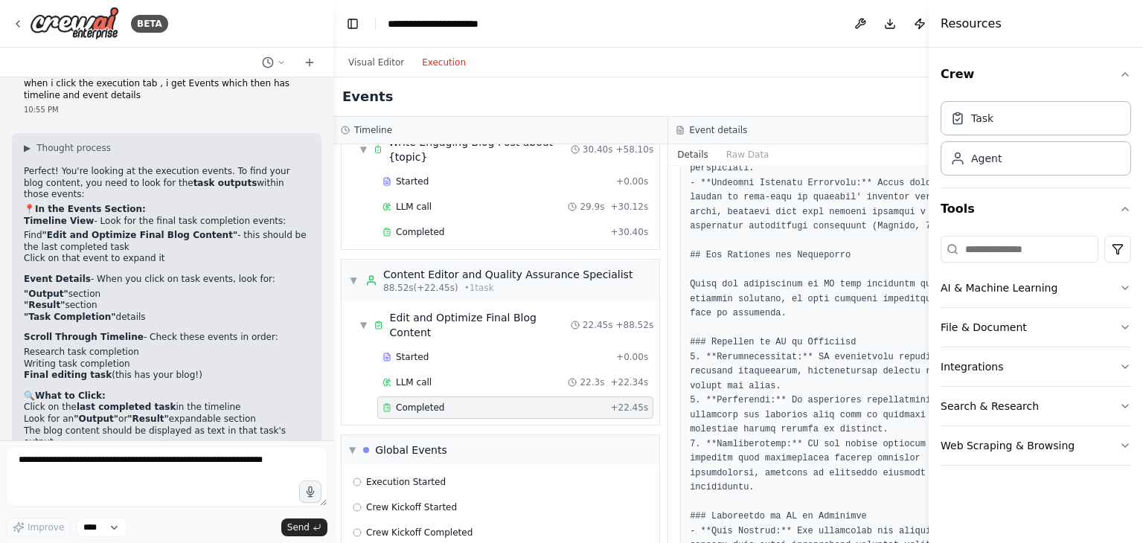
scroll to position [1116, 0]
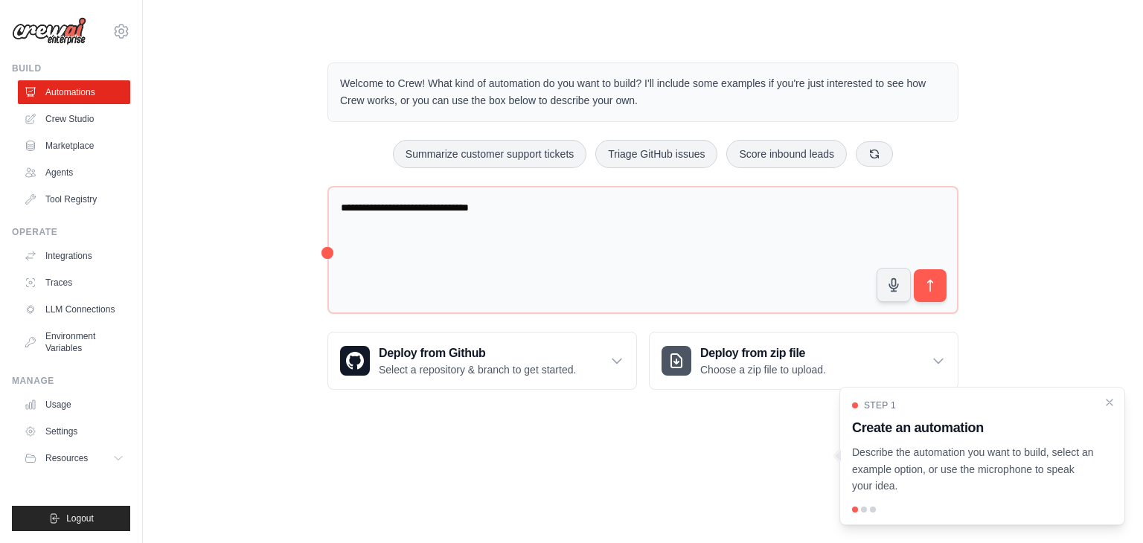
click at [551, 453] on body "[PERSON_NAME][EMAIL_ADDRESS][PERSON_NAME][DOMAIN_NAME] Settings Build Automatio…" at bounding box center [571, 271] width 1143 height 543
click at [276, 344] on div "**********" at bounding box center [643, 226] width 952 height 375
click at [67, 408] on link "Usage" at bounding box center [75, 405] width 112 height 24
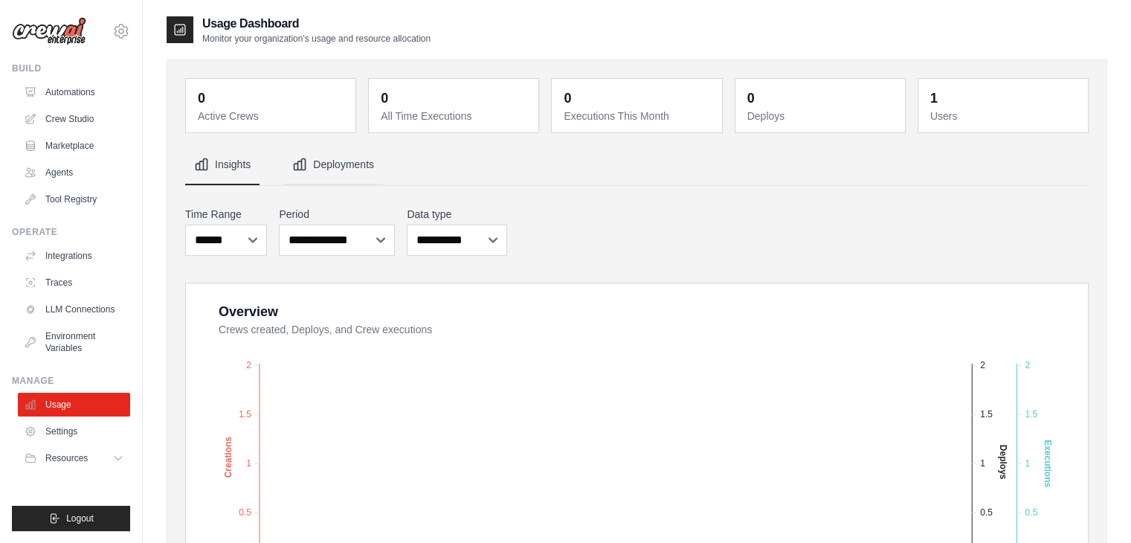
click at [299, 167] on icon "Tabs" at bounding box center [299, 164] width 15 height 15
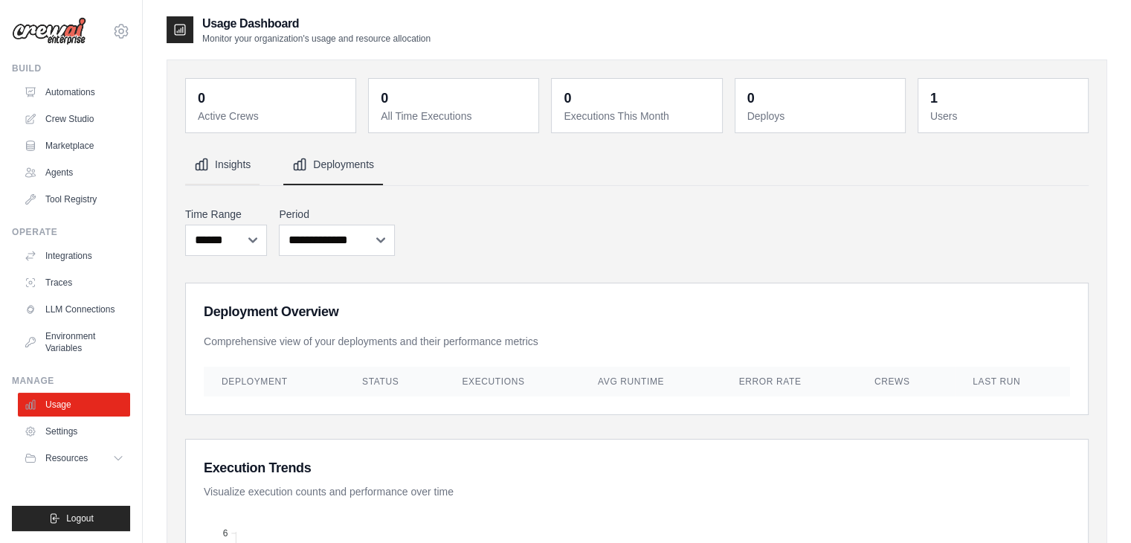
click at [254, 168] on button "Insights" at bounding box center [222, 165] width 74 height 40
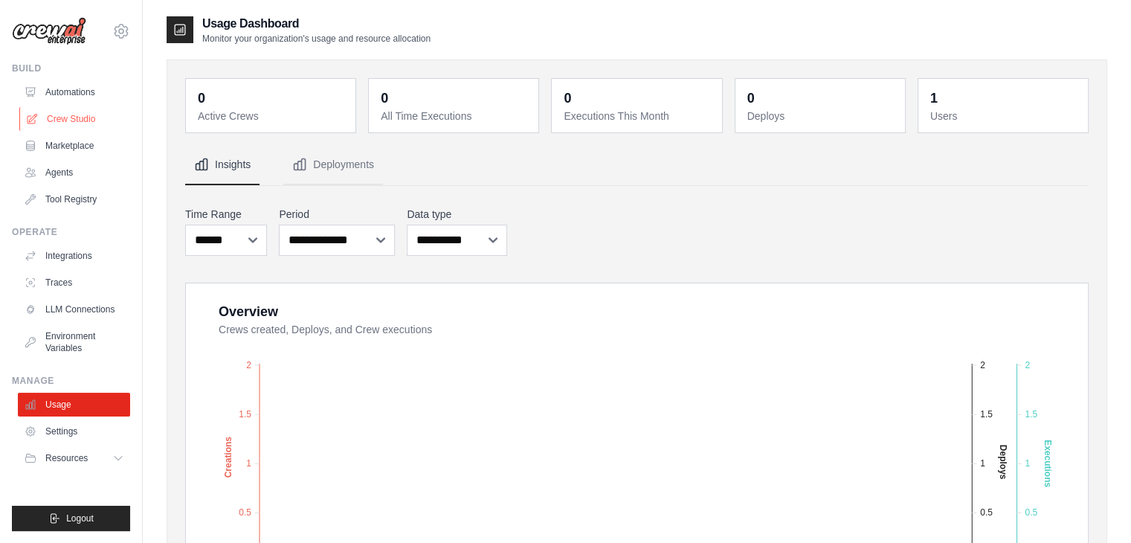
click at [62, 115] on link "Crew Studio" at bounding box center [75, 119] width 112 height 24
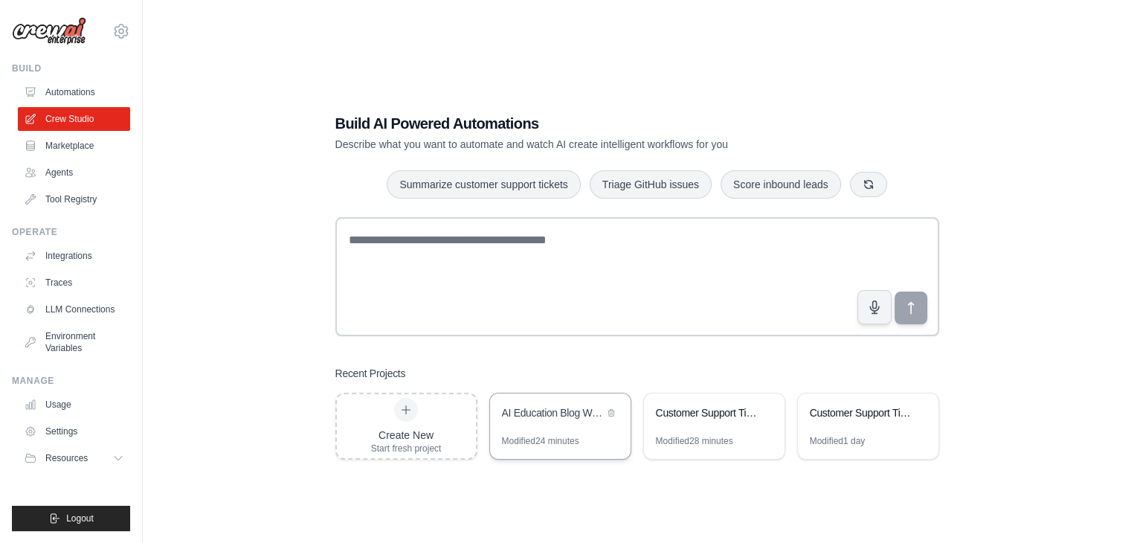
click at [569, 417] on div "AI Education Blog Writer" at bounding box center [553, 412] width 102 height 15
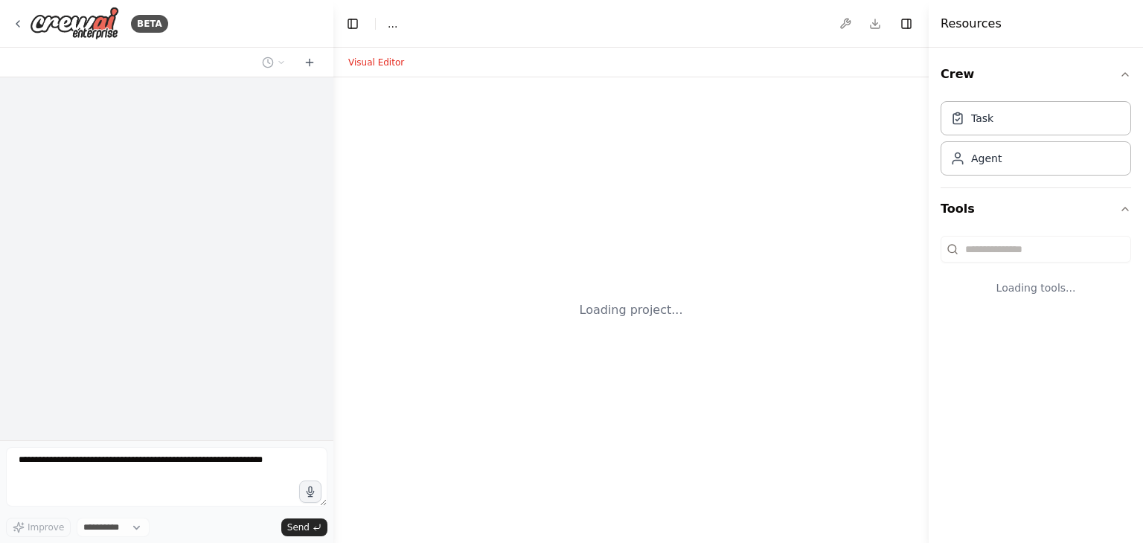
select select "****"
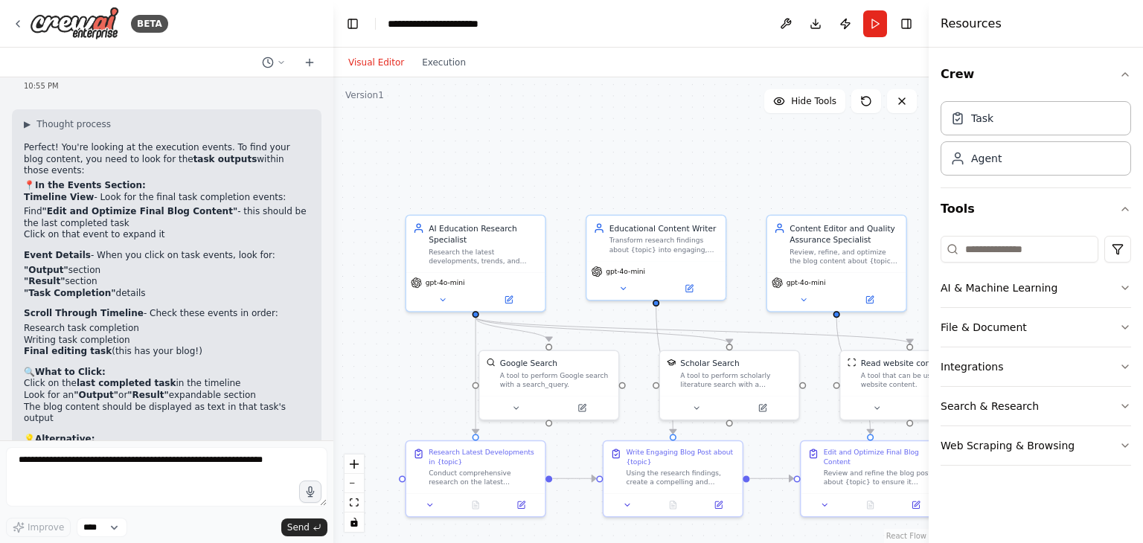
scroll to position [2587, 0]
